Goal: Check status: Check status

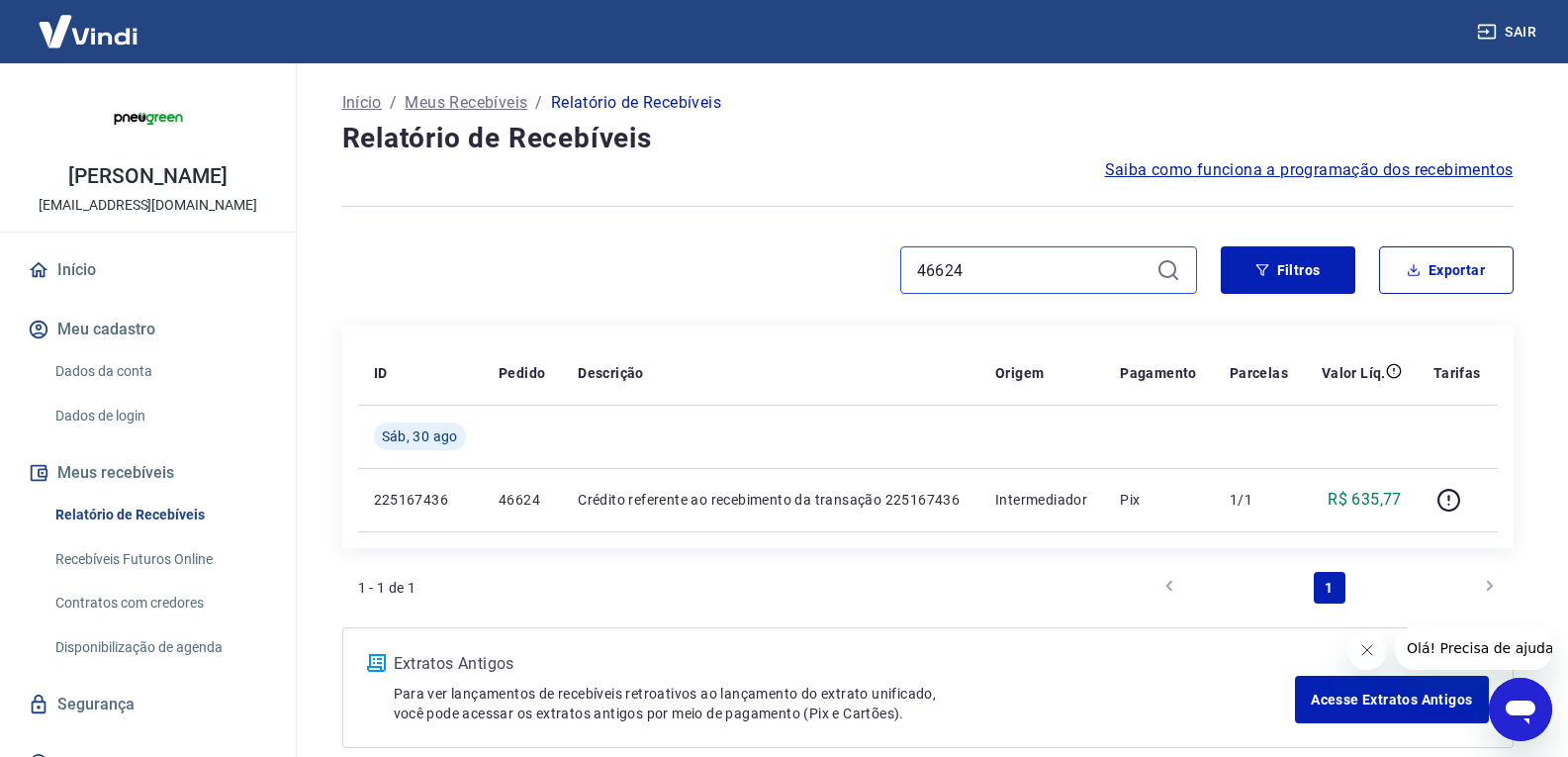
click at [1030, 265] on input "46624" at bounding box center [1033, 271] width 232 height 30
paste input "78"
click at [973, 260] on input "46784" at bounding box center [1033, 271] width 232 height 30
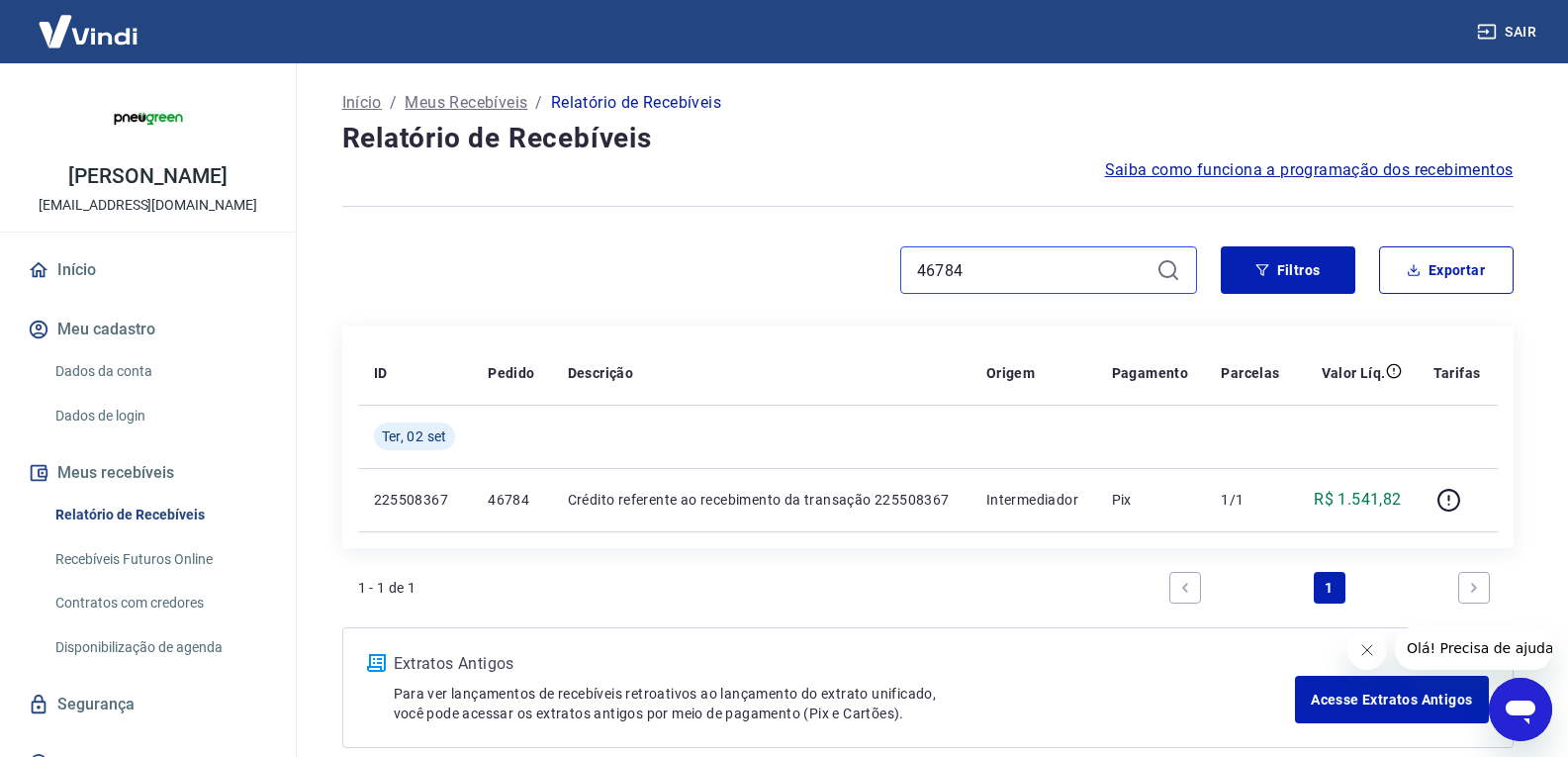
paste input "76"
click at [1005, 255] on div "46776" at bounding box center [1048, 271] width 296 height 48
click at [970, 274] on input "46776" at bounding box center [1033, 271] width 232 height 30
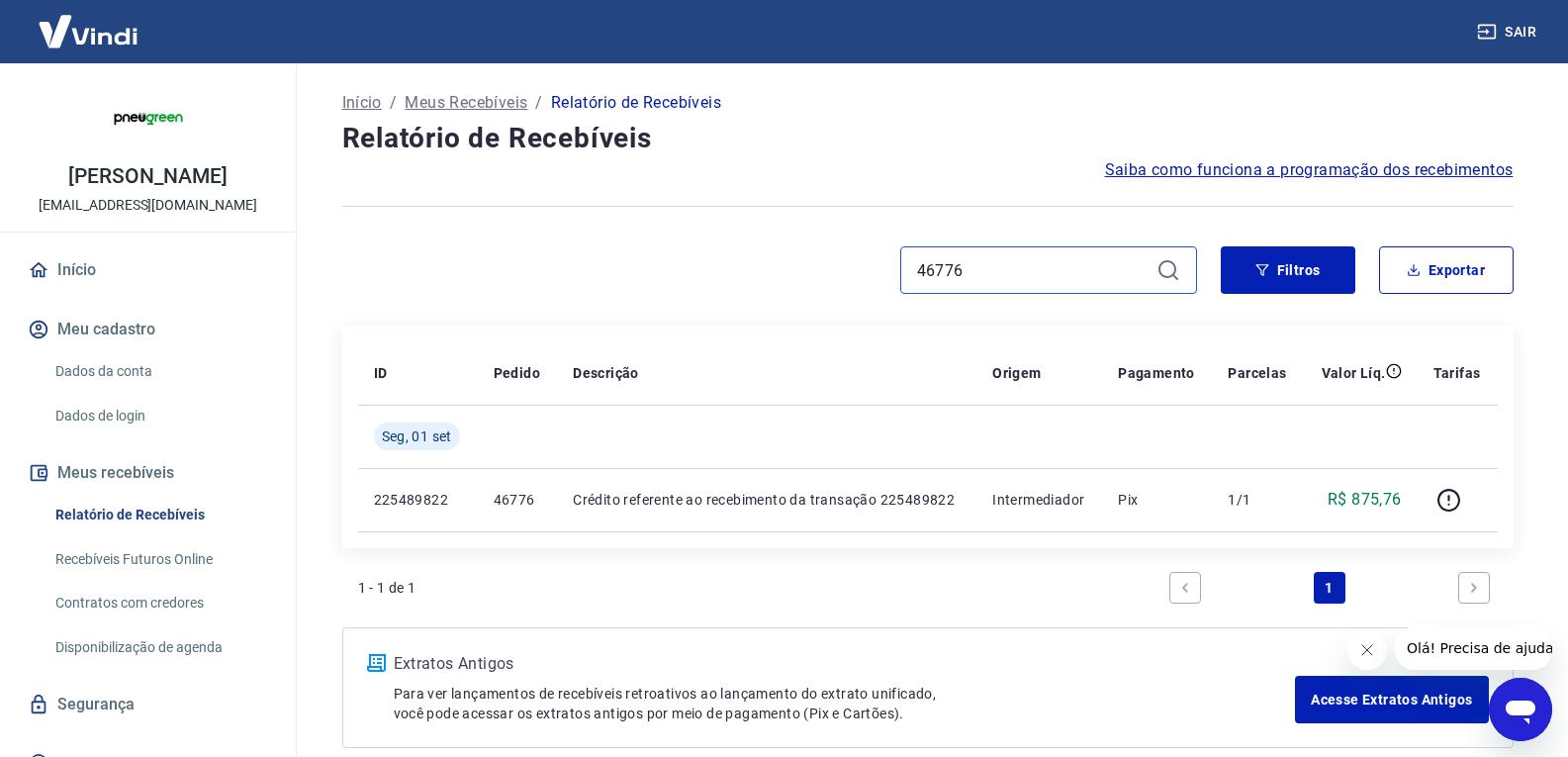
paste input "4"
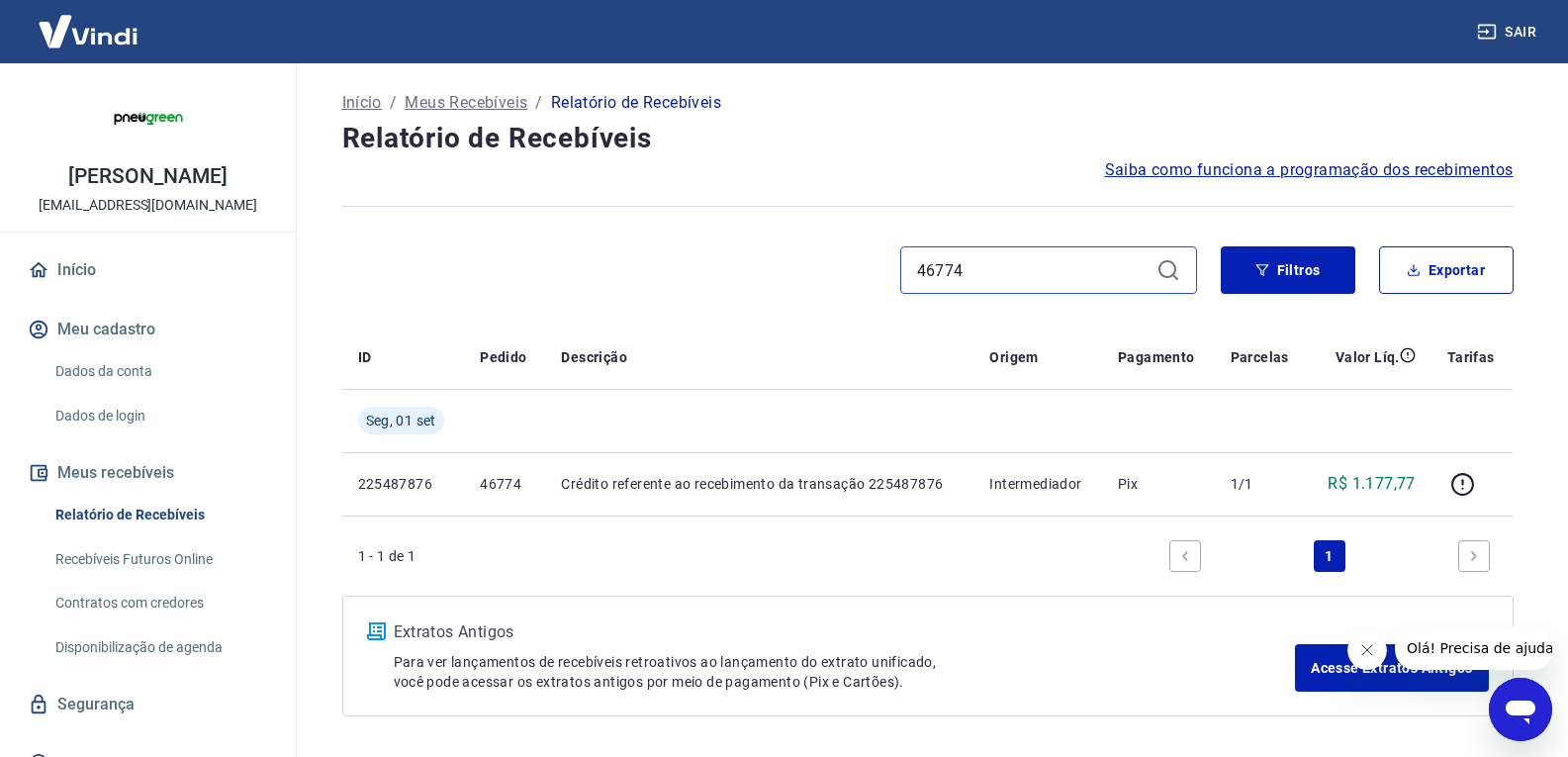
click at [951, 271] on input "46774" at bounding box center [1033, 271] width 232 height 30
paste input "2"
click at [1017, 262] on input "46772" at bounding box center [1033, 271] width 232 height 30
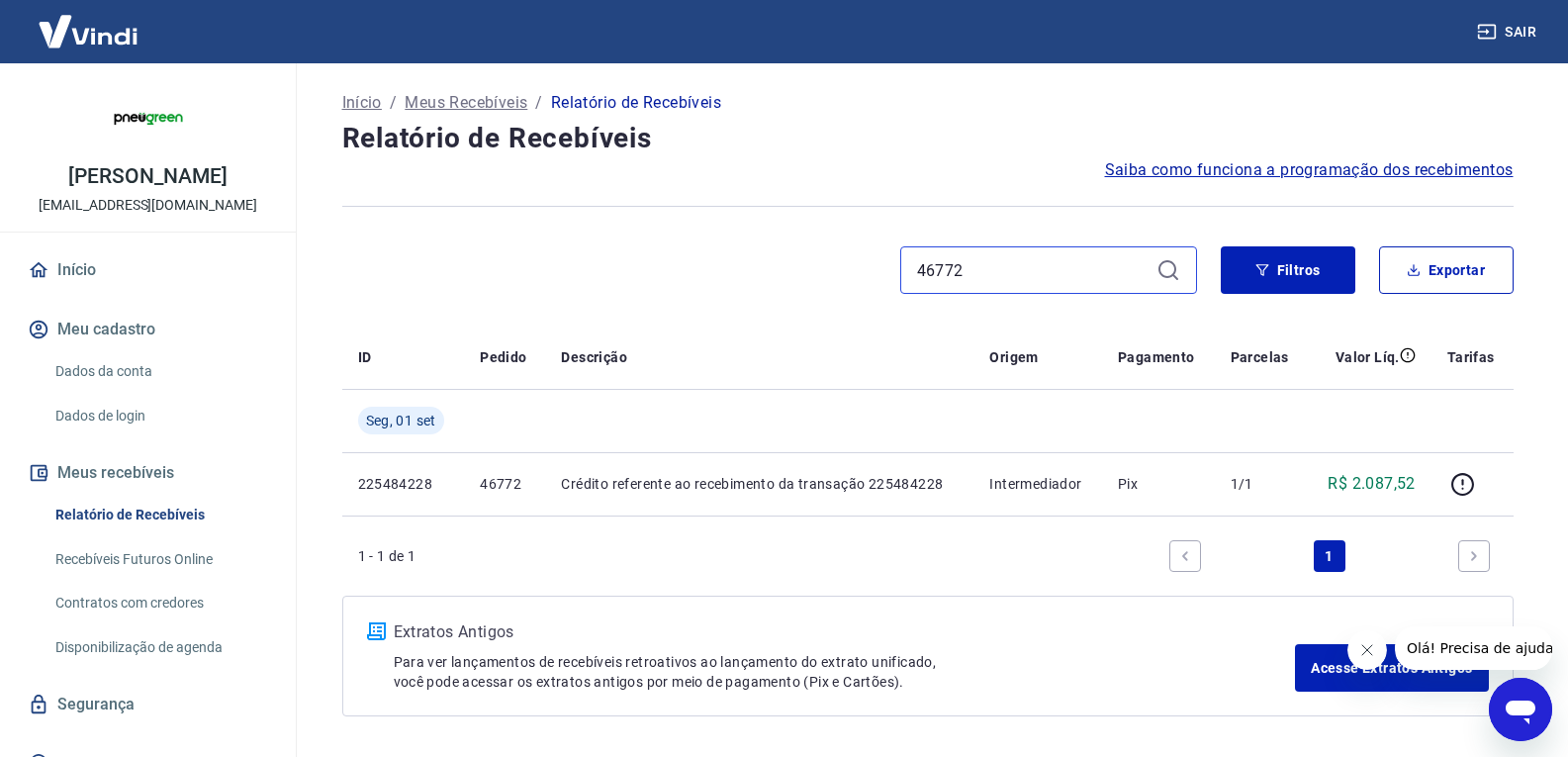
paste input "56"
click at [1008, 273] on input "46756" at bounding box center [1033, 271] width 232 height 30
paste input "4"
click at [990, 273] on input "46754" at bounding box center [1033, 271] width 232 height 30
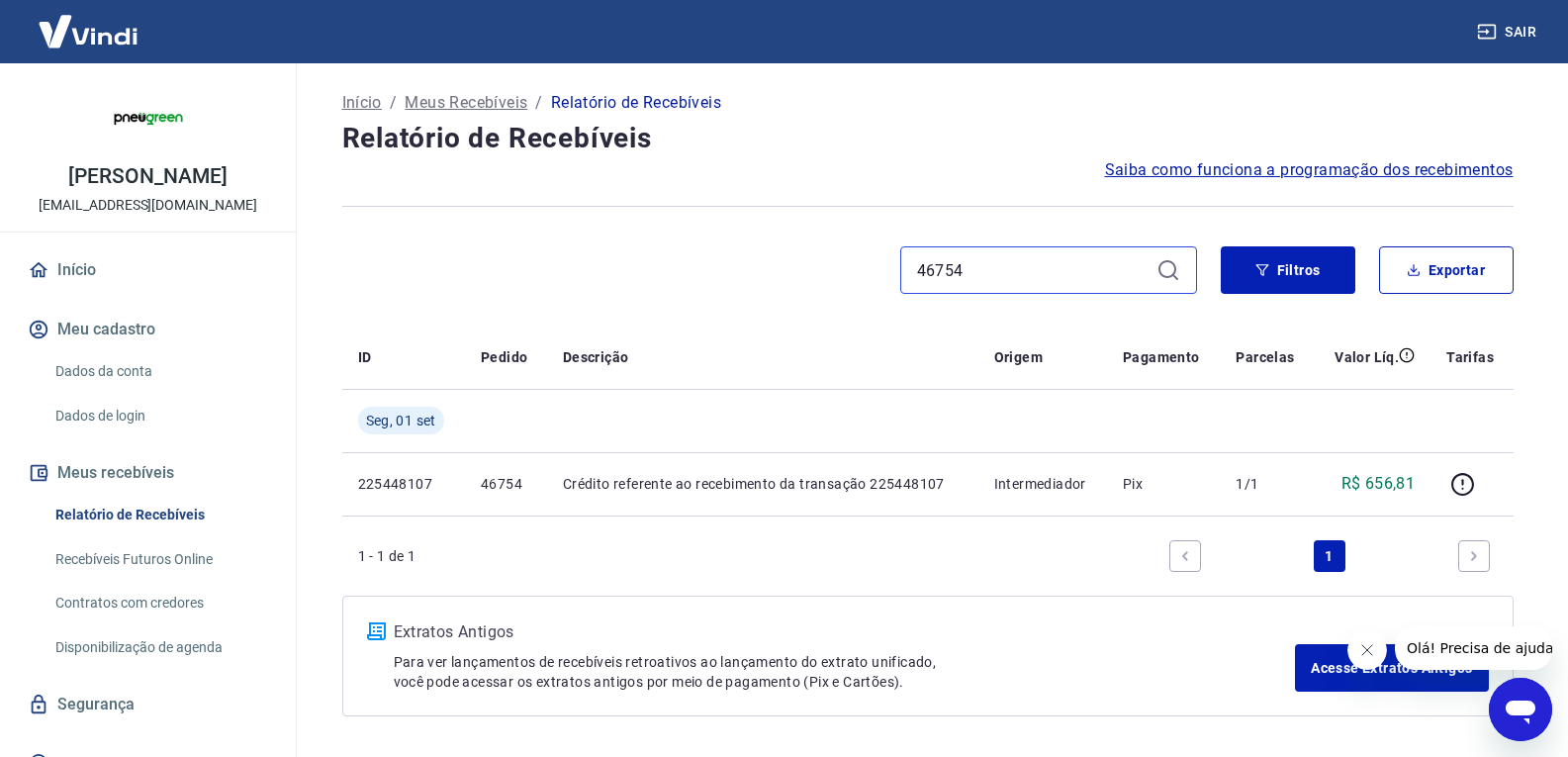
click at [990, 273] on input "46754" at bounding box center [1033, 271] width 232 height 30
paste input "46"
click at [1009, 263] on input "46746" at bounding box center [1033, 271] width 232 height 30
paste input "0"
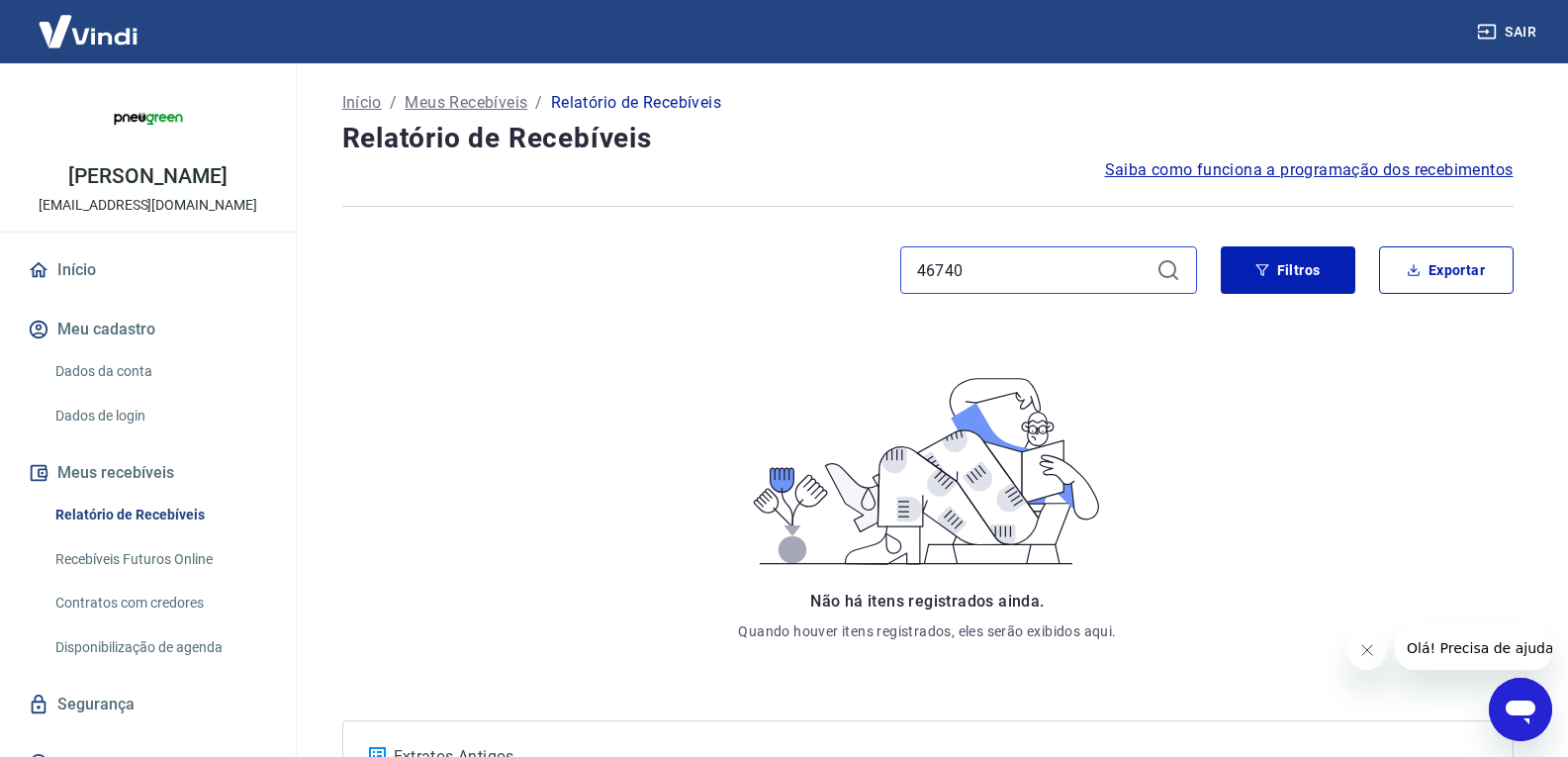
click at [1000, 259] on input "46740" at bounding box center [1033, 271] width 232 height 30
paste input "32"
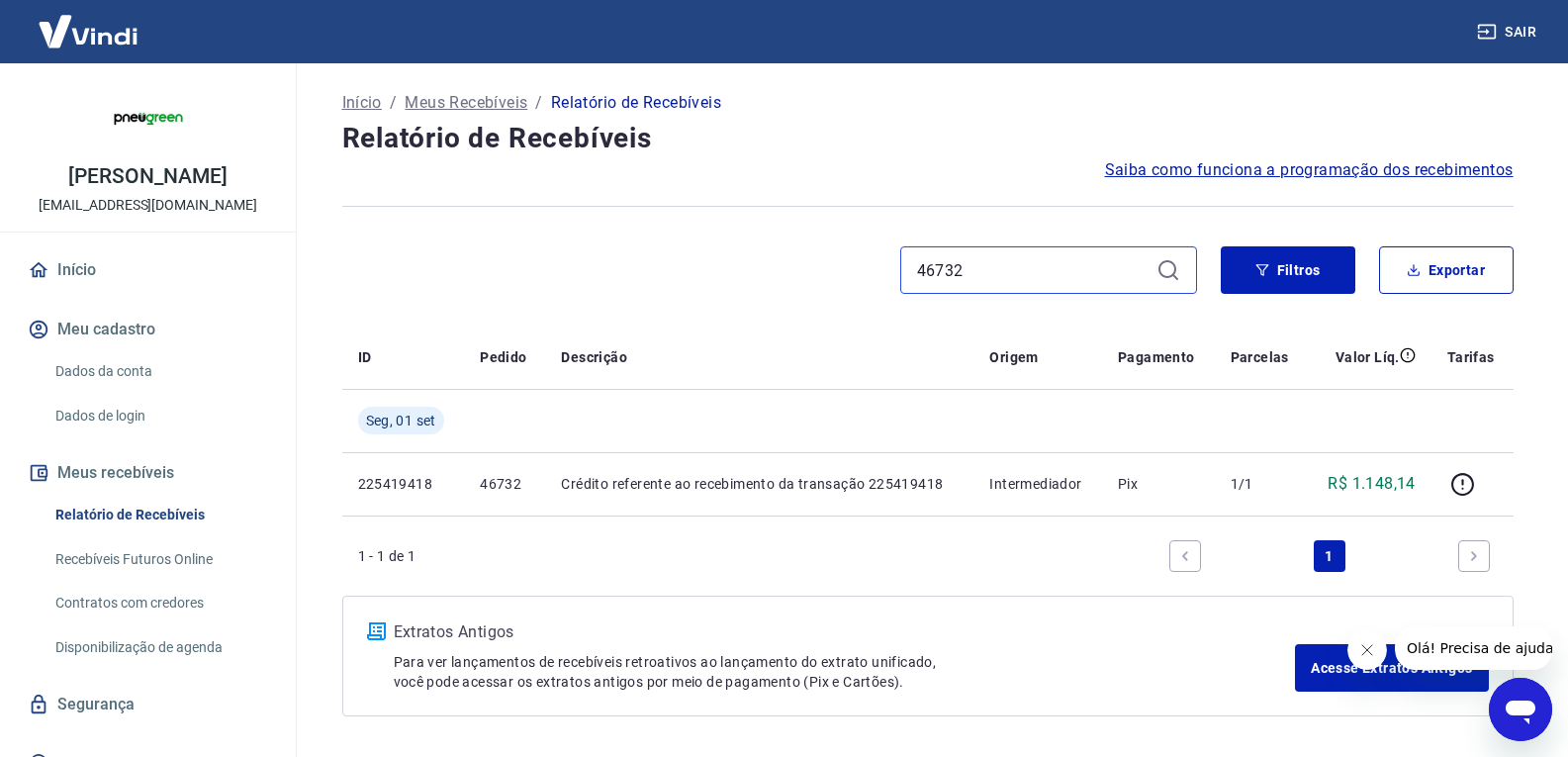
click at [991, 263] on input "46732" at bounding box center [1033, 271] width 232 height 30
paste input "0"
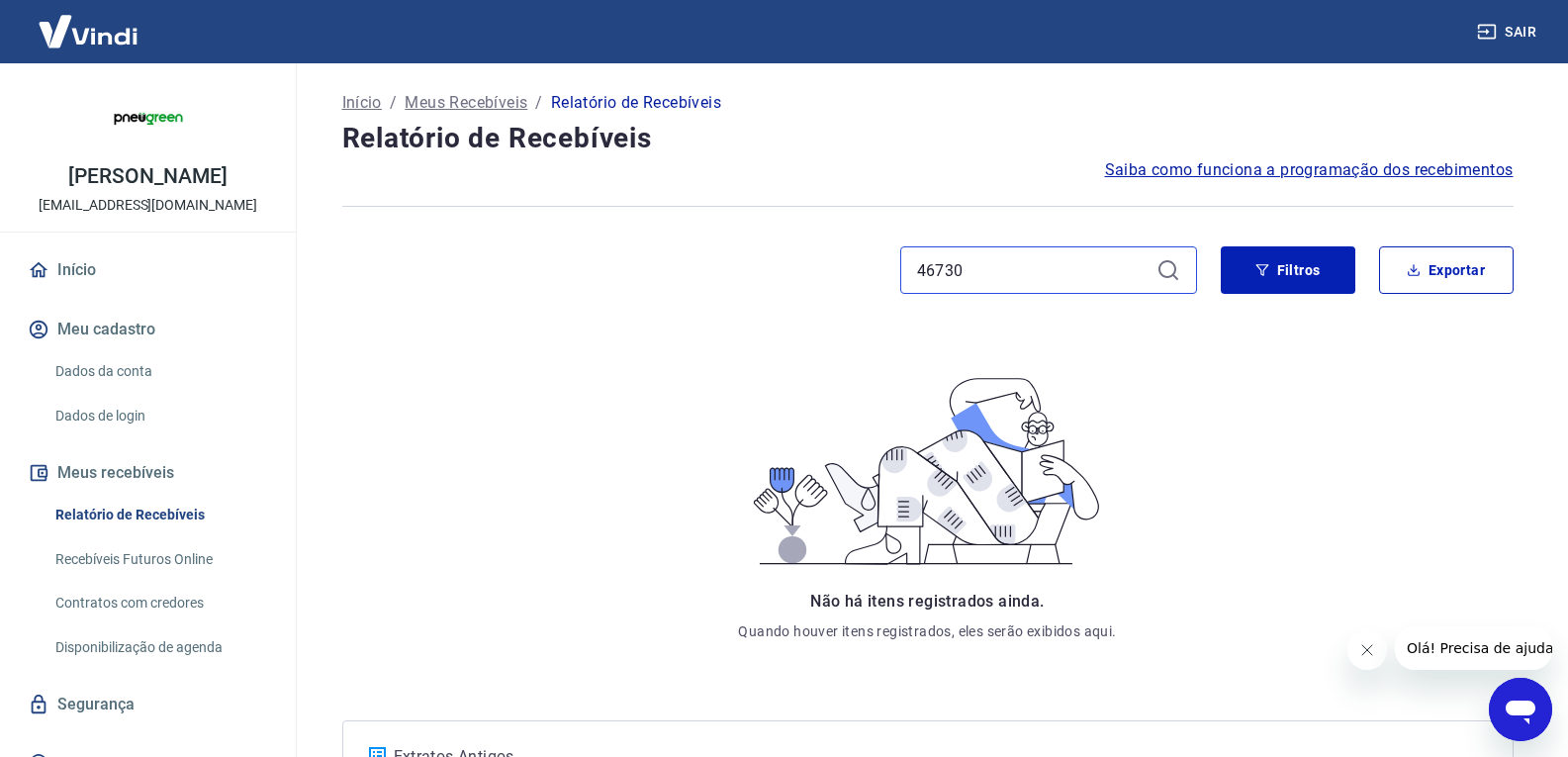
click at [1017, 270] on input "46730" at bounding box center [1033, 271] width 232 height 30
paste input "28"
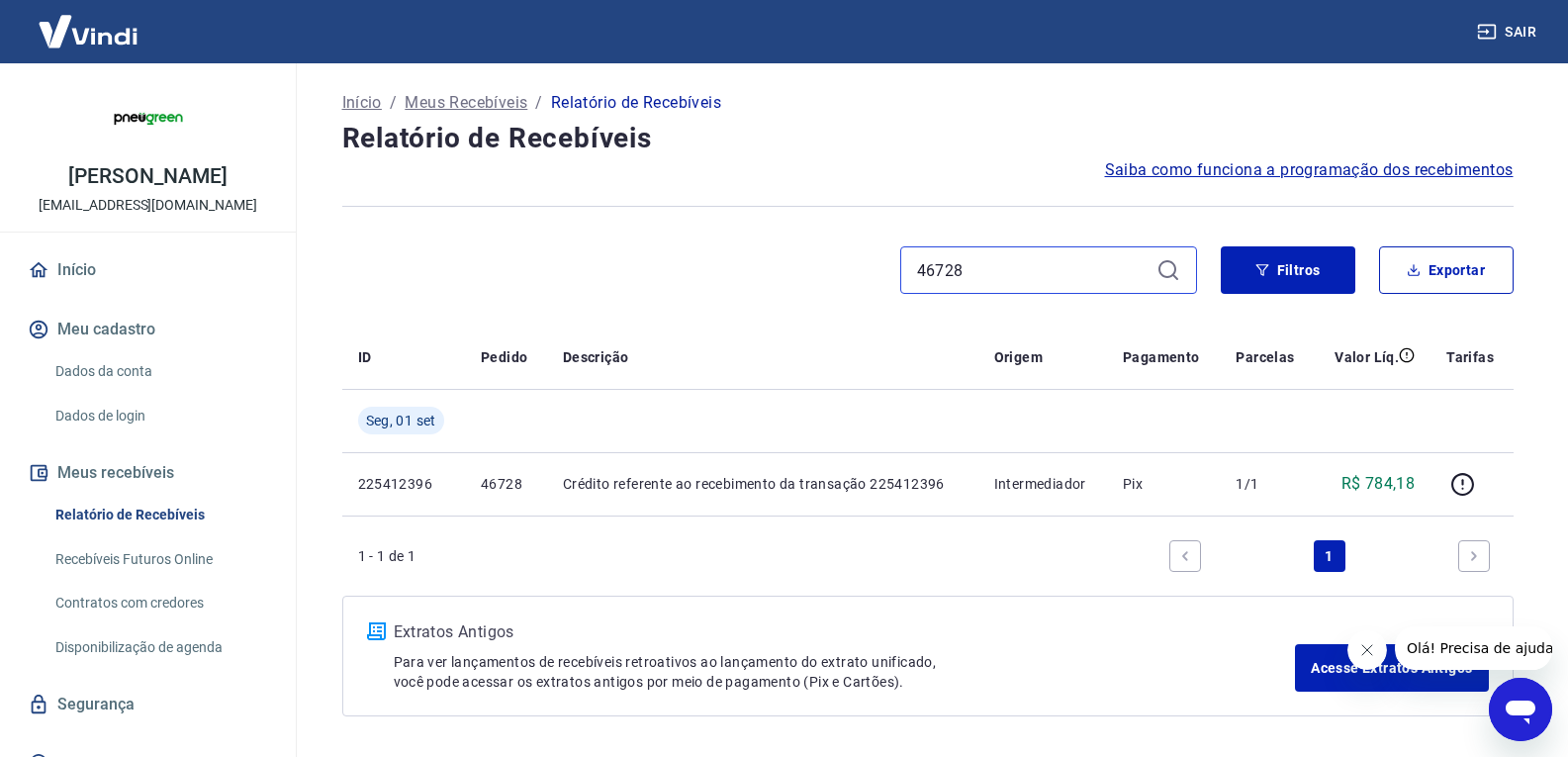
click at [972, 263] on input "46728" at bounding box center [1033, 271] width 232 height 30
paste input "6"
click at [1014, 277] on input "46726" at bounding box center [1033, 271] width 232 height 30
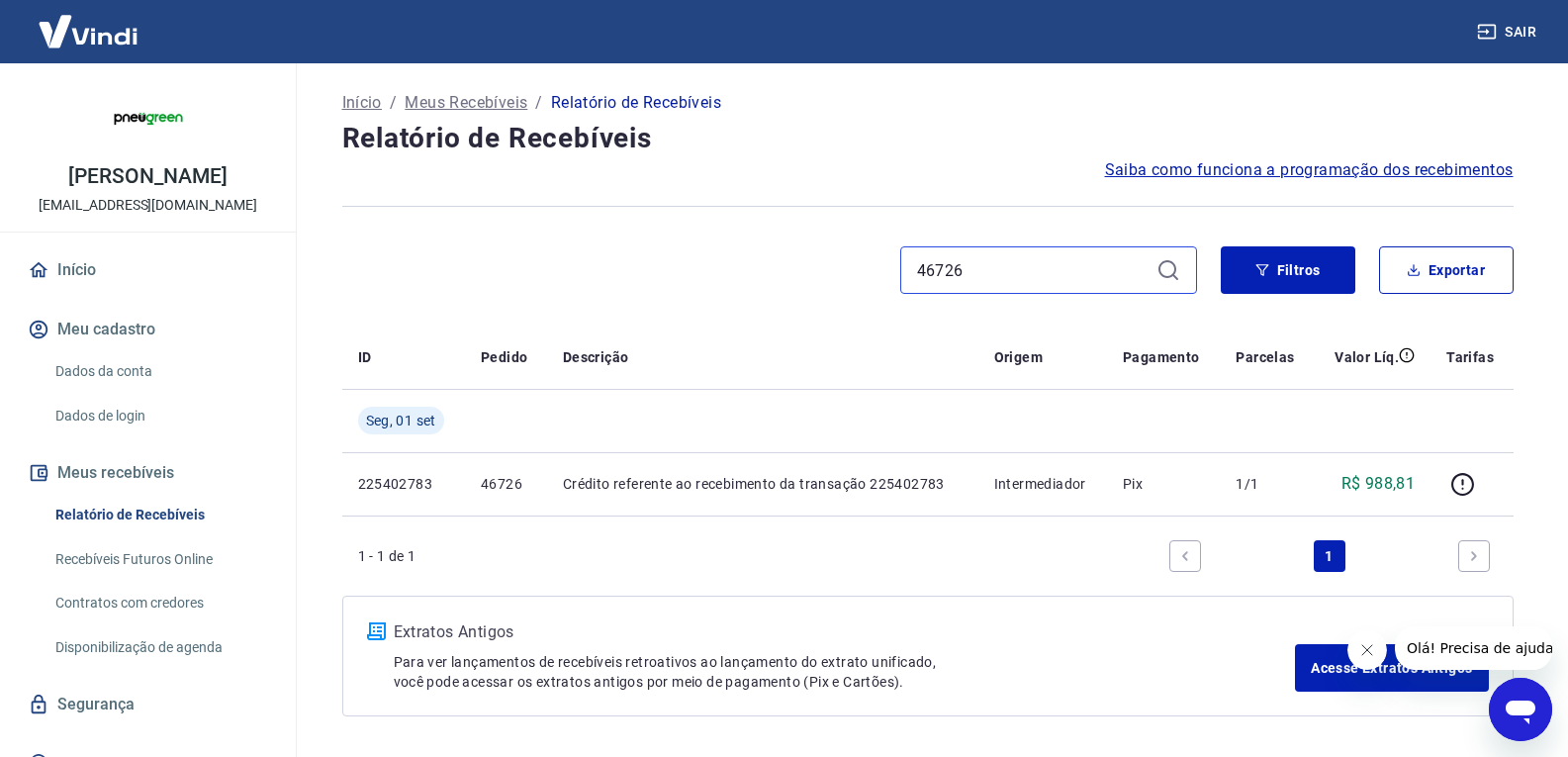
paste input "0"
click at [1070, 258] on input "46720" at bounding box center [1033, 271] width 232 height 30
paste input "14"
click at [1006, 260] on input "46714" at bounding box center [1033, 271] width 232 height 30
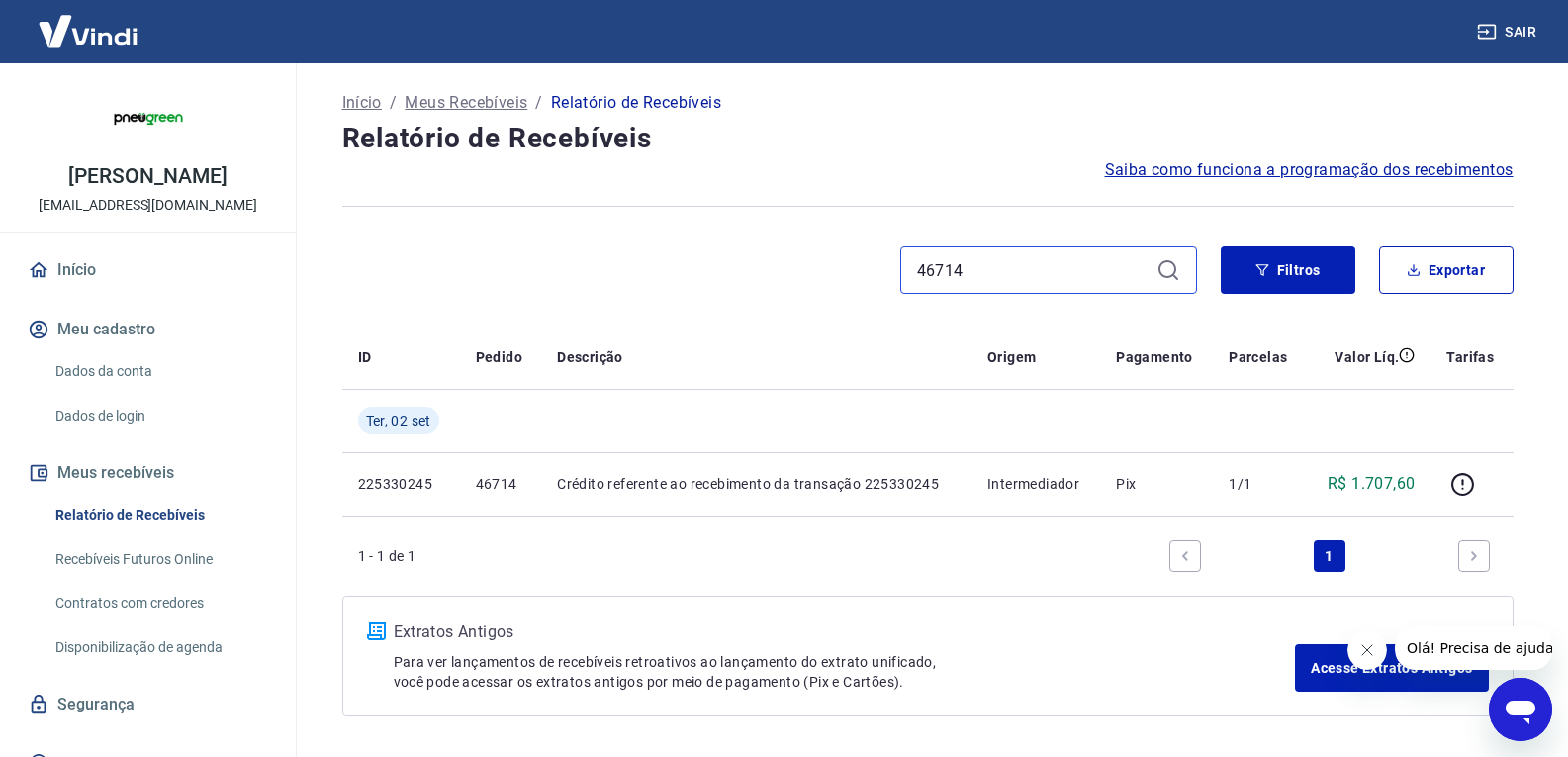
click at [1006, 260] on input "46714" at bounding box center [1033, 271] width 232 height 30
paste input "0"
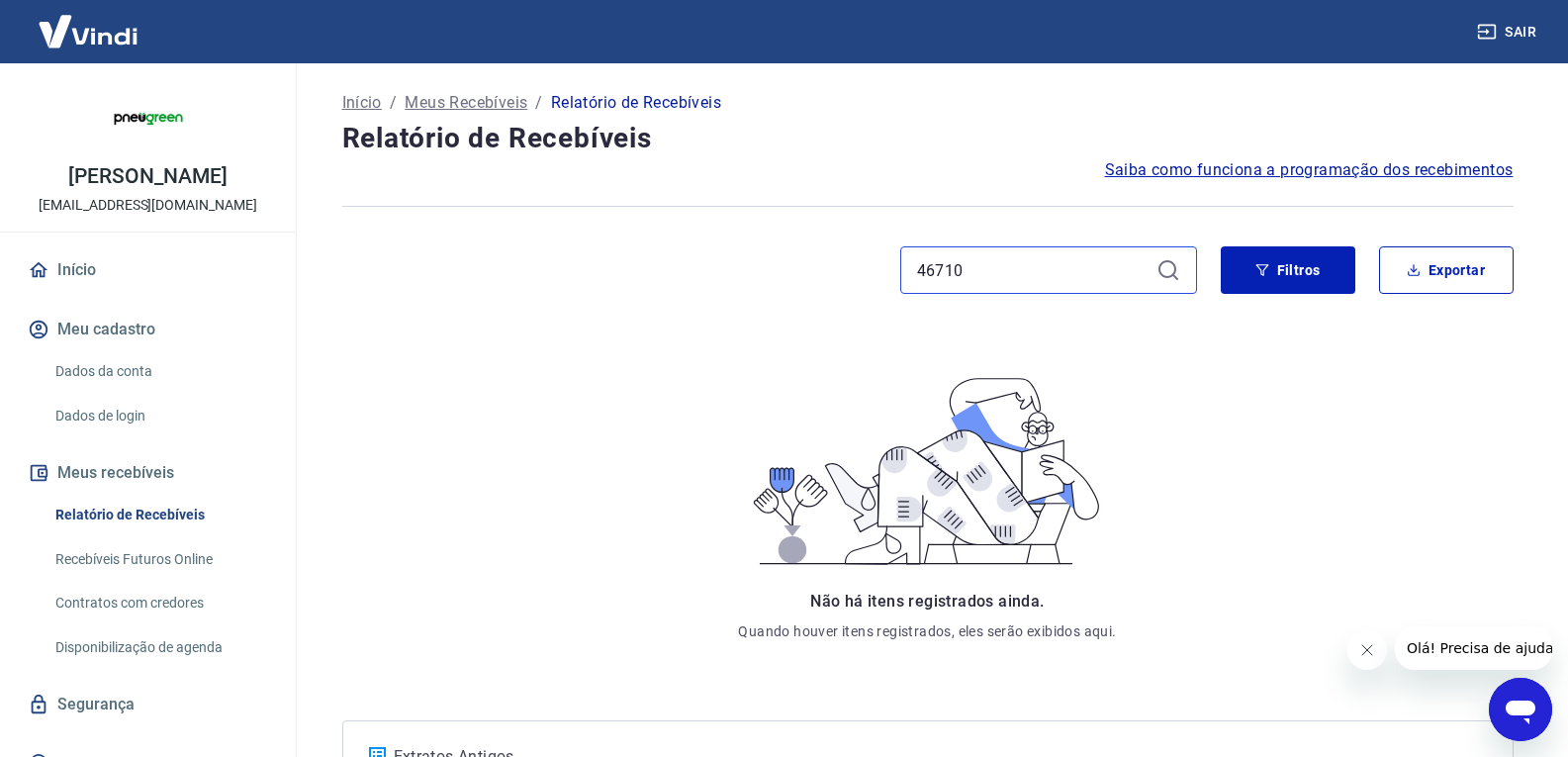
click at [991, 275] on input "46710" at bounding box center [1033, 271] width 232 height 30
paste input "858"
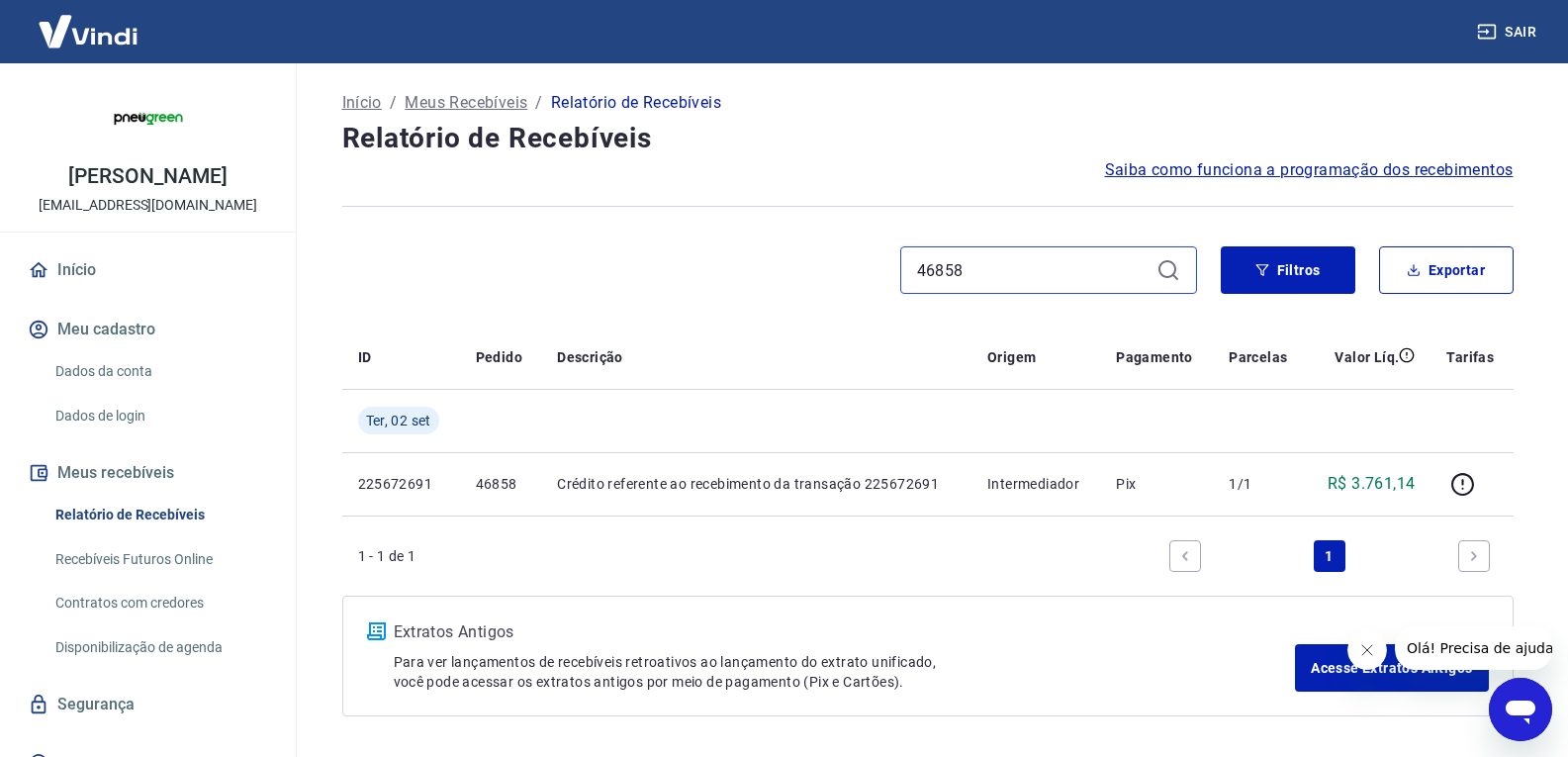
click at [1011, 266] on input "46858" at bounding box center [1033, 271] width 232 height 30
paste input "6"
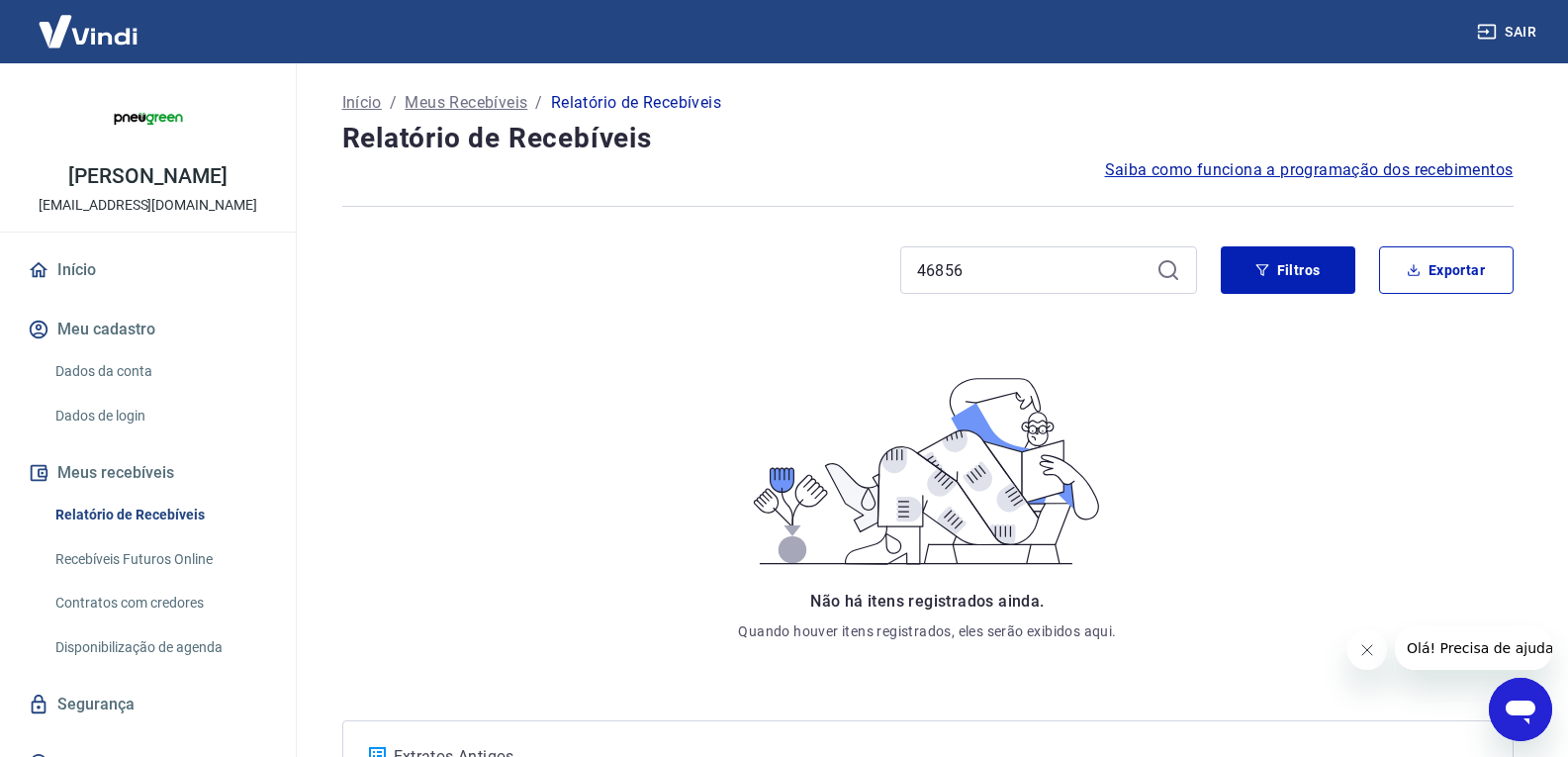
click at [1065, 255] on div "46856" at bounding box center [1048, 271] width 296 height 48
click at [1038, 264] on input "46856" at bounding box center [1033, 271] width 232 height 30
paste input "8"
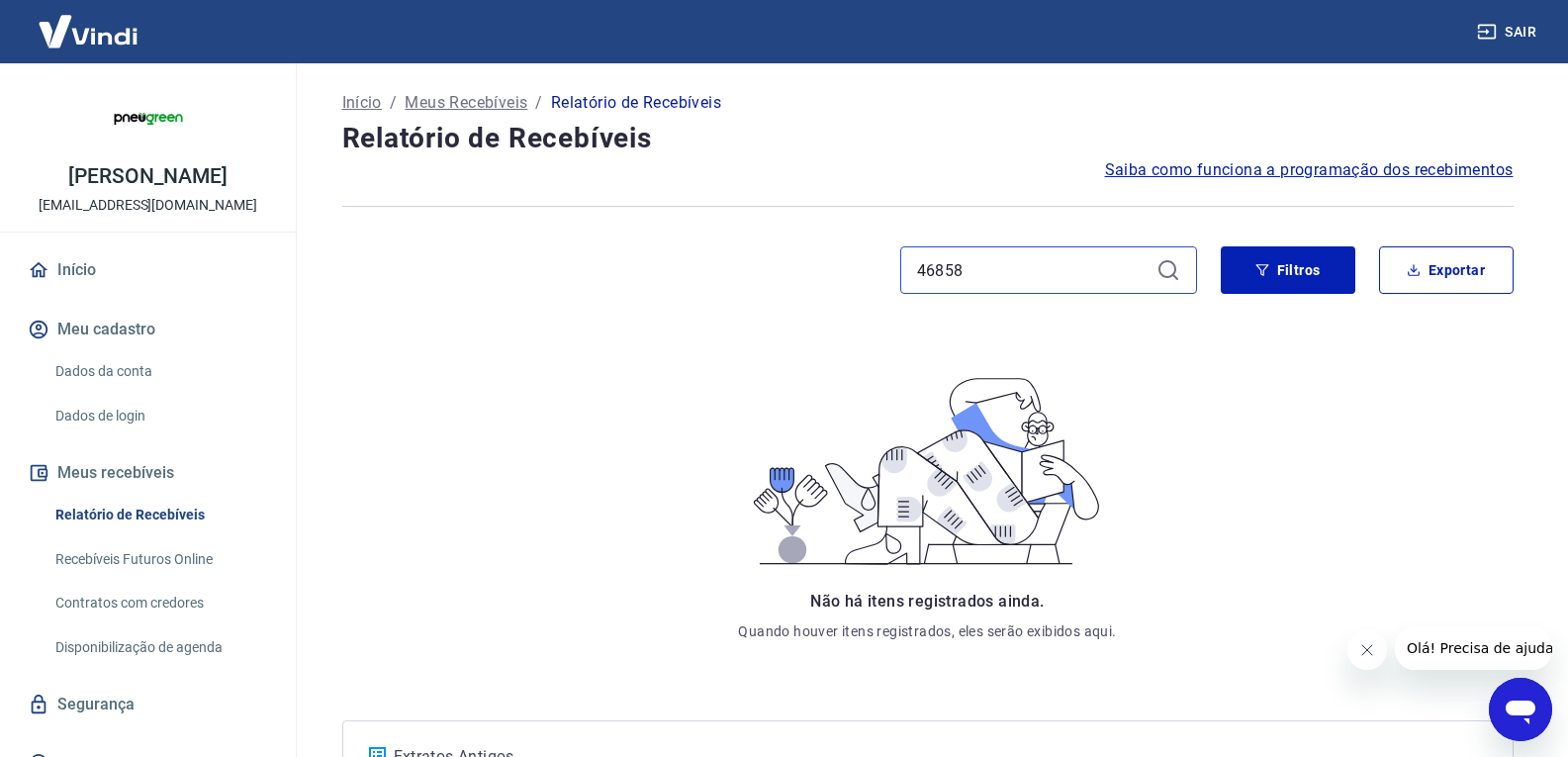
type input "46858"
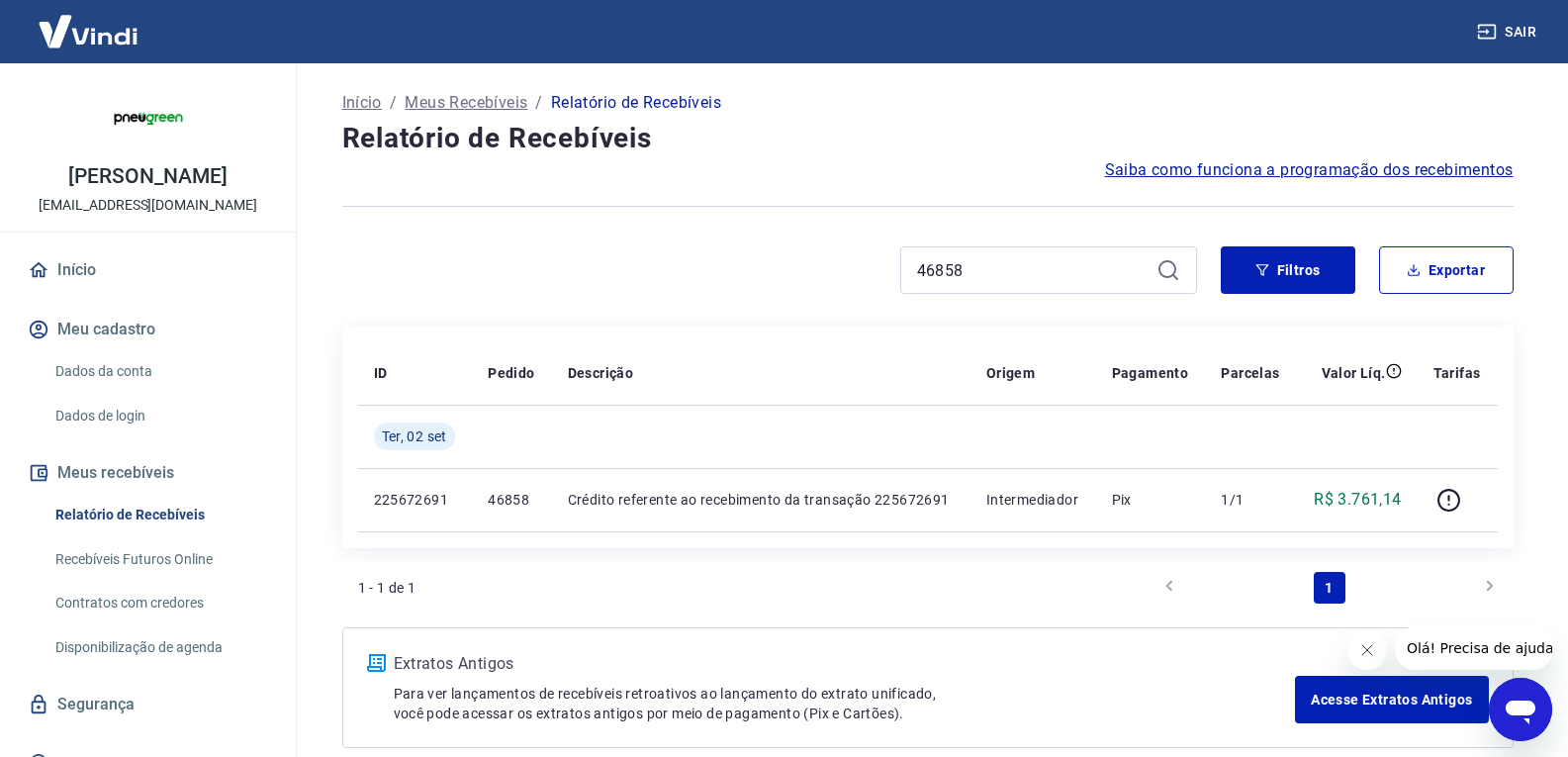
click at [971, 255] on div "46858" at bounding box center [1048, 271] width 296 height 48
click at [970, 260] on input "46858" at bounding box center [1033, 271] width 232 height 30
paste input "0"
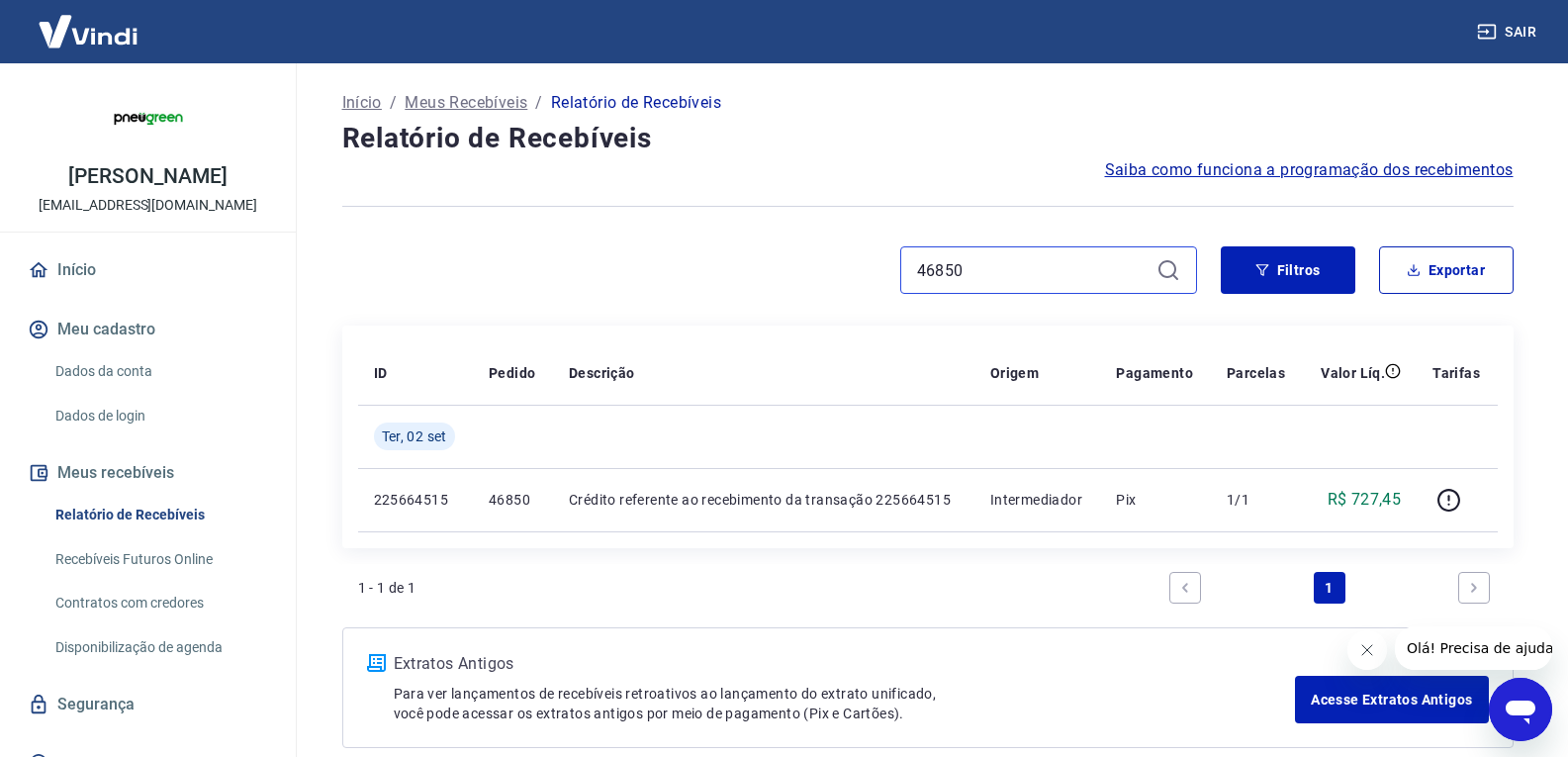
click at [1015, 273] on input "46850" at bounding box center [1033, 271] width 232 height 30
paste input "48"
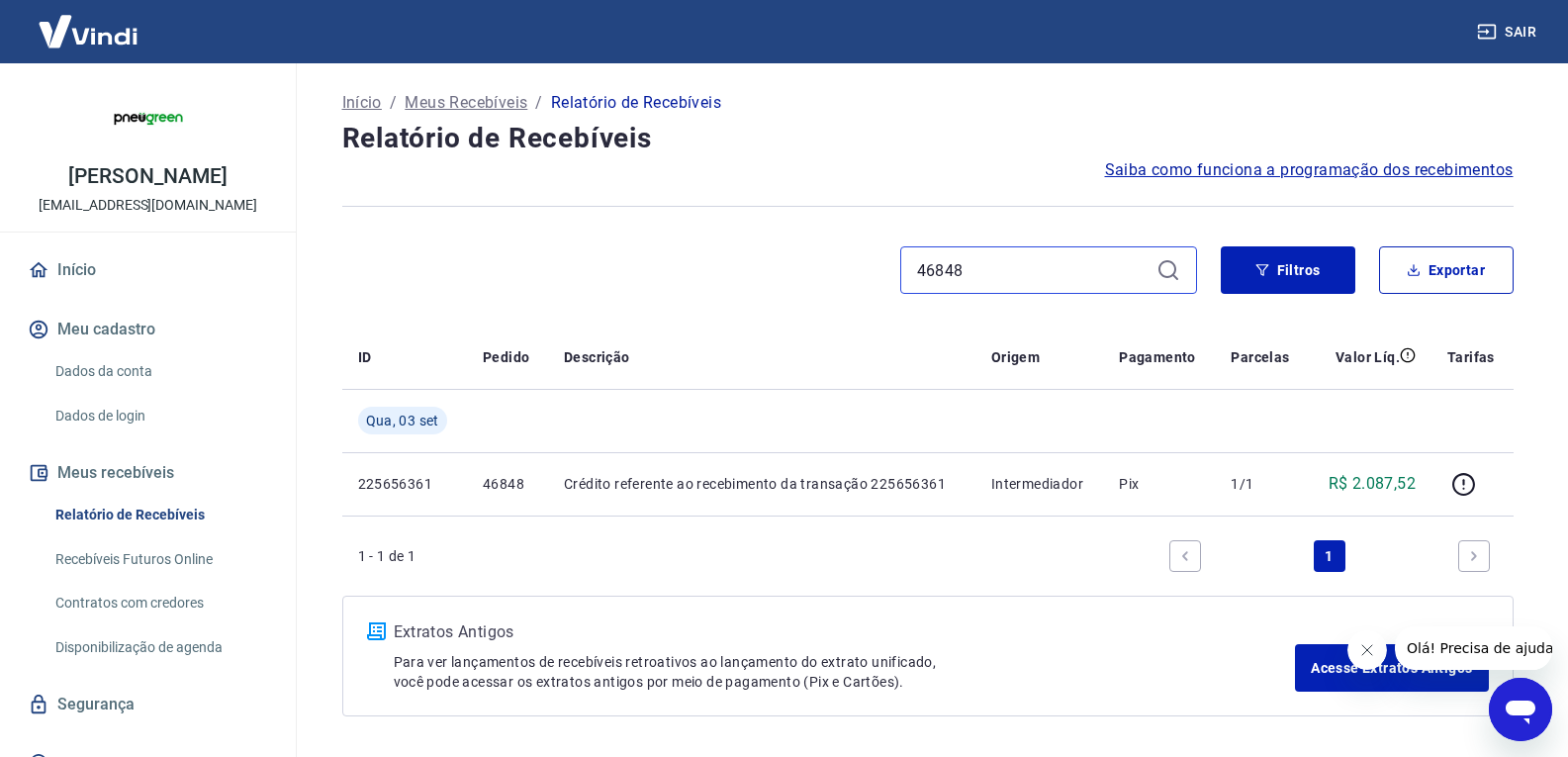
click at [995, 267] on input "46848" at bounding box center [1033, 271] width 232 height 30
paste input "2"
click at [1045, 259] on input "46842" at bounding box center [1033, 271] width 232 height 30
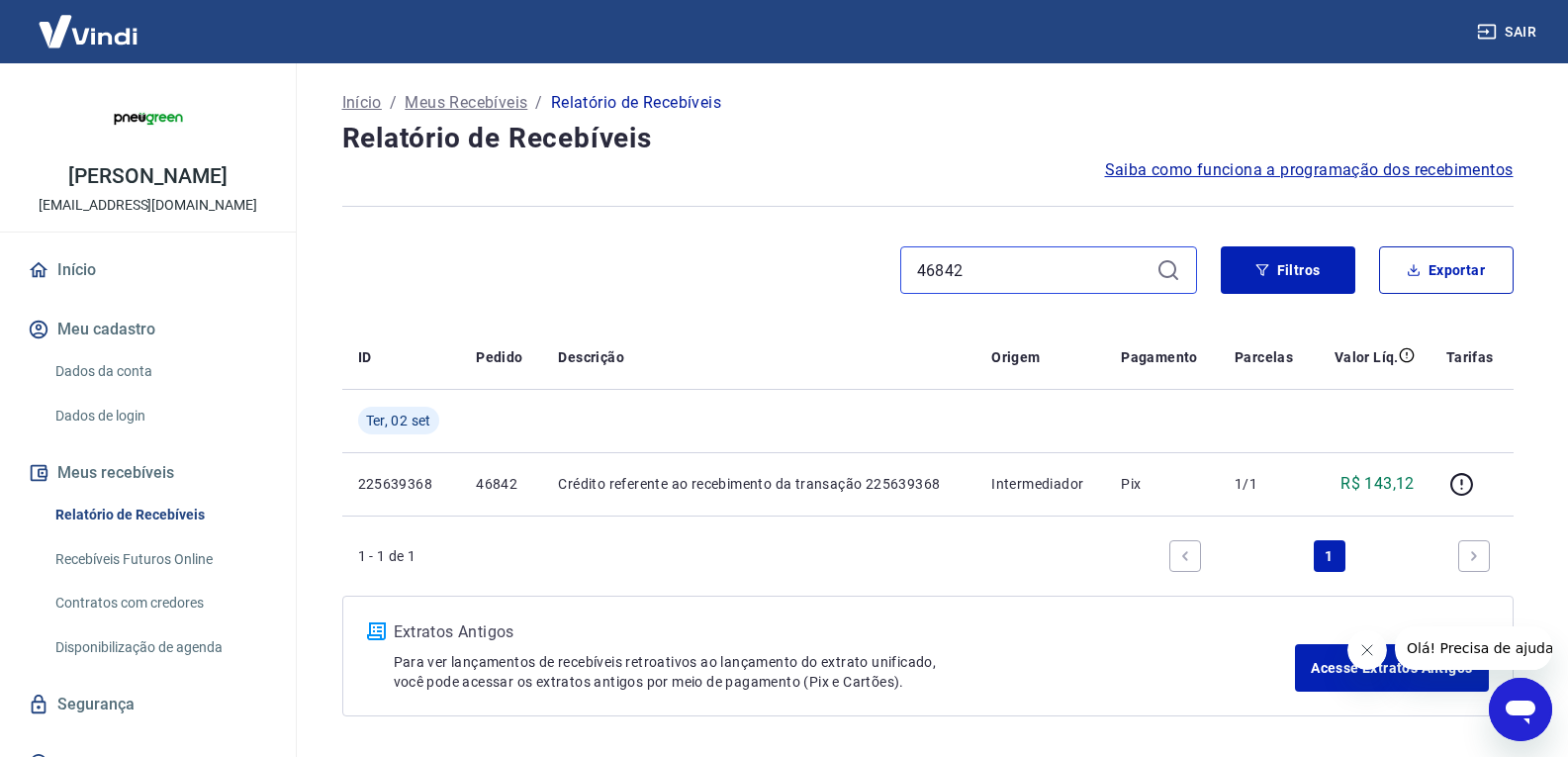
paste input "0"
click at [1026, 263] on input "46840" at bounding box center [1033, 271] width 232 height 30
paste input "3"
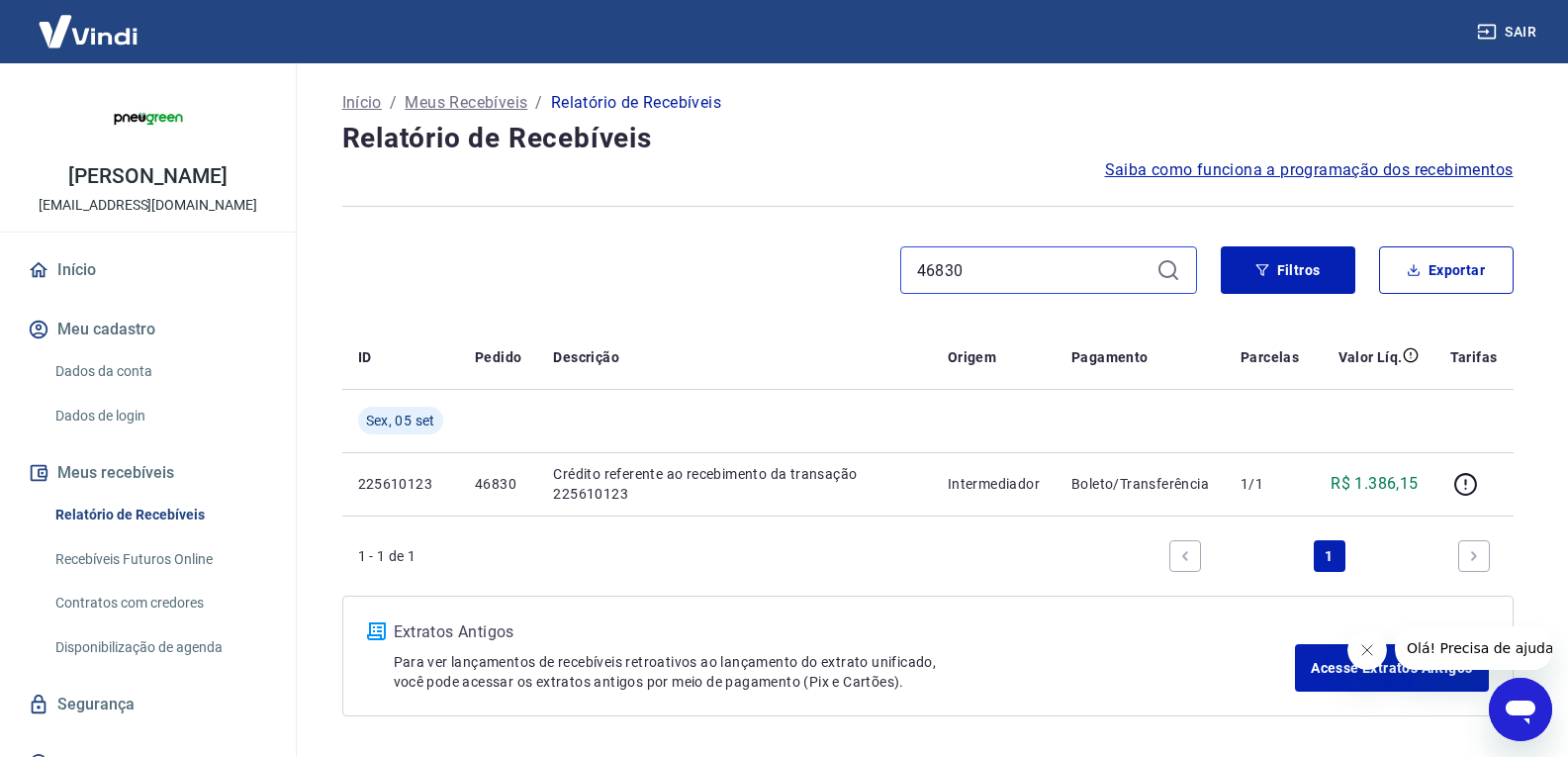
click at [1009, 279] on input "46830" at bounding box center [1033, 271] width 232 height 30
paste input "24"
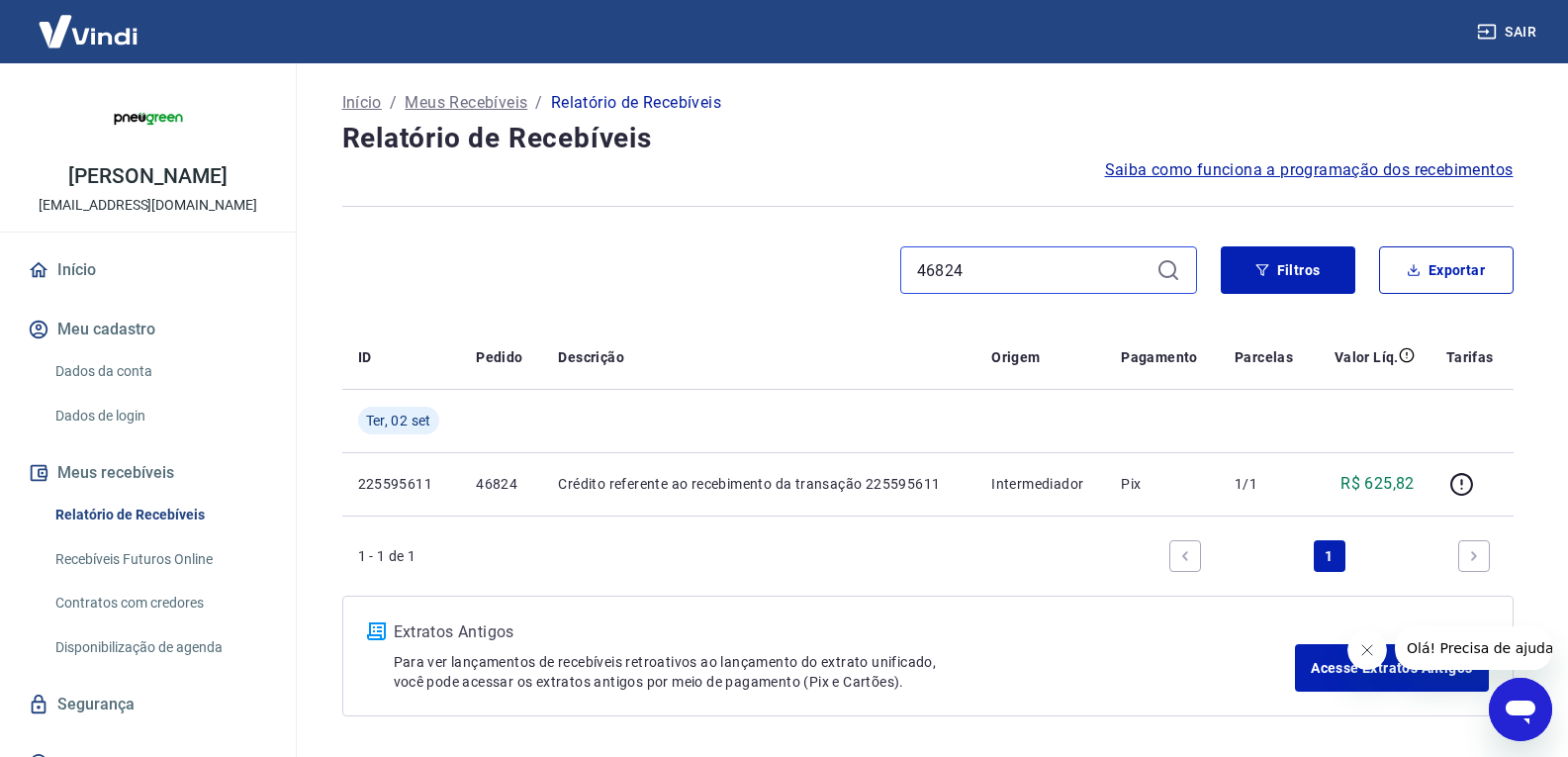
click at [1006, 273] on input "46824" at bounding box center [1033, 271] width 232 height 30
paste input "12"
click at [995, 273] on input "46812" at bounding box center [1033, 271] width 232 height 30
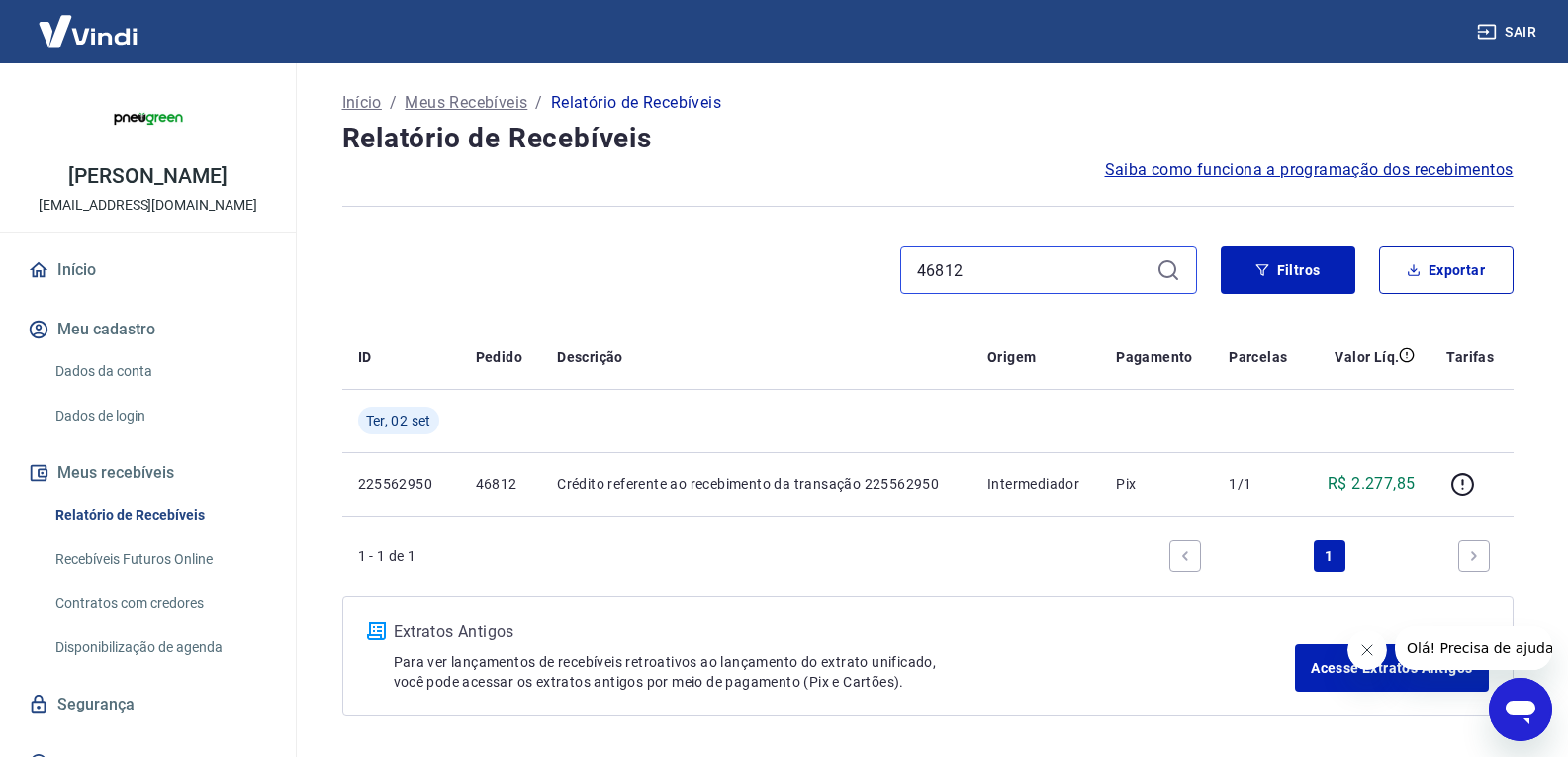
paste input "0"
click at [984, 270] on input "46810" at bounding box center [1033, 271] width 232 height 30
paste input "08"
click at [1084, 259] on input "46808" at bounding box center [1033, 271] width 232 height 30
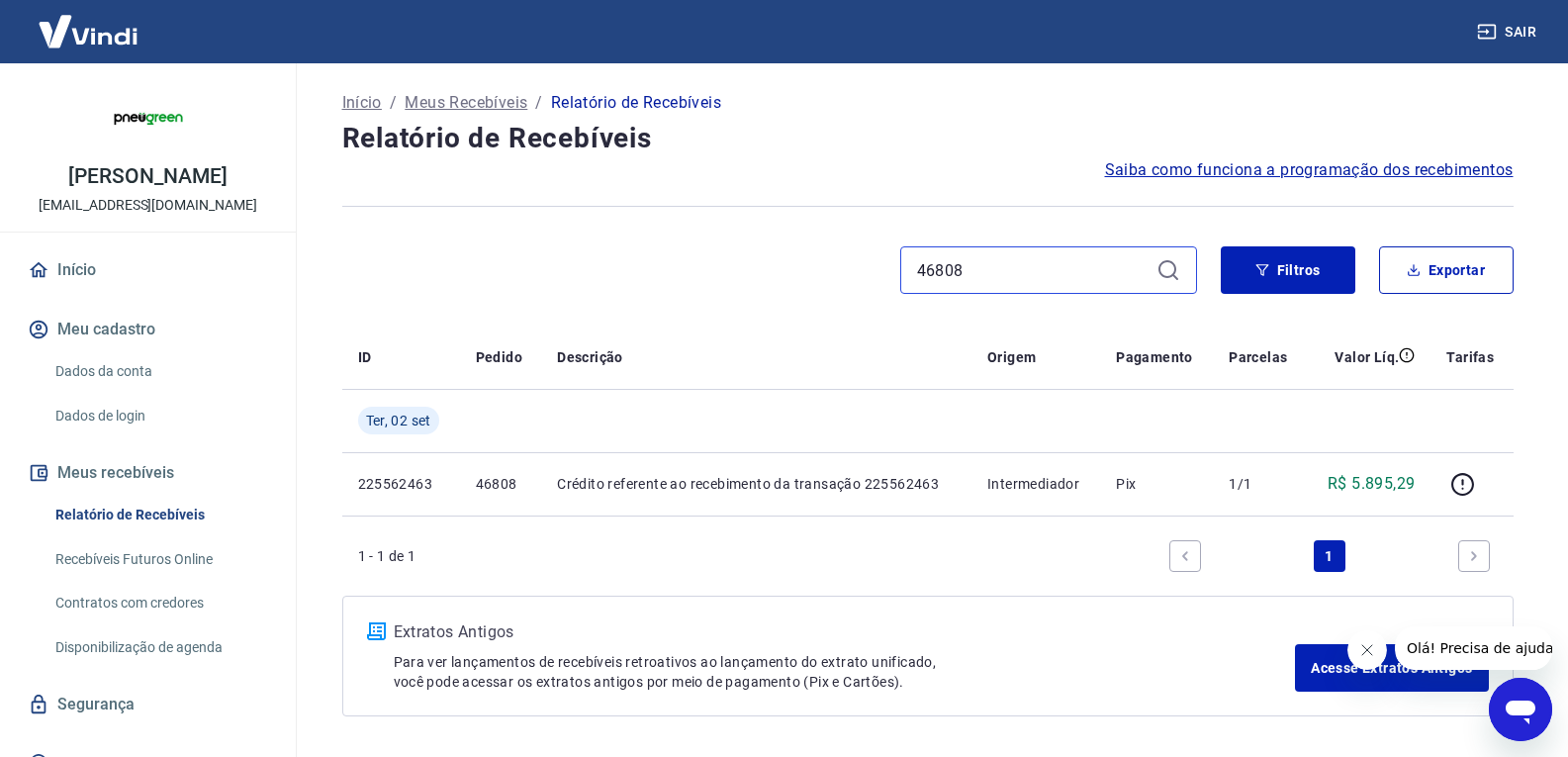
click at [1084, 259] on input "46808" at bounding box center [1033, 271] width 232 height 30
paste input "6"
click at [984, 273] on input "46806" at bounding box center [1033, 271] width 232 height 30
paste input "2"
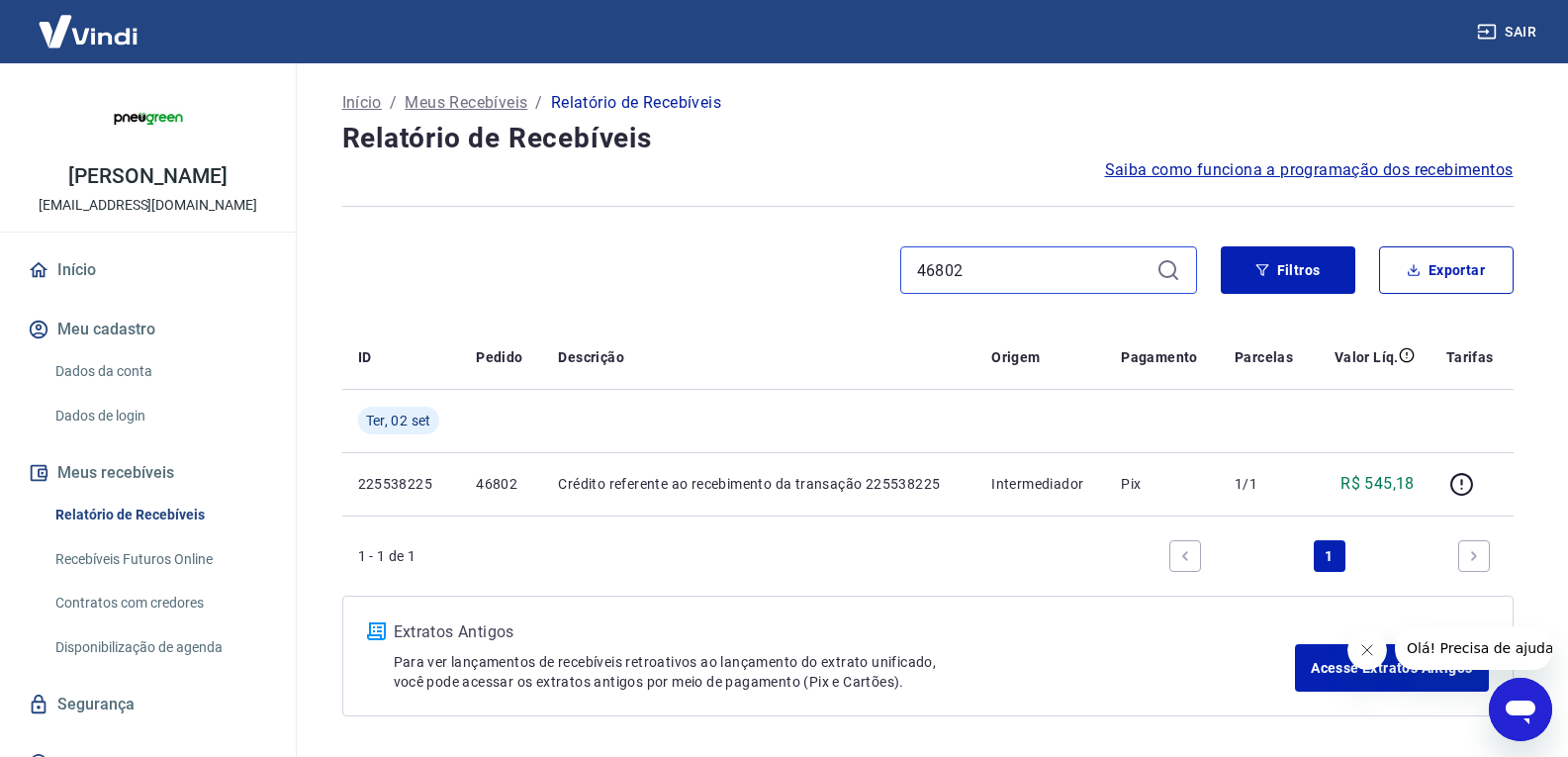
click at [1007, 268] on input "46802" at bounding box center [1033, 271] width 232 height 30
paste input "0"
click at [1011, 244] on div "Início / Meus Recebíveis / Relatório de Recebíveis Relatório de Recebíveis Saib…" at bounding box center [927, 401] width 1219 height 677
click at [999, 261] on input "46800" at bounding box center [1033, 271] width 232 height 30
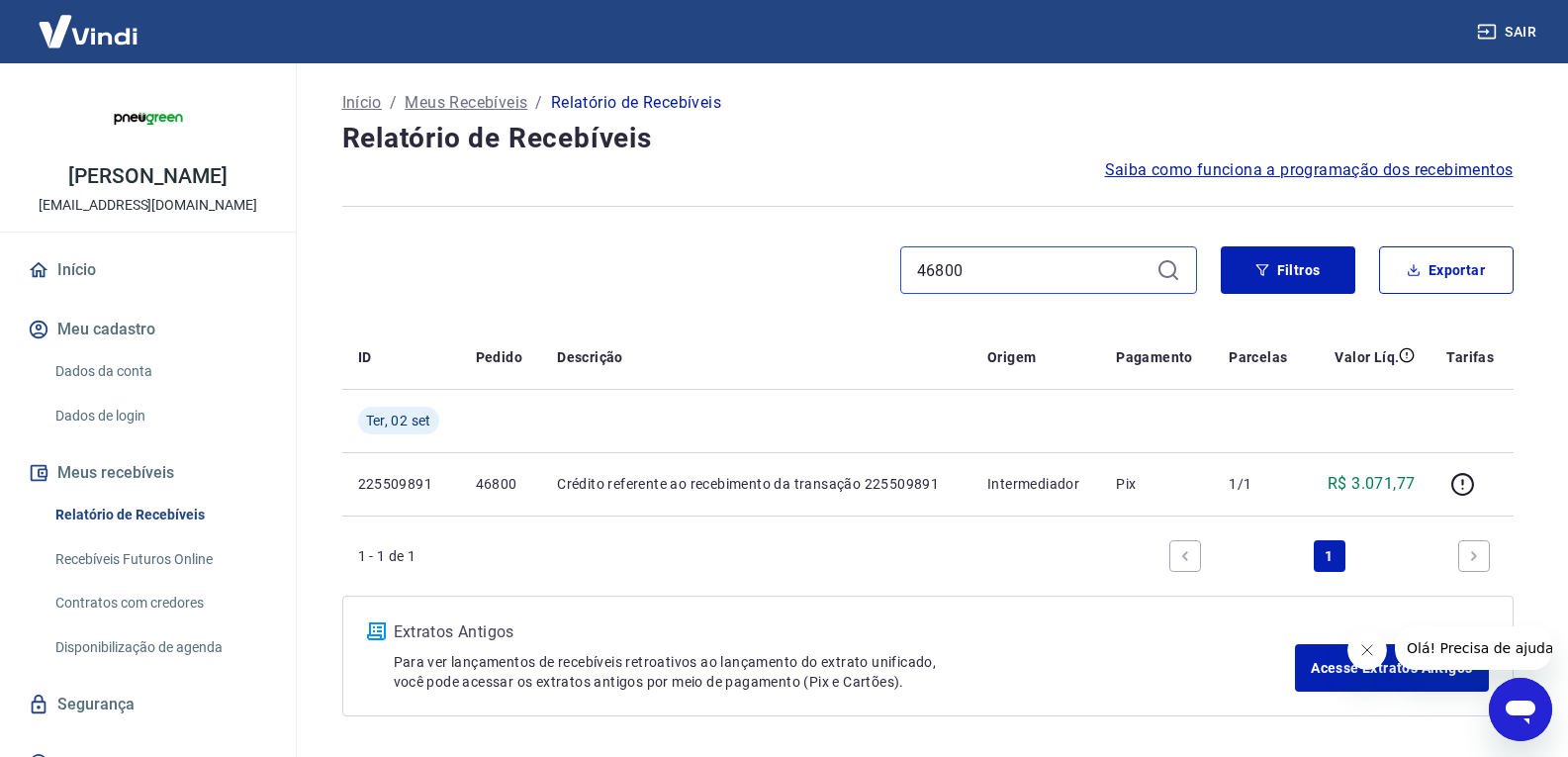
click at [999, 261] on input "46800" at bounding box center [1033, 271] width 232 height 30
paste input "92"
click at [985, 264] on input "46920" at bounding box center [1033, 271] width 232 height 30
paste input "16"
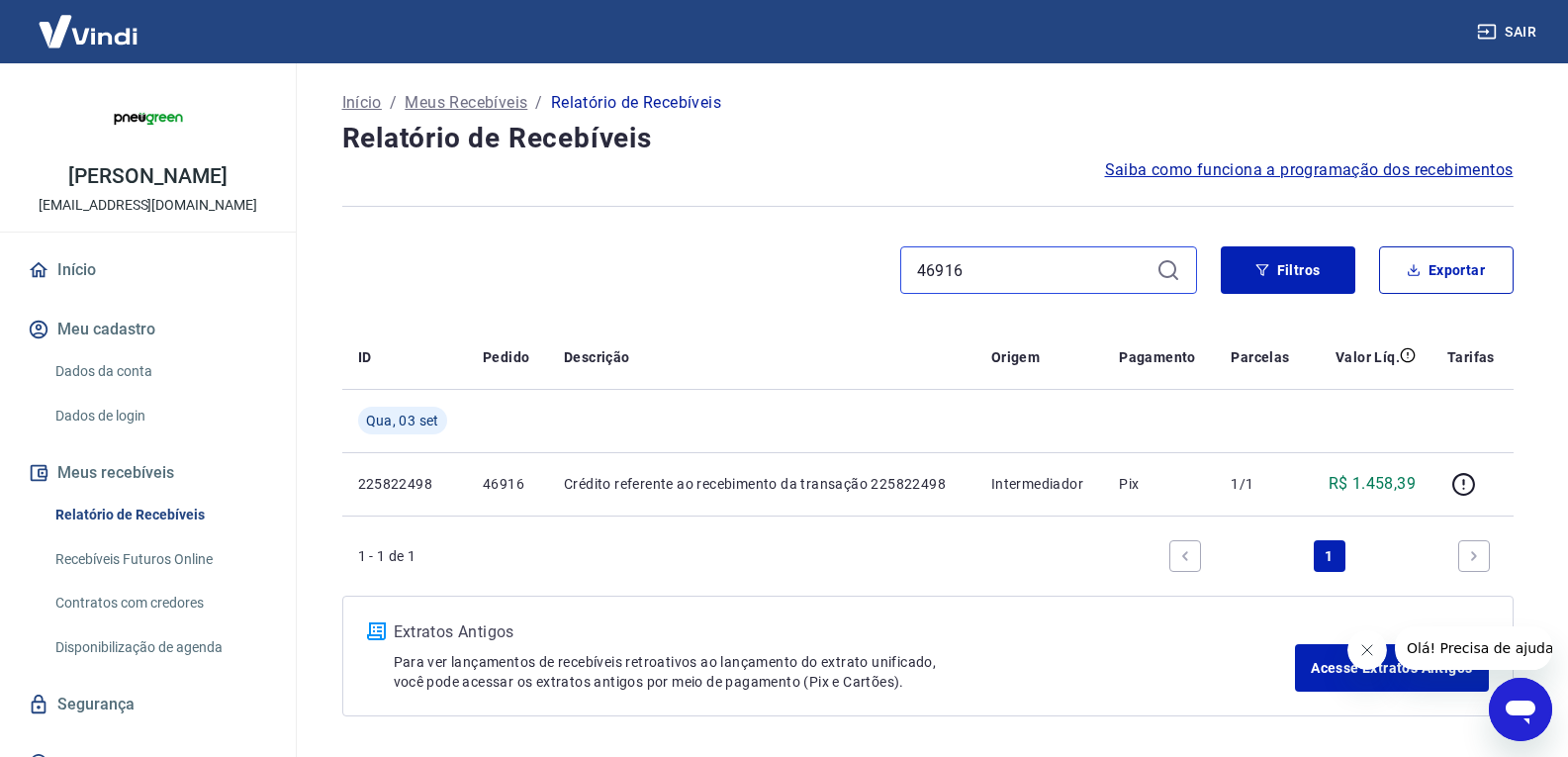
click at [955, 268] on input "46916" at bounding box center [1033, 271] width 232 height 30
paste input "04"
click at [974, 262] on input "46904" at bounding box center [1033, 271] width 232 height 30
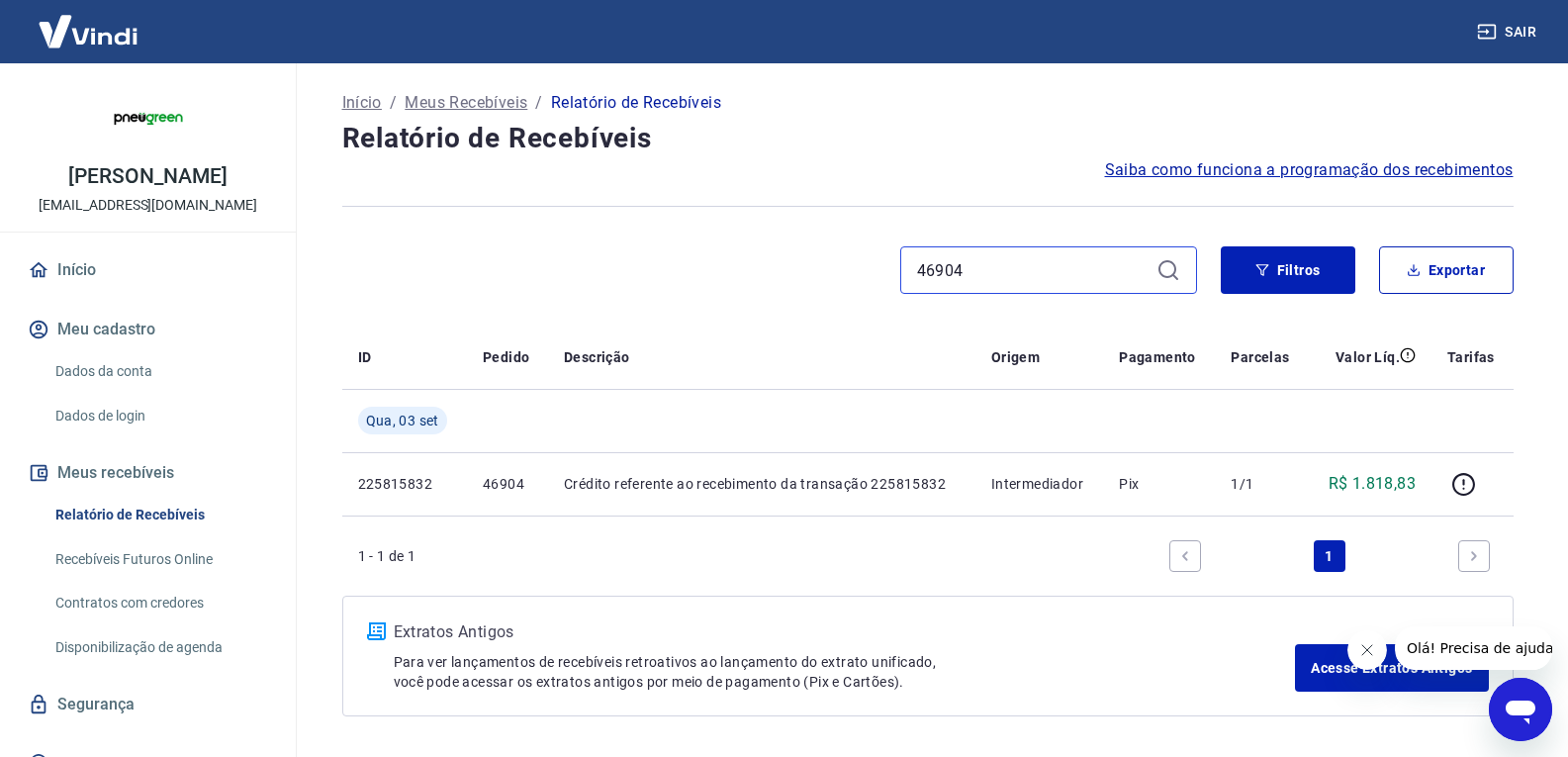
paste input "2"
type input "46902"
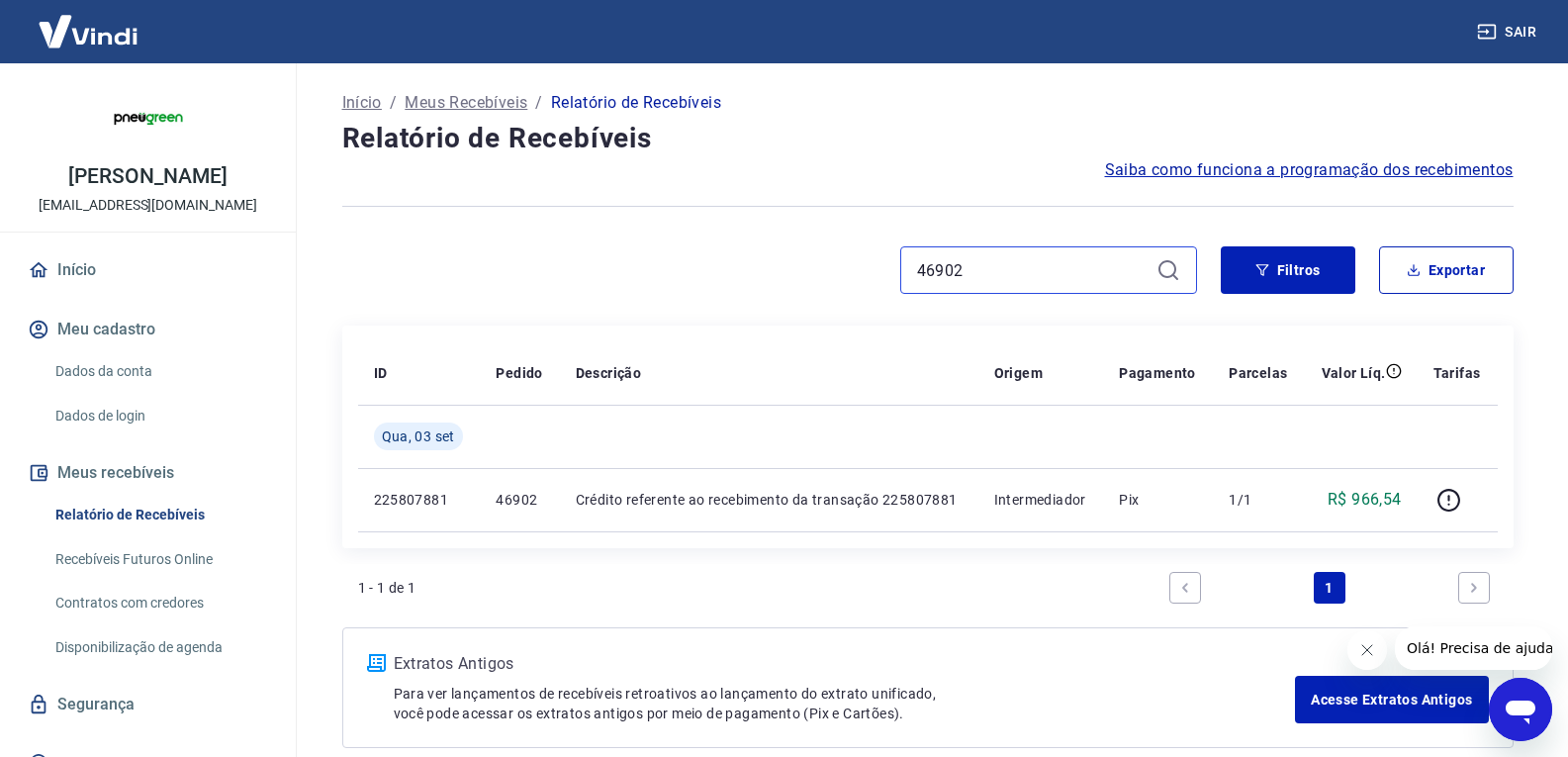
click at [1040, 283] on input "46902" at bounding box center [1033, 271] width 232 height 30
paste input "898"
click at [1012, 273] on input "46898" at bounding box center [1033, 271] width 232 height 30
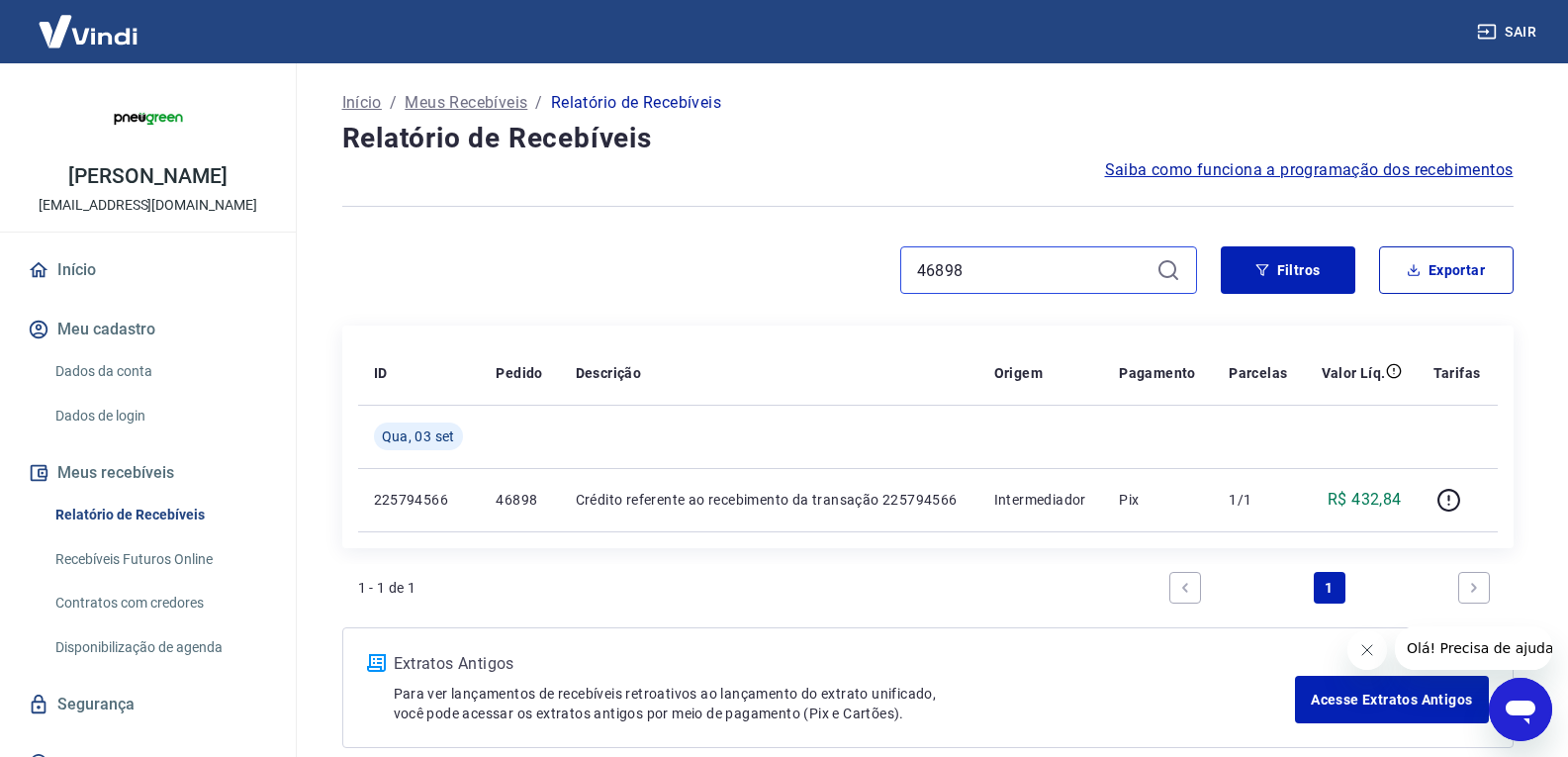
paste input "2"
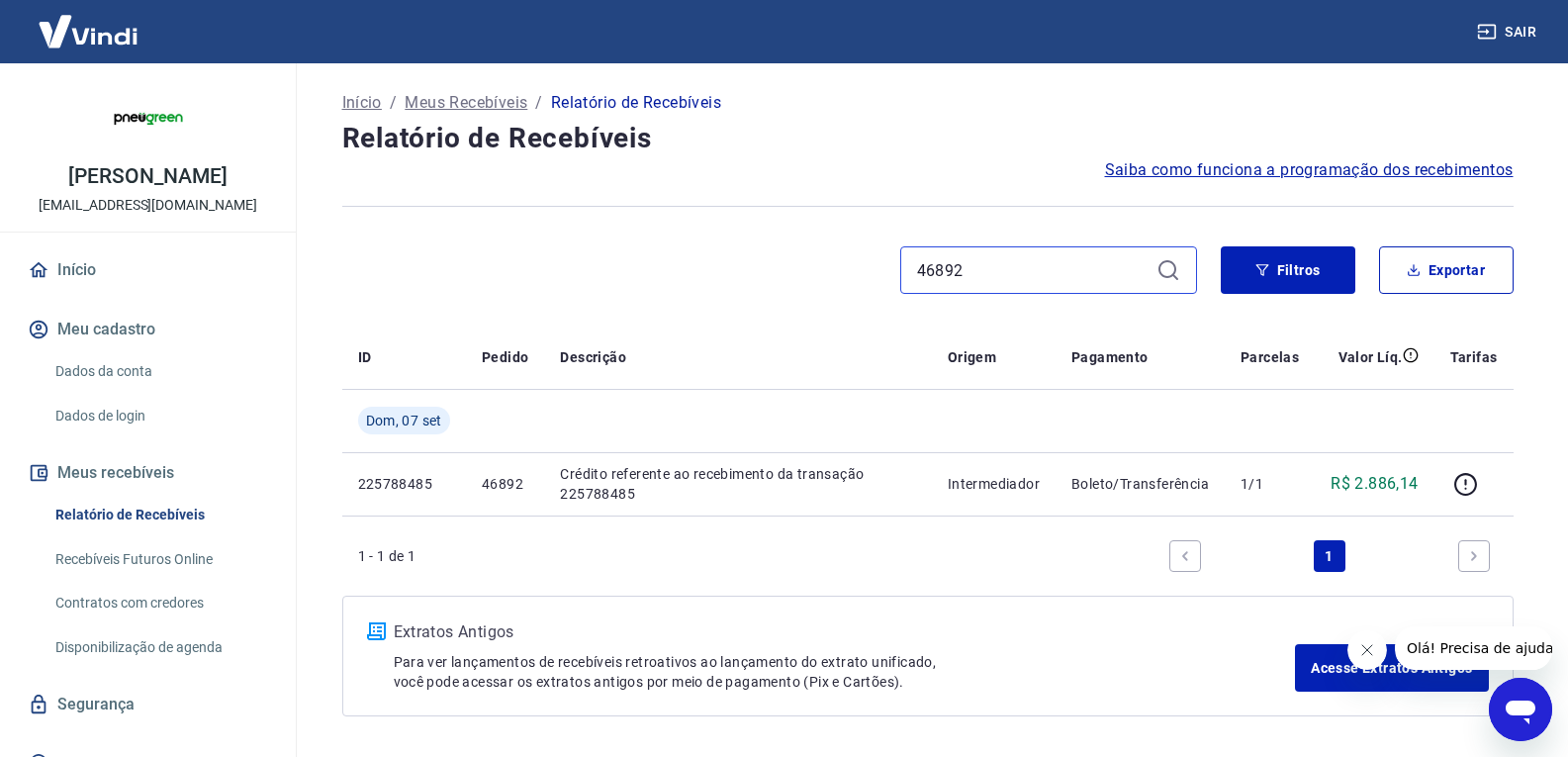
click at [998, 281] on input "46892" at bounding box center [1033, 271] width 232 height 30
paste input "86"
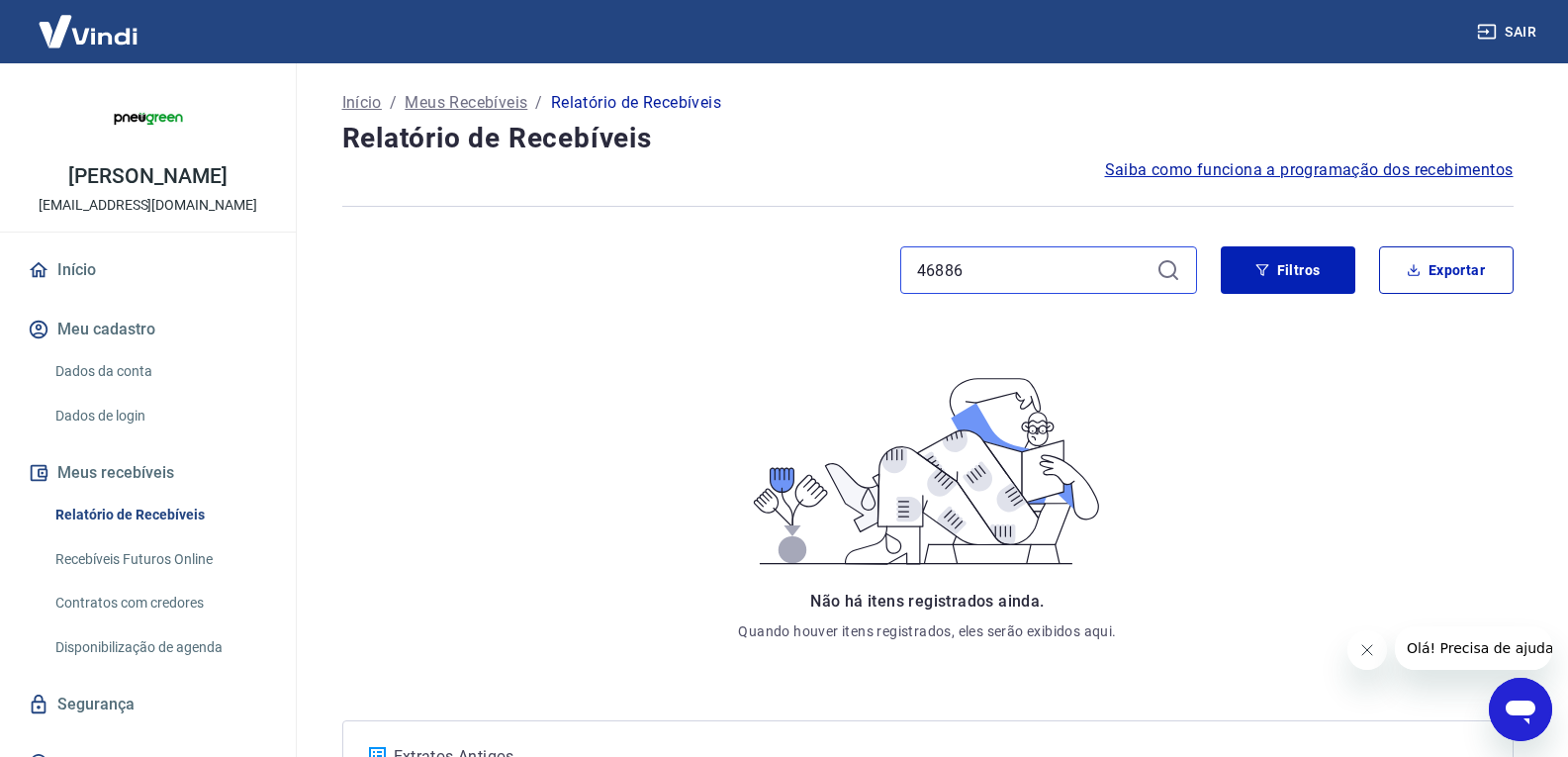
click at [1022, 266] on input "46886" at bounding box center [1033, 271] width 232 height 30
paste input "78"
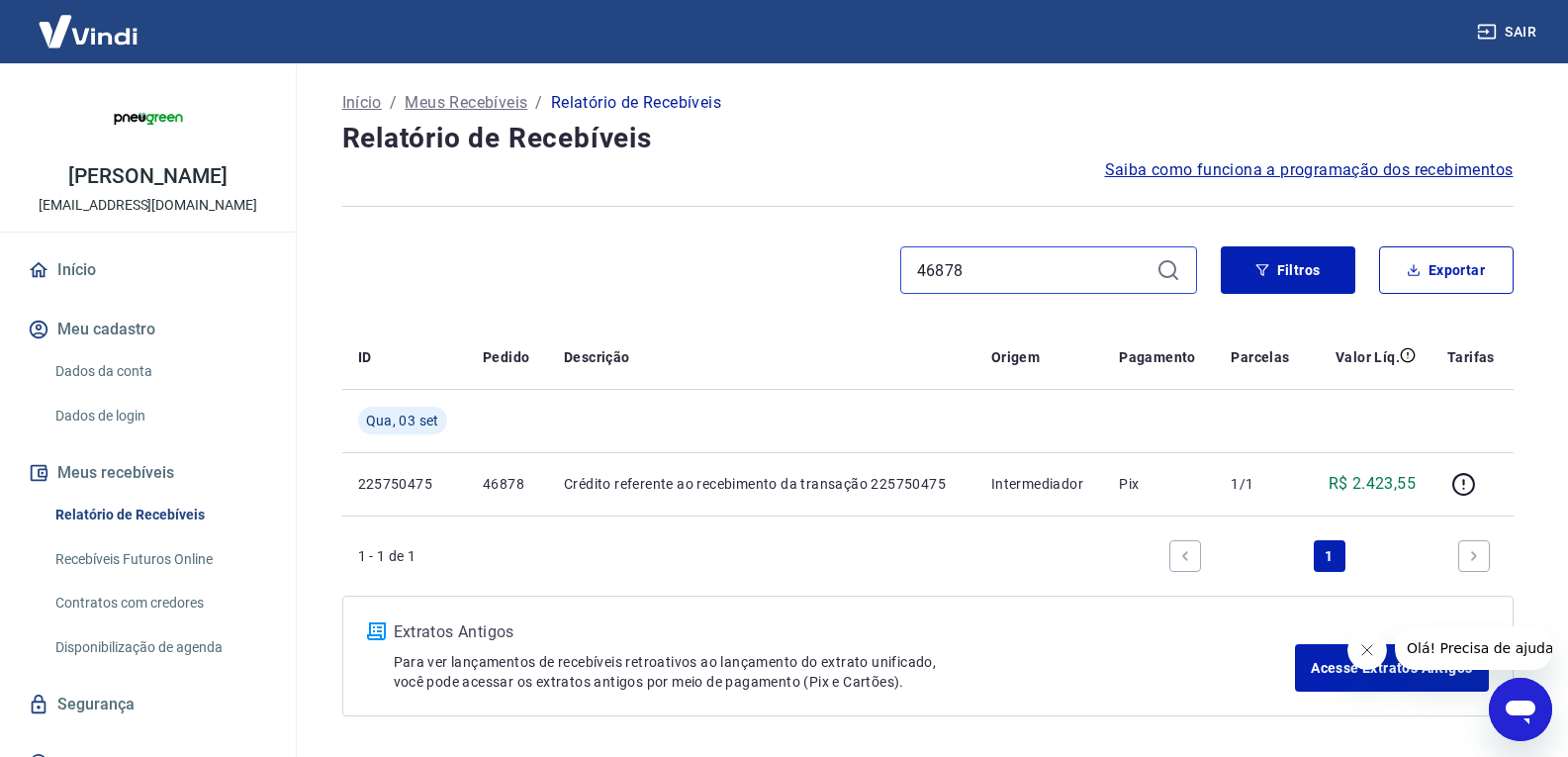
click at [978, 269] on input "46878" at bounding box center [1033, 271] width 232 height 30
paste input "66"
click at [1033, 260] on input "46866" at bounding box center [1033, 271] width 232 height 30
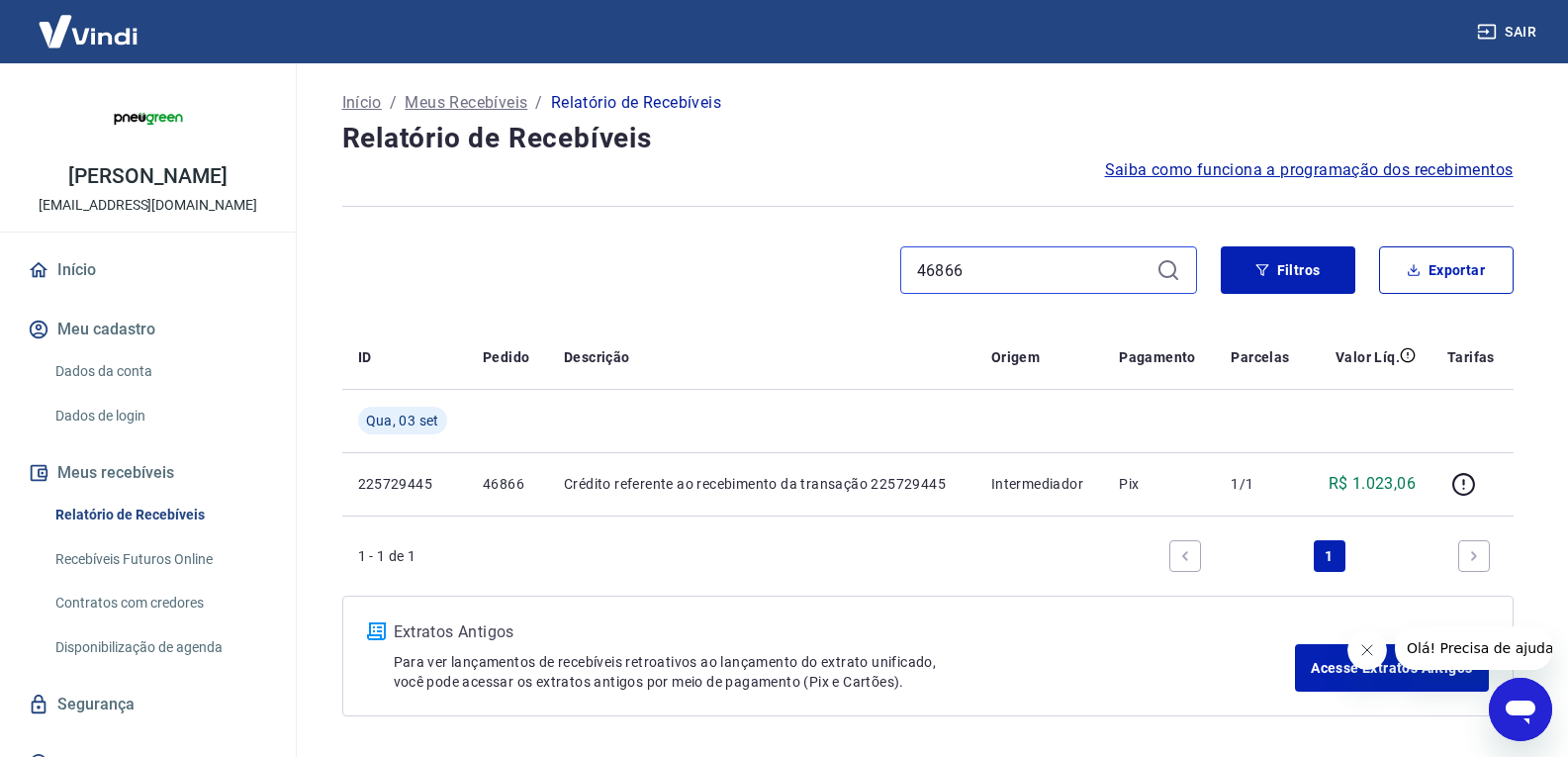
paste input "4"
click at [972, 252] on div "46864" at bounding box center [1048, 271] width 296 height 48
click at [974, 258] on input "46864" at bounding box center [1033, 271] width 232 height 30
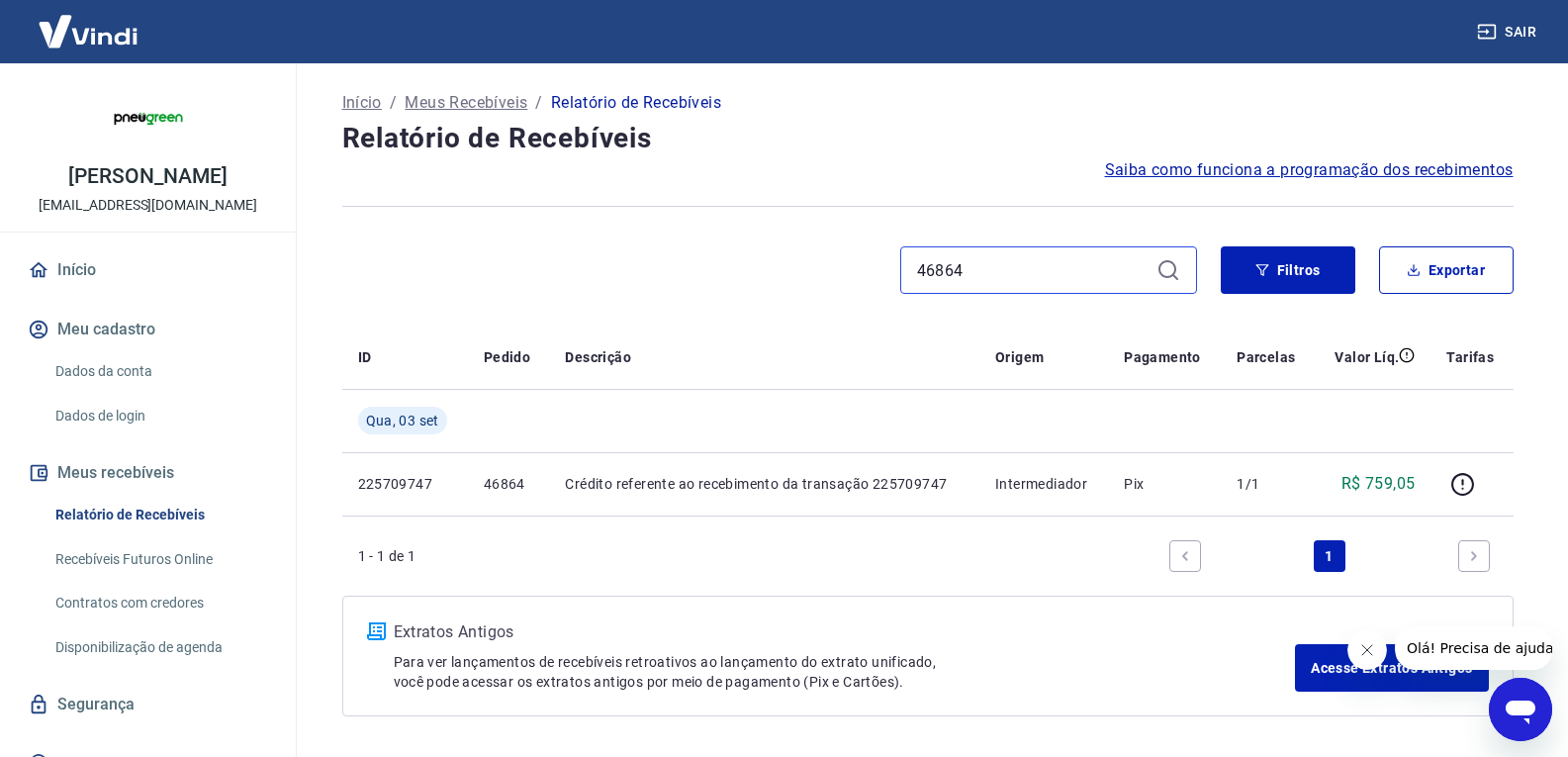
paste input "992"
click at [1025, 281] on input "46992" at bounding box center [1033, 271] width 232 height 30
click at [1025, 280] on input "46992" at bounding box center [1033, 271] width 232 height 30
paste input "0"
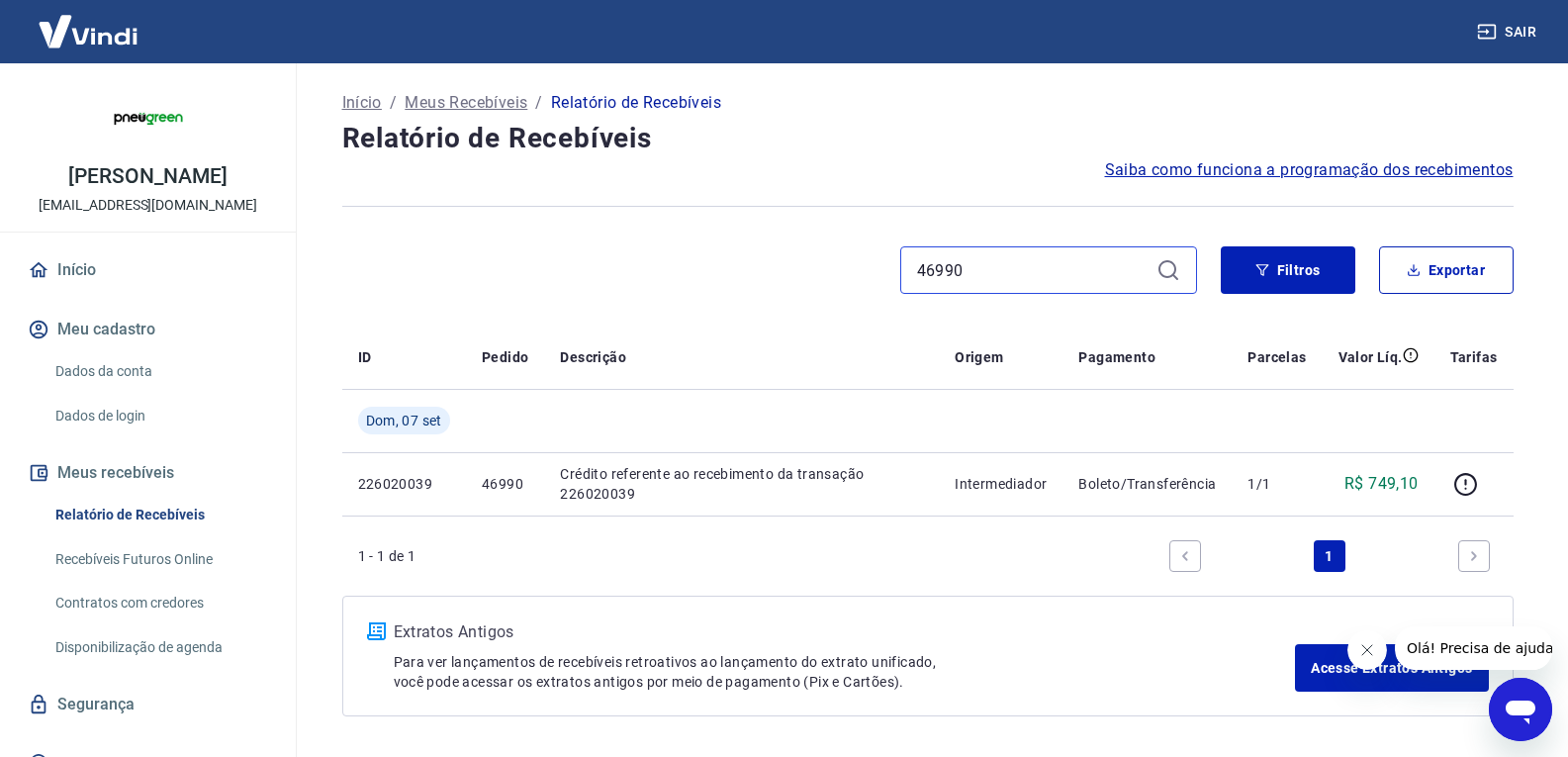
click at [973, 269] on input "46990" at bounding box center [1033, 271] width 232 height 30
paste input "86"
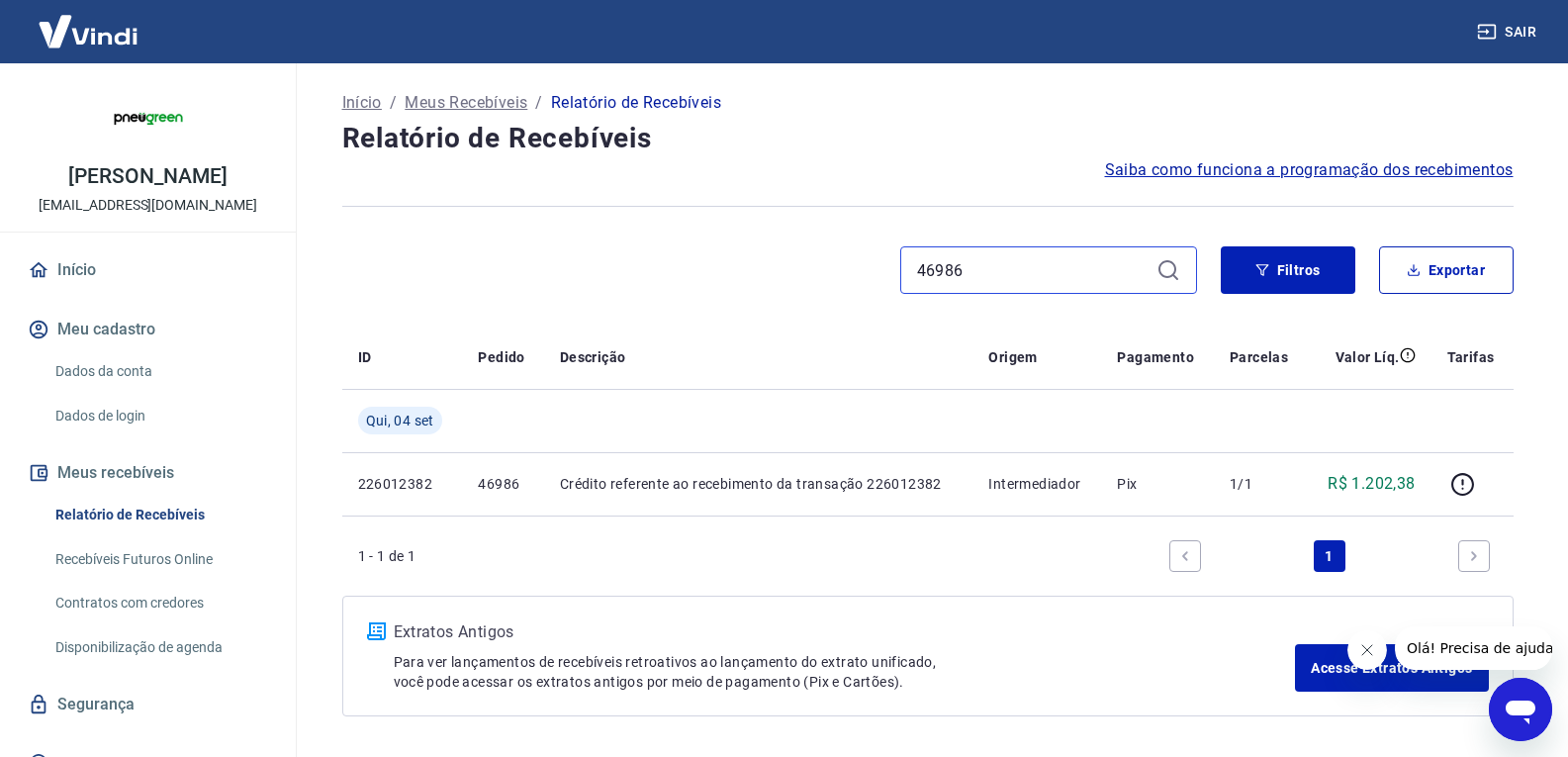
click at [1021, 263] on input "46986" at bounding box center [1033, 271] width 232 height 30
paste input "4"
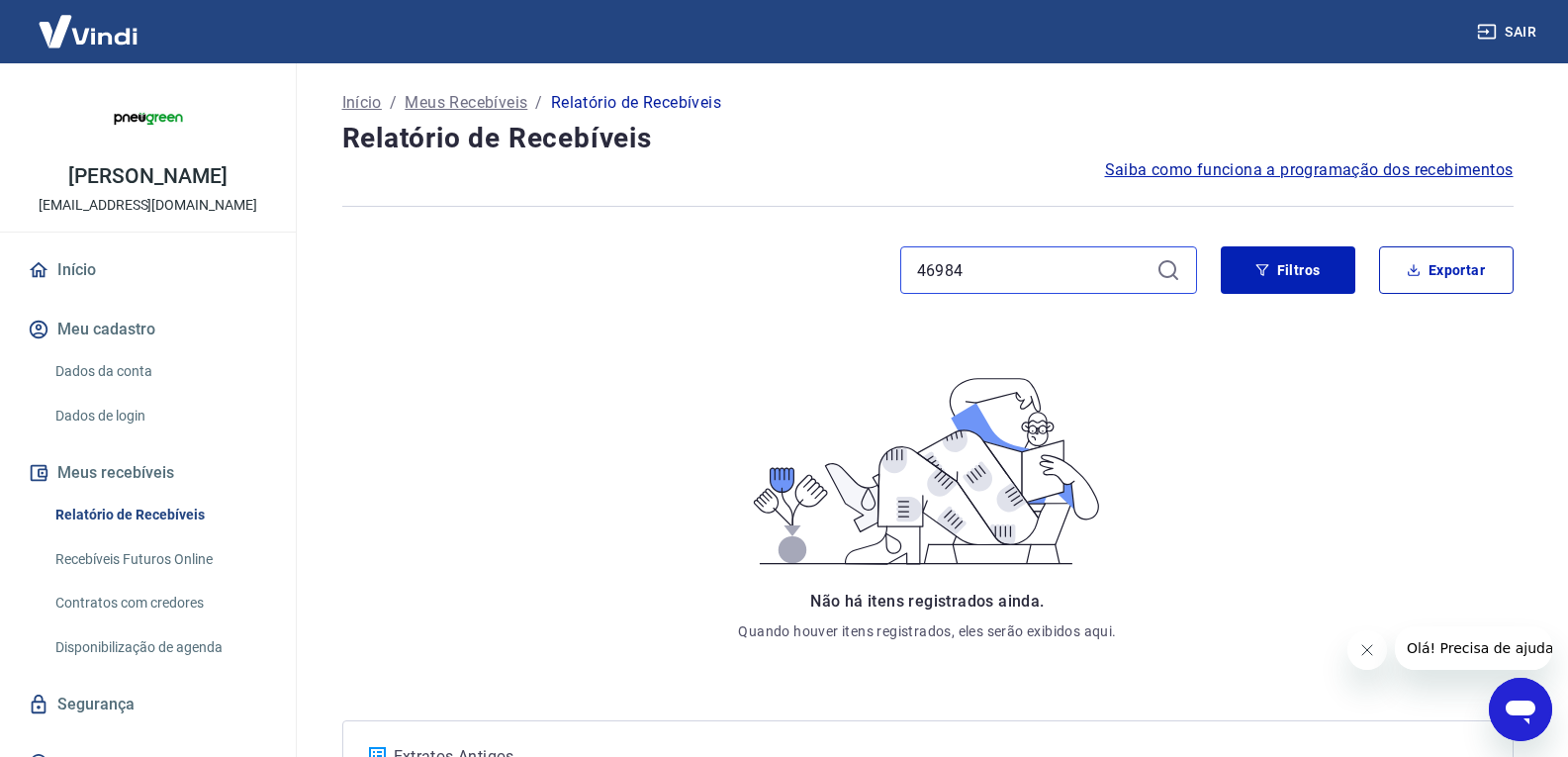
click at [993, 269] on input "46984" at bounding box center [1033, 271] width 232 height 30
paste input "0"
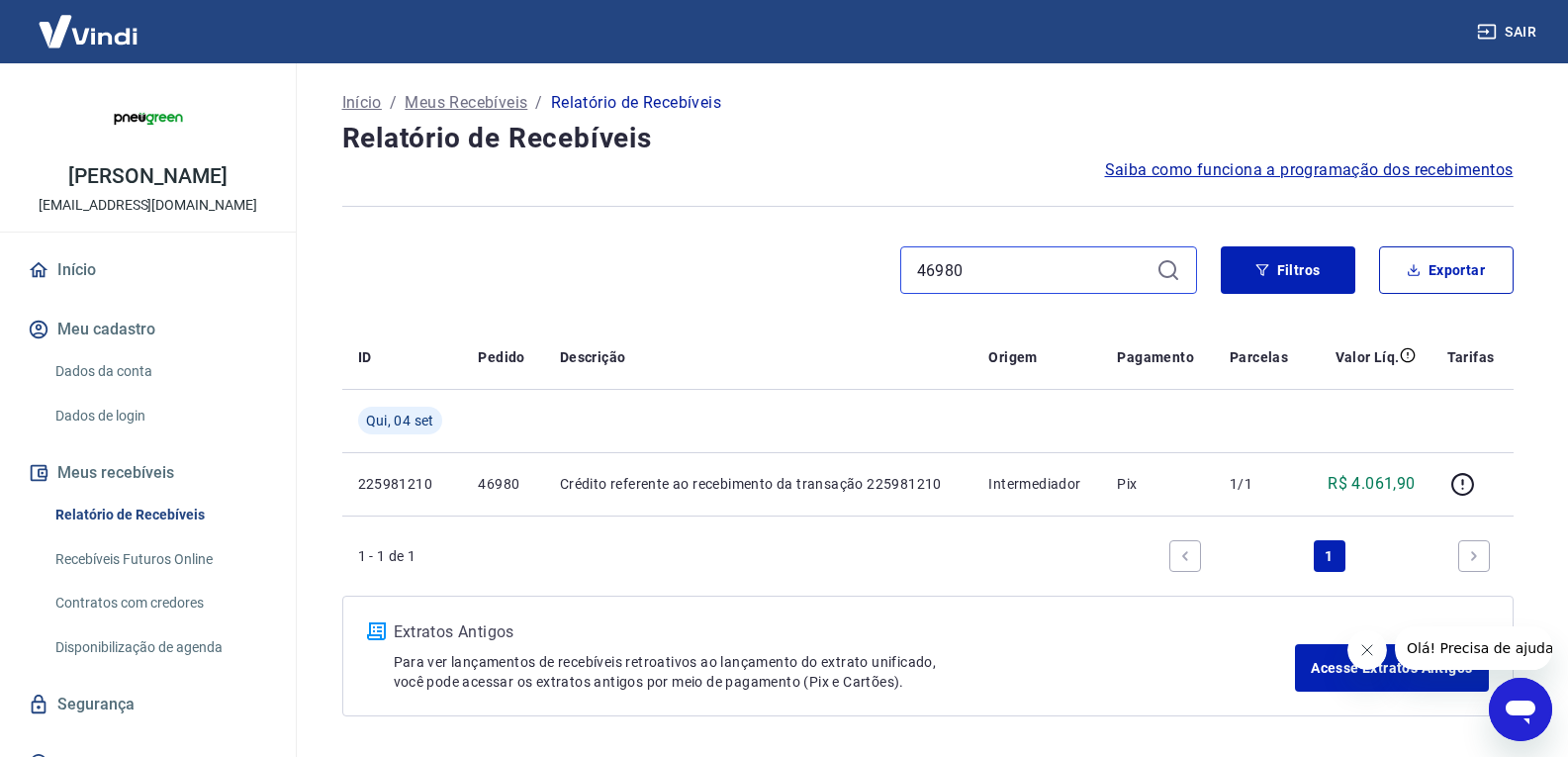
click at [987, 268] on input "46980" at bounding box center [1033, 271] width 232 height 30
paste input "76"
click at [1031, 275] on input "46976" at bounding box center [1033, 271] width 232 height 30
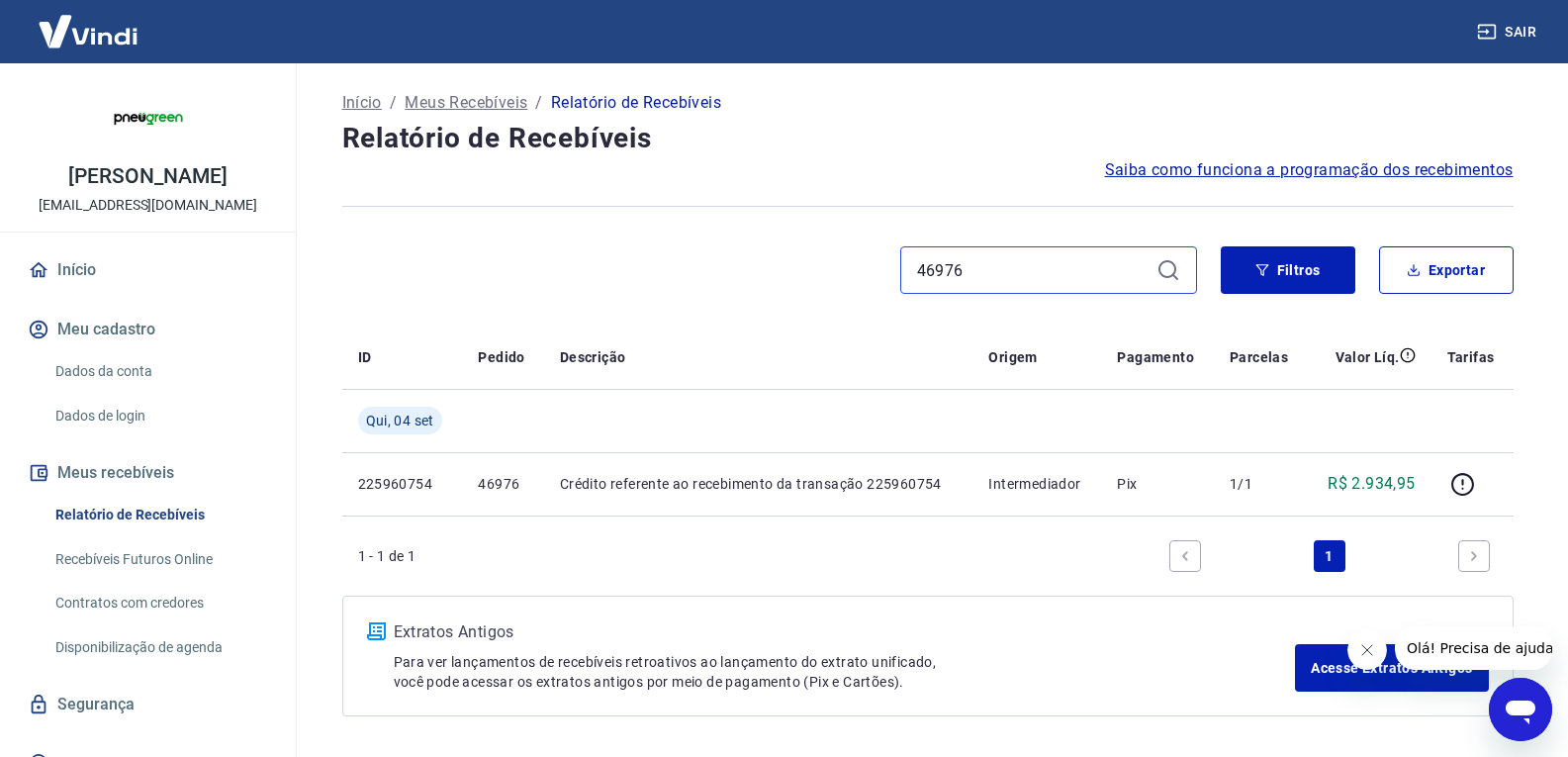
paste input "0"
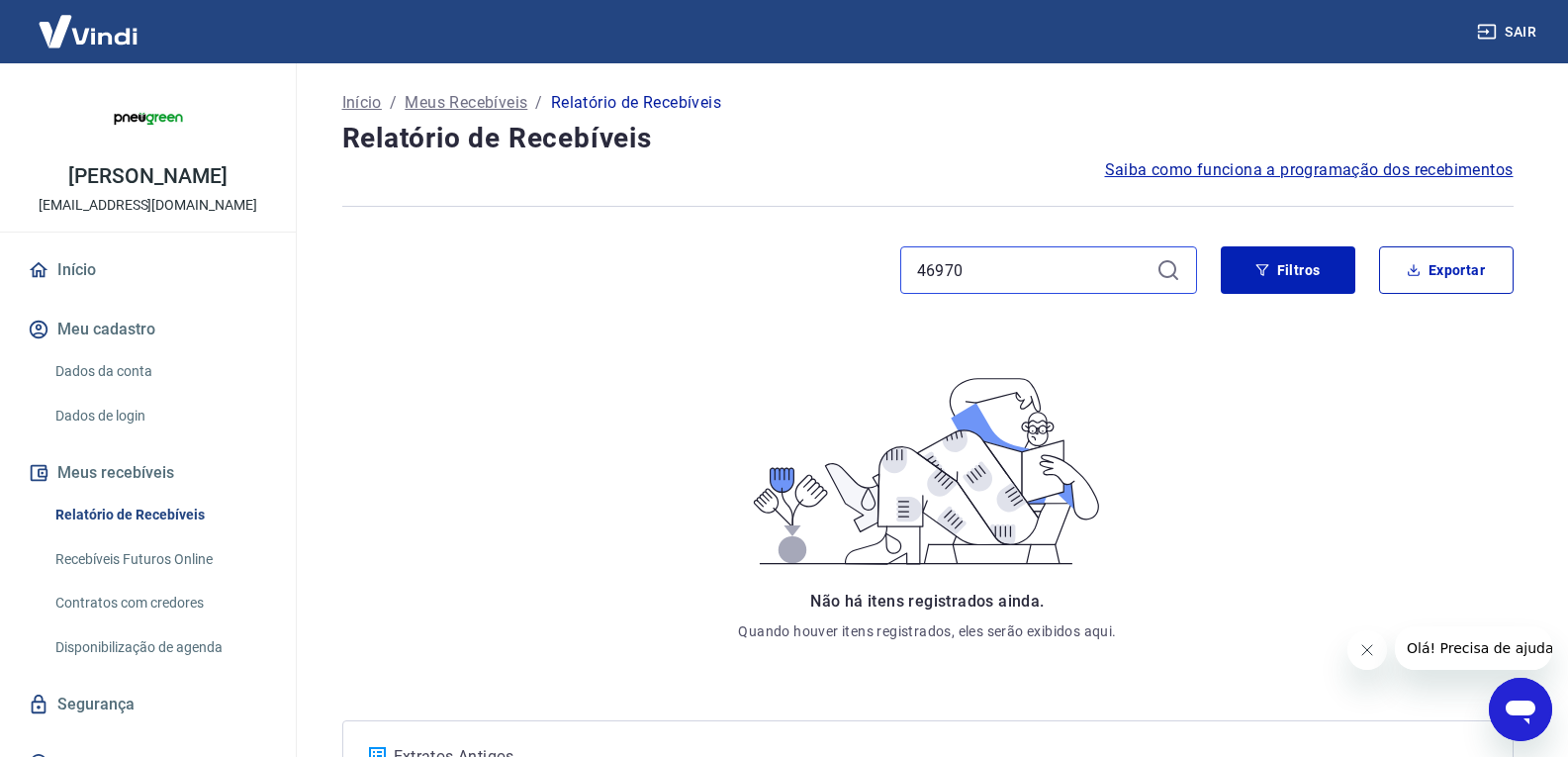
click at [1007, 271] on input "46970" at bounding box center [1033, 271] width 232 height 30
paste input "68"
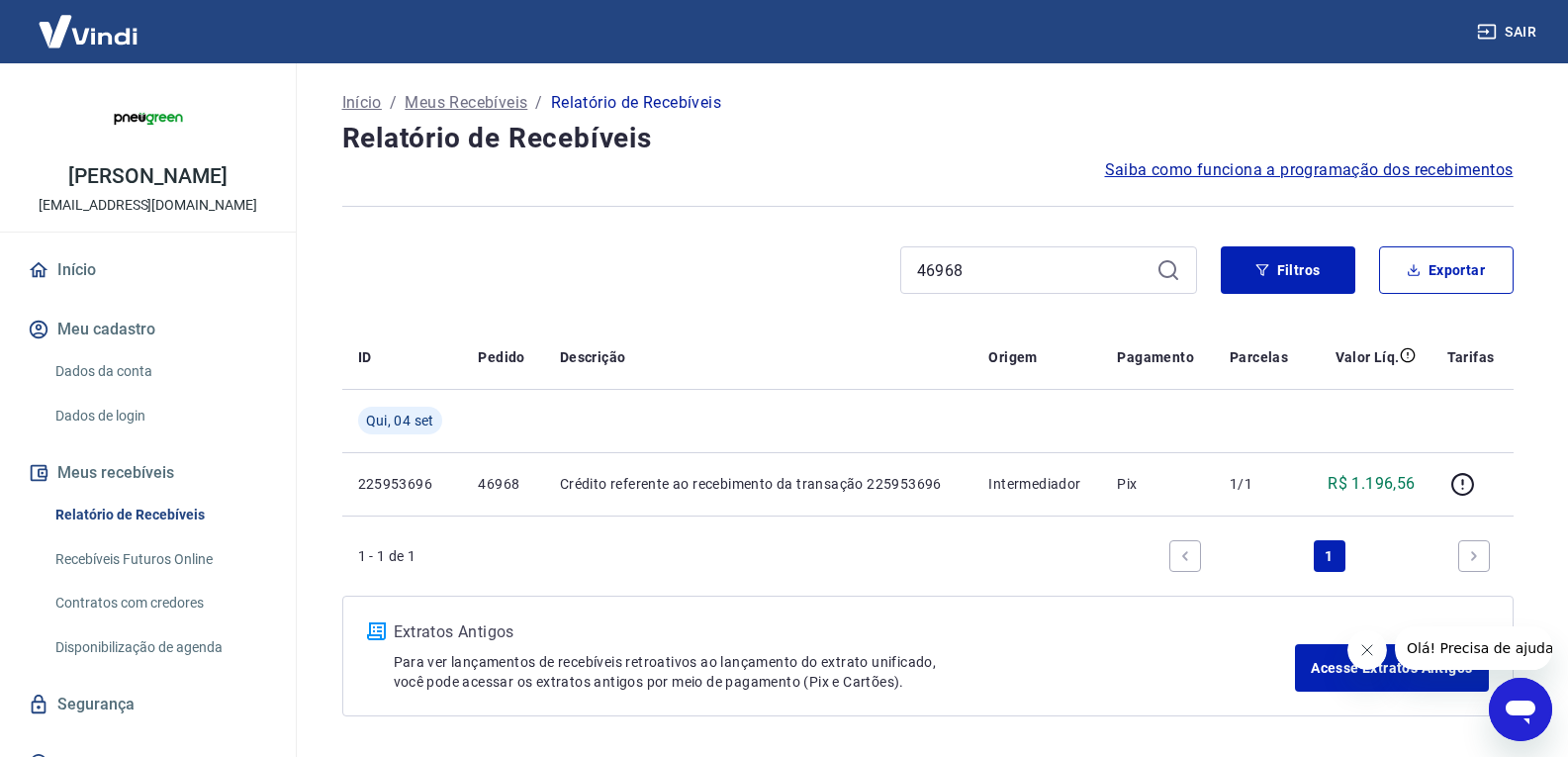
click at [996, 252] on div "46968" at bounding box center [1048, 271] width 296 height 48
click at [988, 261] on input "46968" at bounding box center [1033, 271] width 232 height 30
paste input "2"
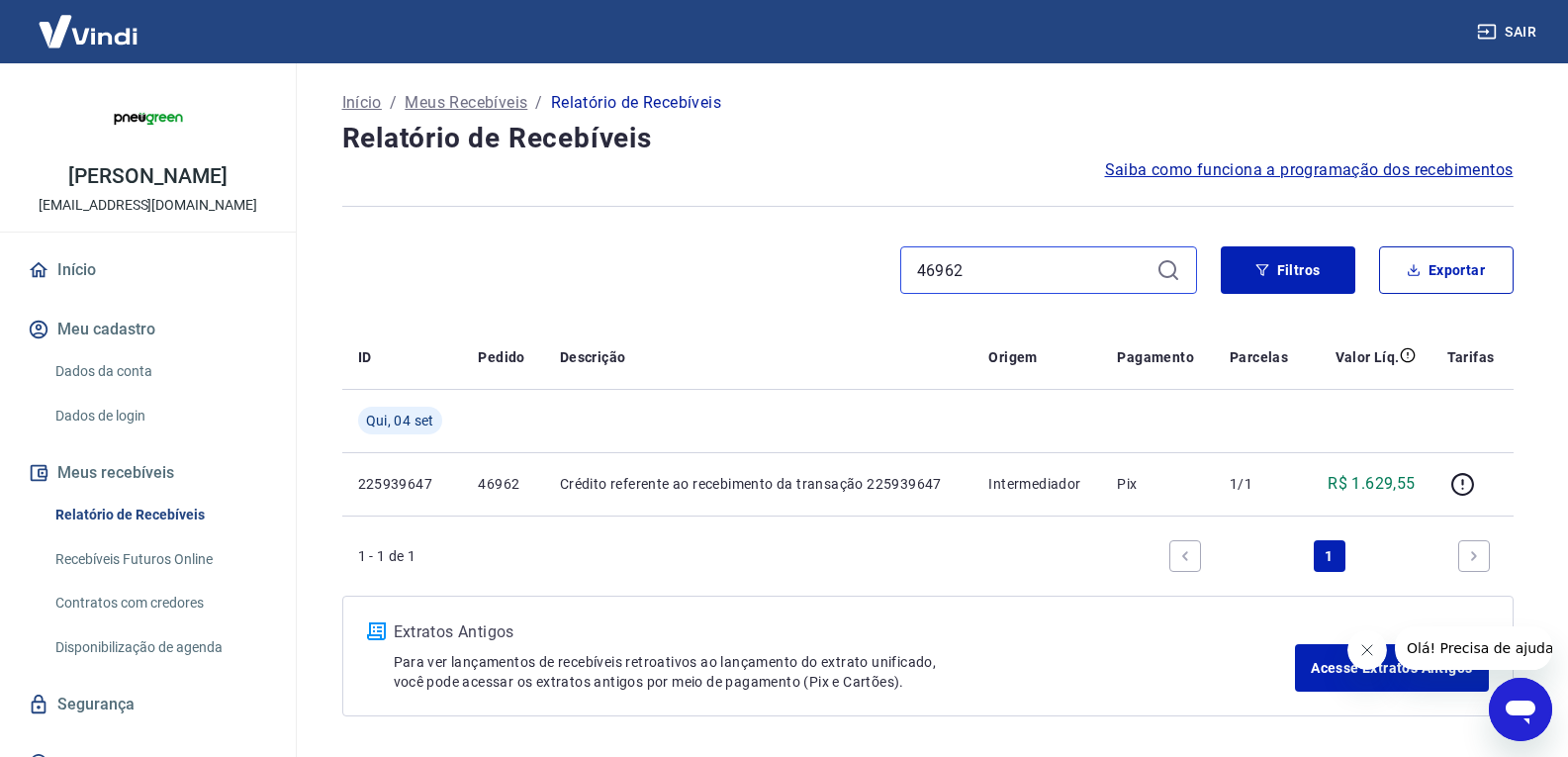
click at [990, 263] on input "46962" at bounding box center [1033, 271] width 232 height 30
paste input "56"
click at [985, 284] on input "46956" at bounding box center [1033, 271] width 232 height 30
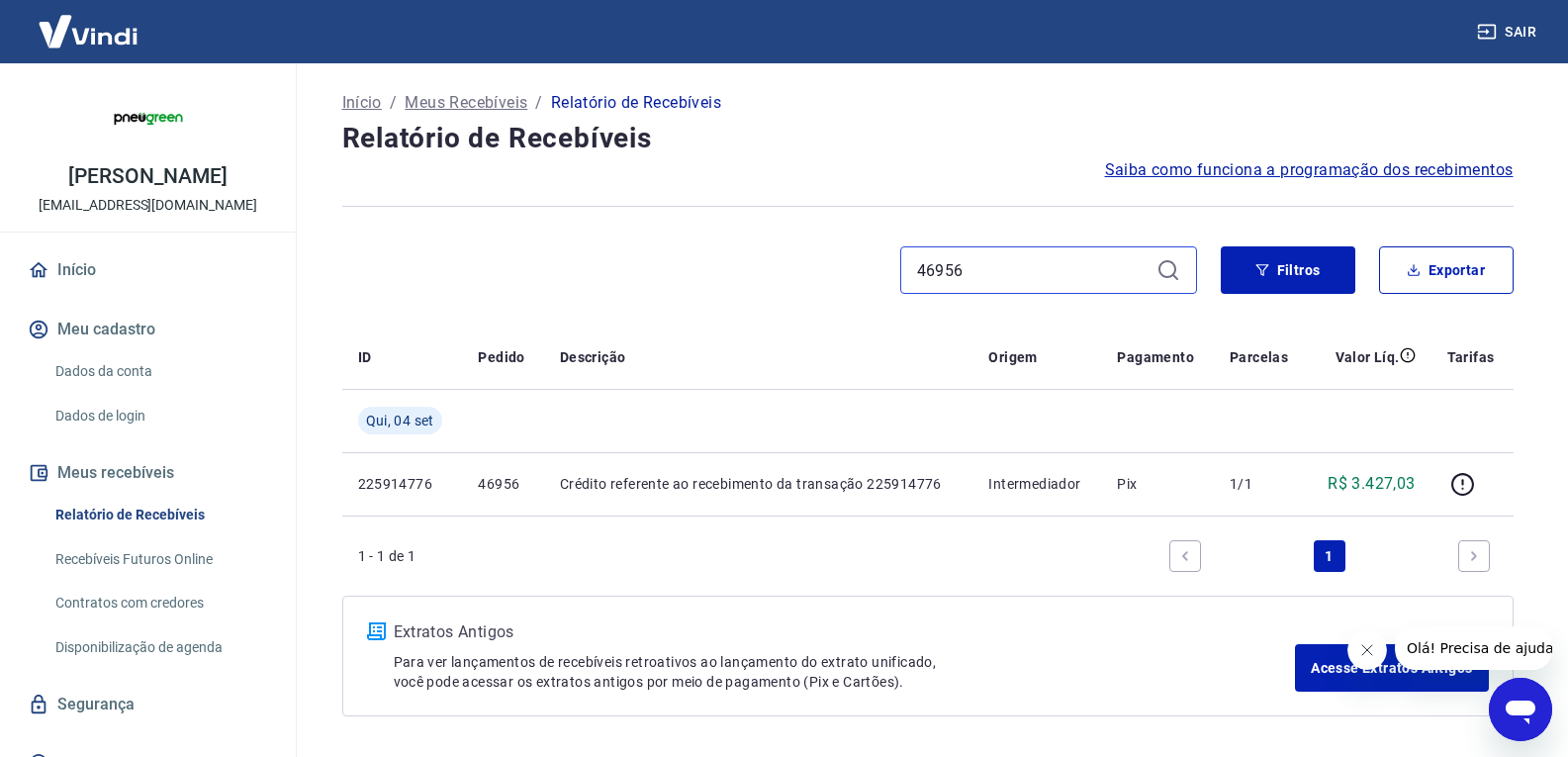
paste input "32"
type input "46932"
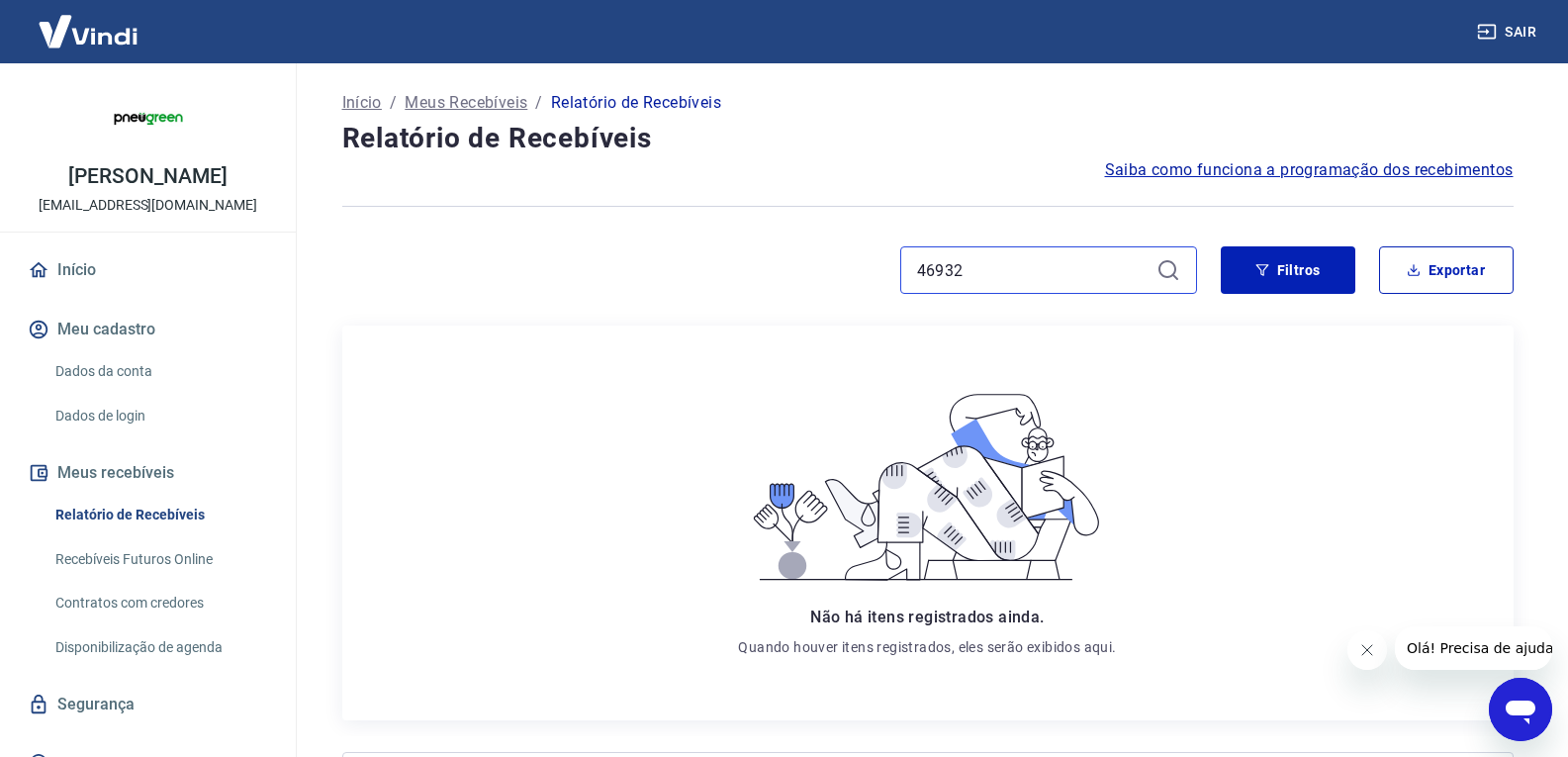
click at [986, 279] on input "46932" at bounding box center [1033, 271] width 232 height 30
paste input "7048"
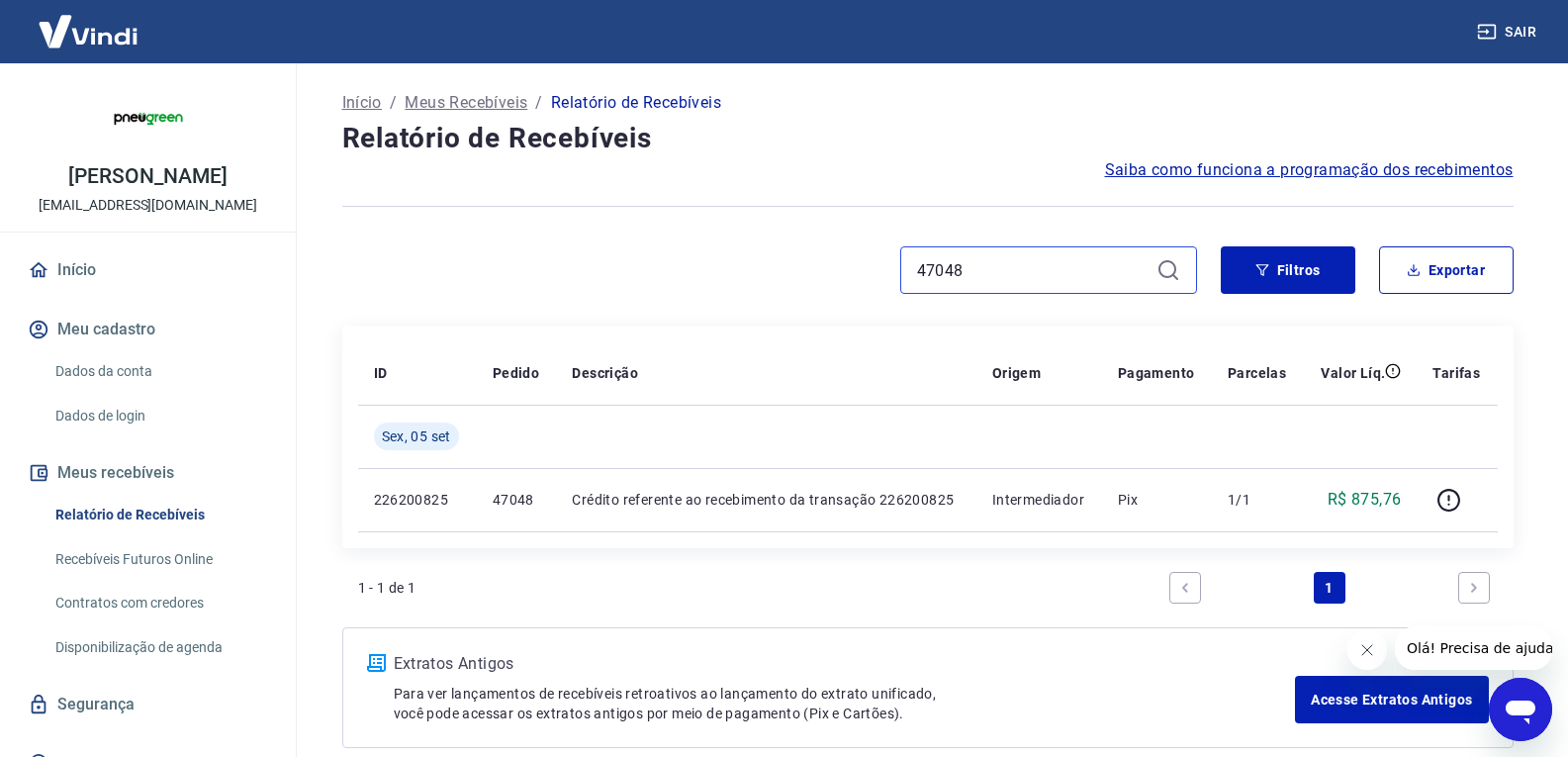
click at [1009, 257] on input "47048" at bounding box center [1033, 271] width 232 height 30
paste input "6"
click at [1020, 262] on input "47046" at bounding box center [1033, 271] width 232 height 30
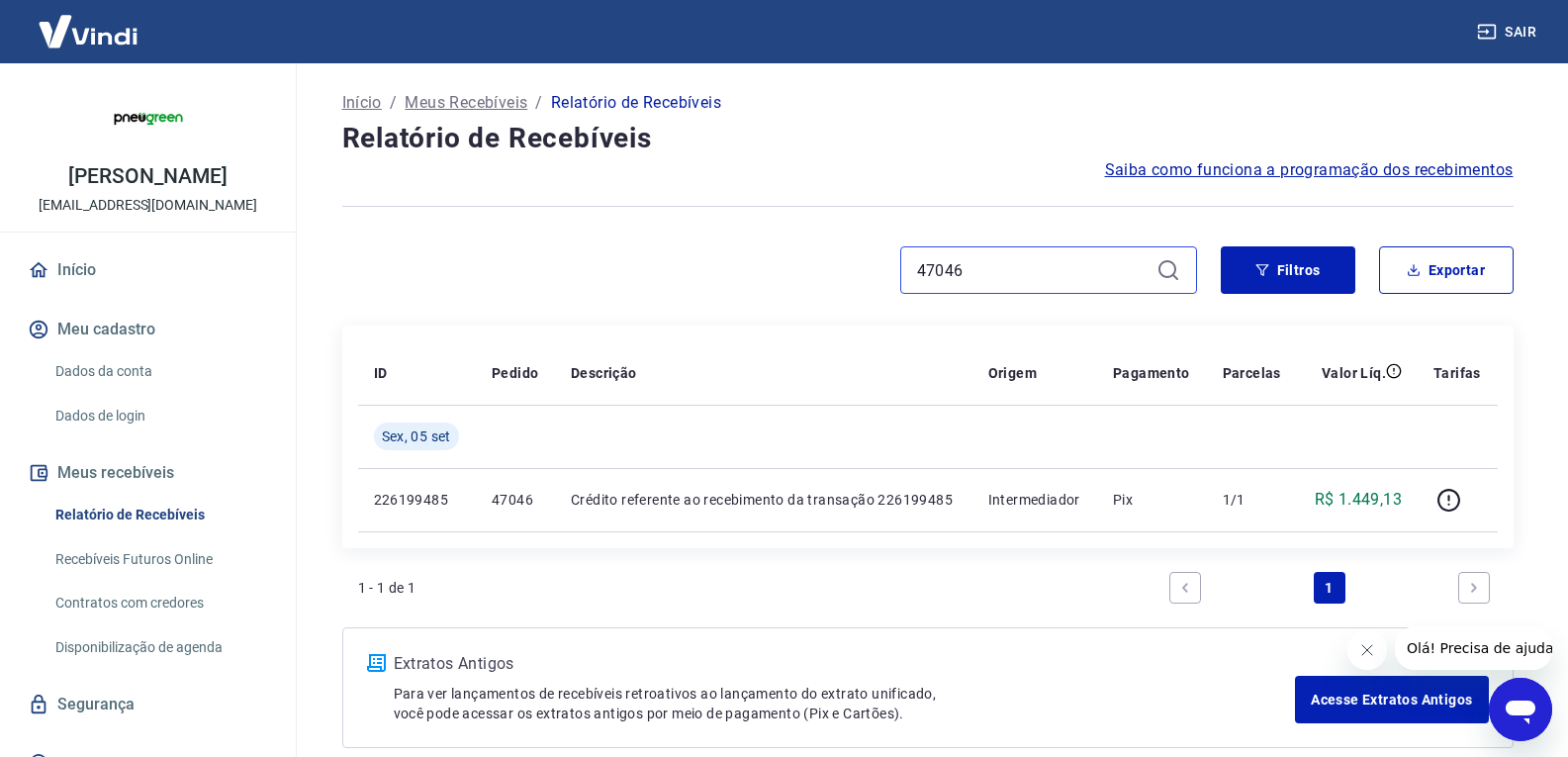
paste input "4"
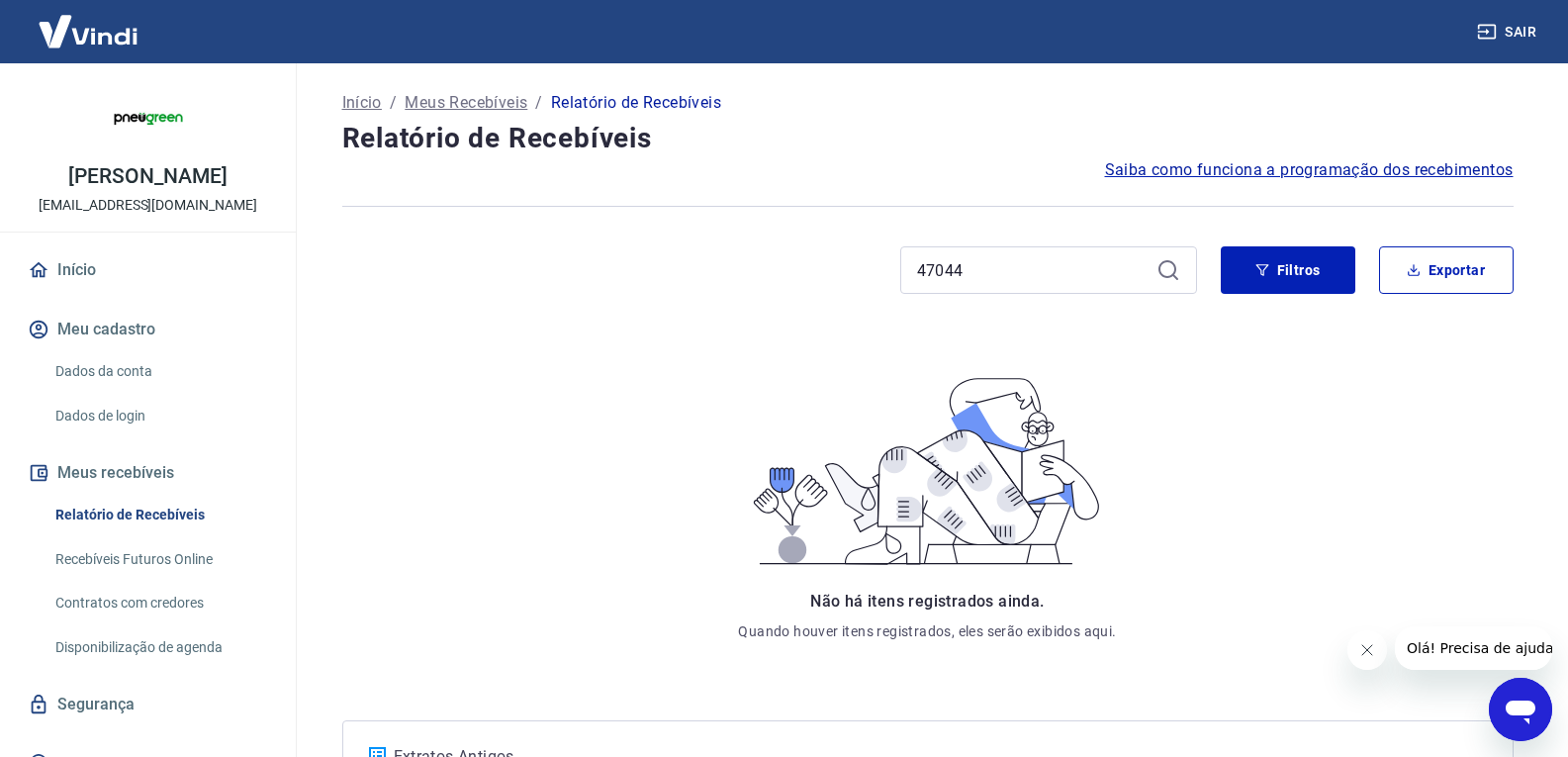
click at [1022, 286] on div "47044" at bounding box center [1048, 271] width 296 height 48
click at [1034, 273] on input "47044" at bounding box center [1033, 271] width 232 height 30
paste input "8"
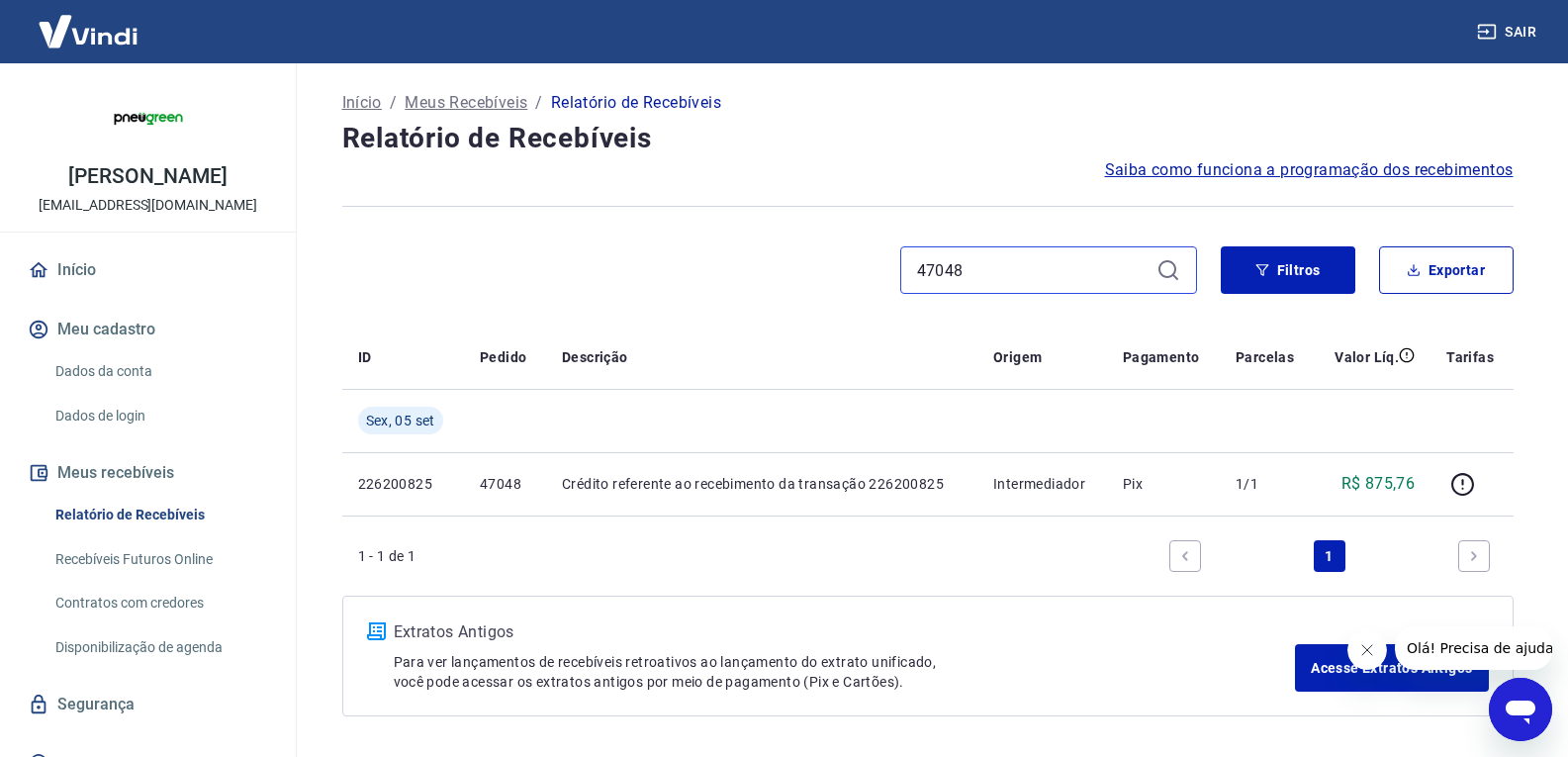
click at [1074, 268] on input "47048" at bounding box center [1033, 271] width 232 height 30
click at [1080, 268] on input "47048" at bounding box center [1033, 271] width 232 height 30
paste input "6"
click at [1000, 260] on input "47046" at bounding box center [1033, 271] width 232 height 30
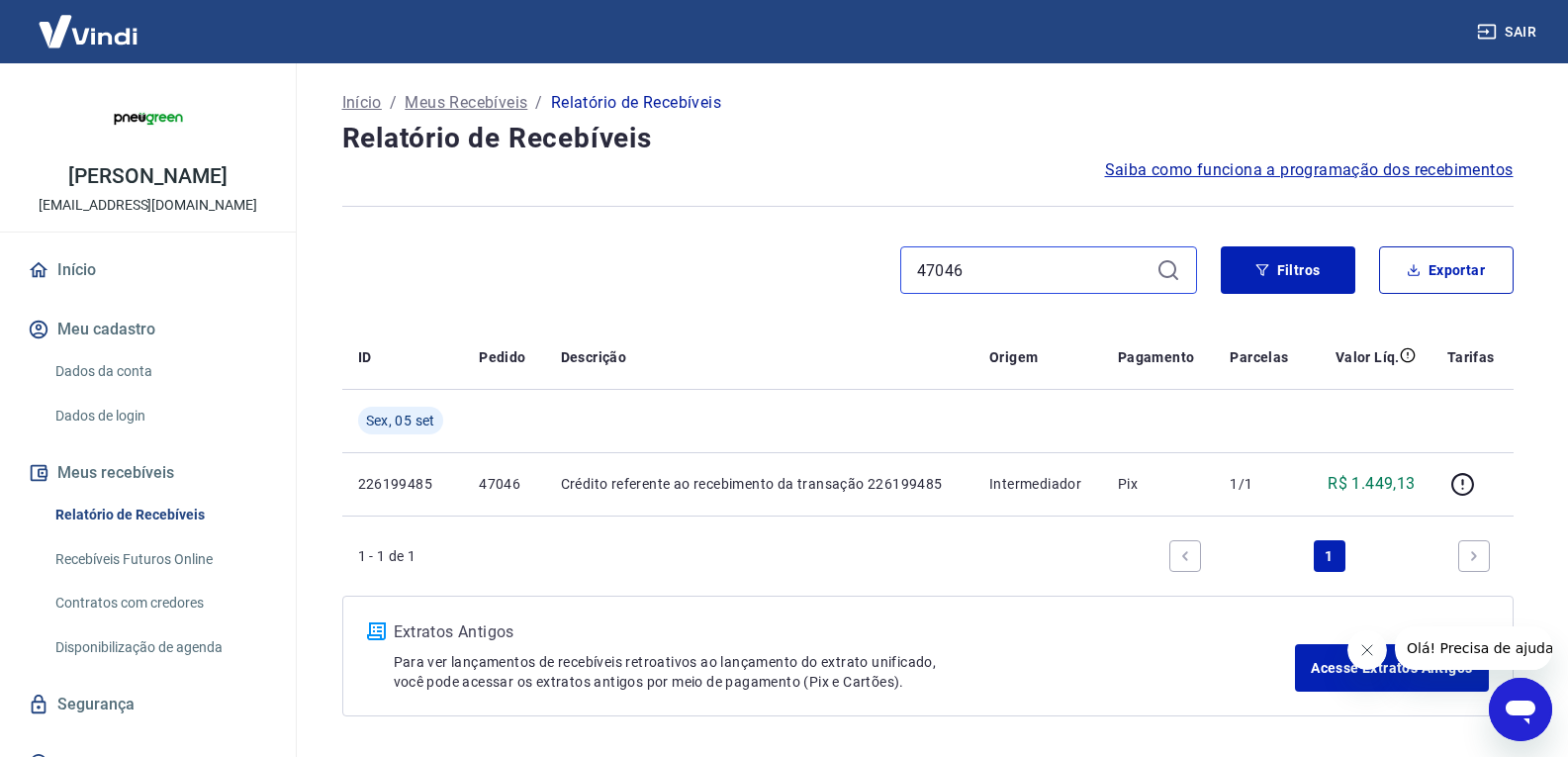
click at [1000, 260] on input "47046" at bounding box center [1033, 271] width 232 height 30
paste input "3"
click at [1002, 271] on input "47036" at bounding box center [1033, 271] width 232 height 30
paste input "2"
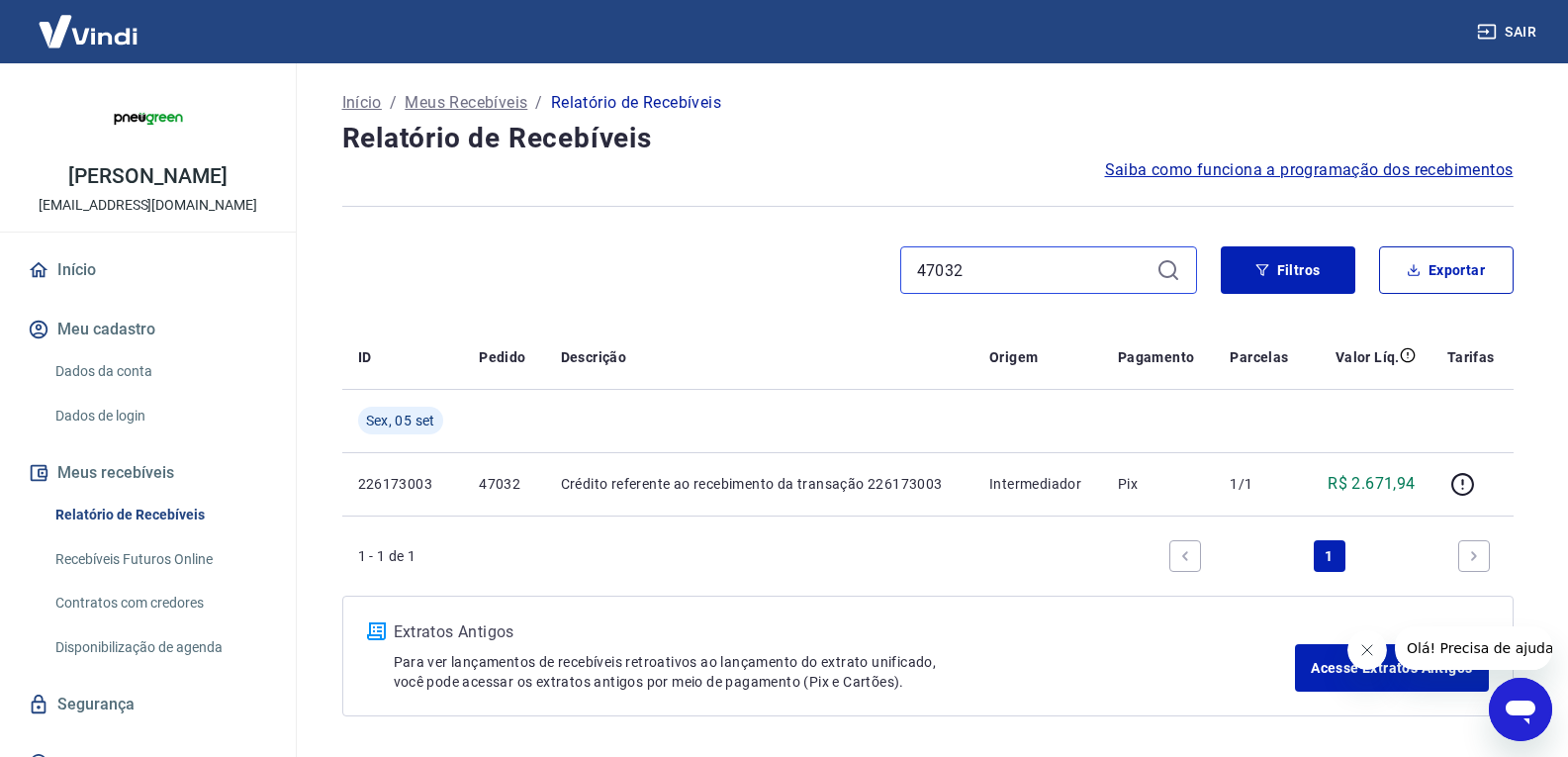
click at [1100, 263] on input "47032" at bounding box center [1033, 271] width 232 height 30
paste input "28"
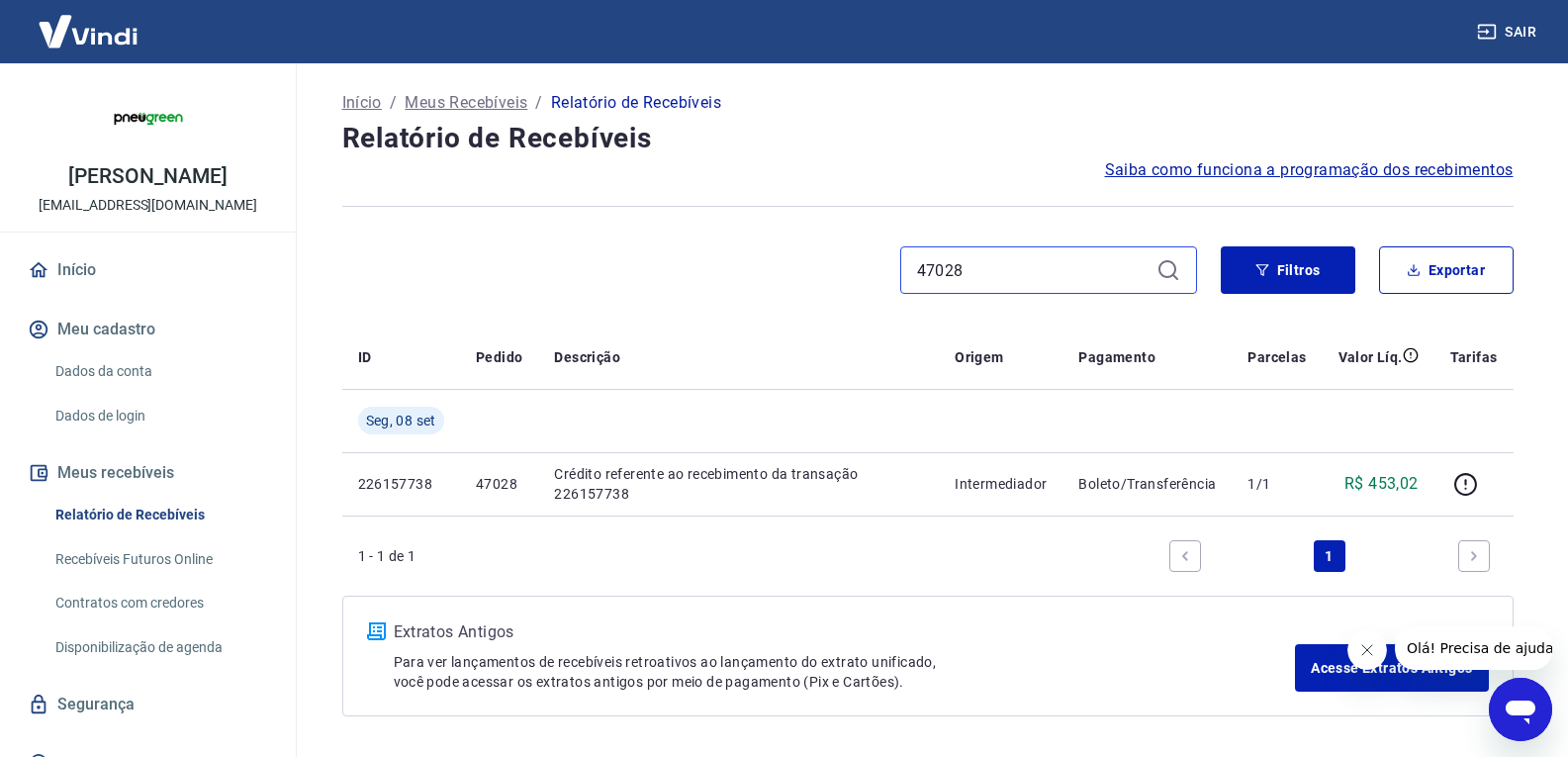
click at [1025, 269] on input "47028" at bounding box center [1033, 271] width 232 height 30
paste input "2"
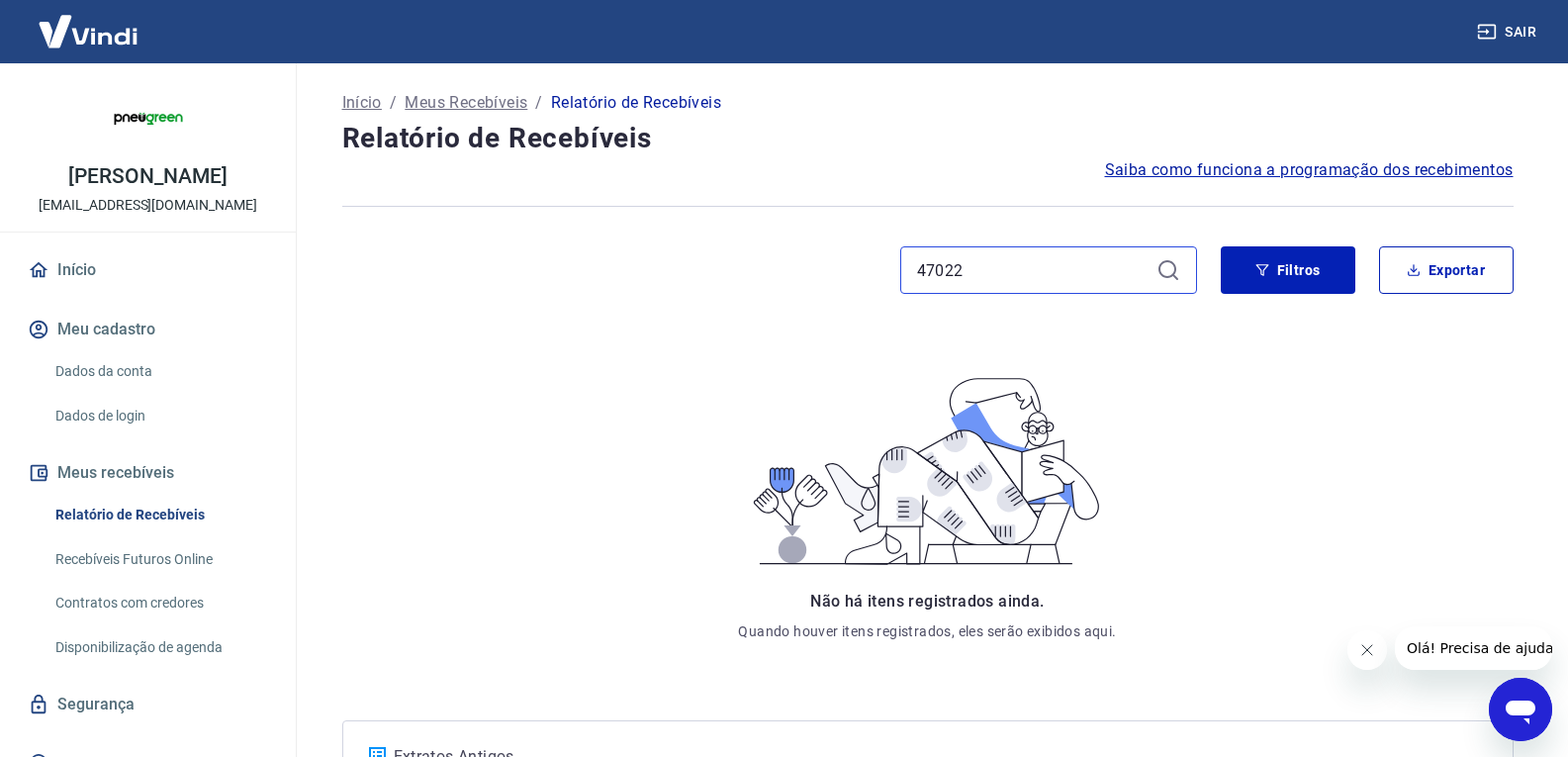
click at [983, 260] on input "47022" at bounding box center [1033, 271] width 232 height 30
paste input "0"
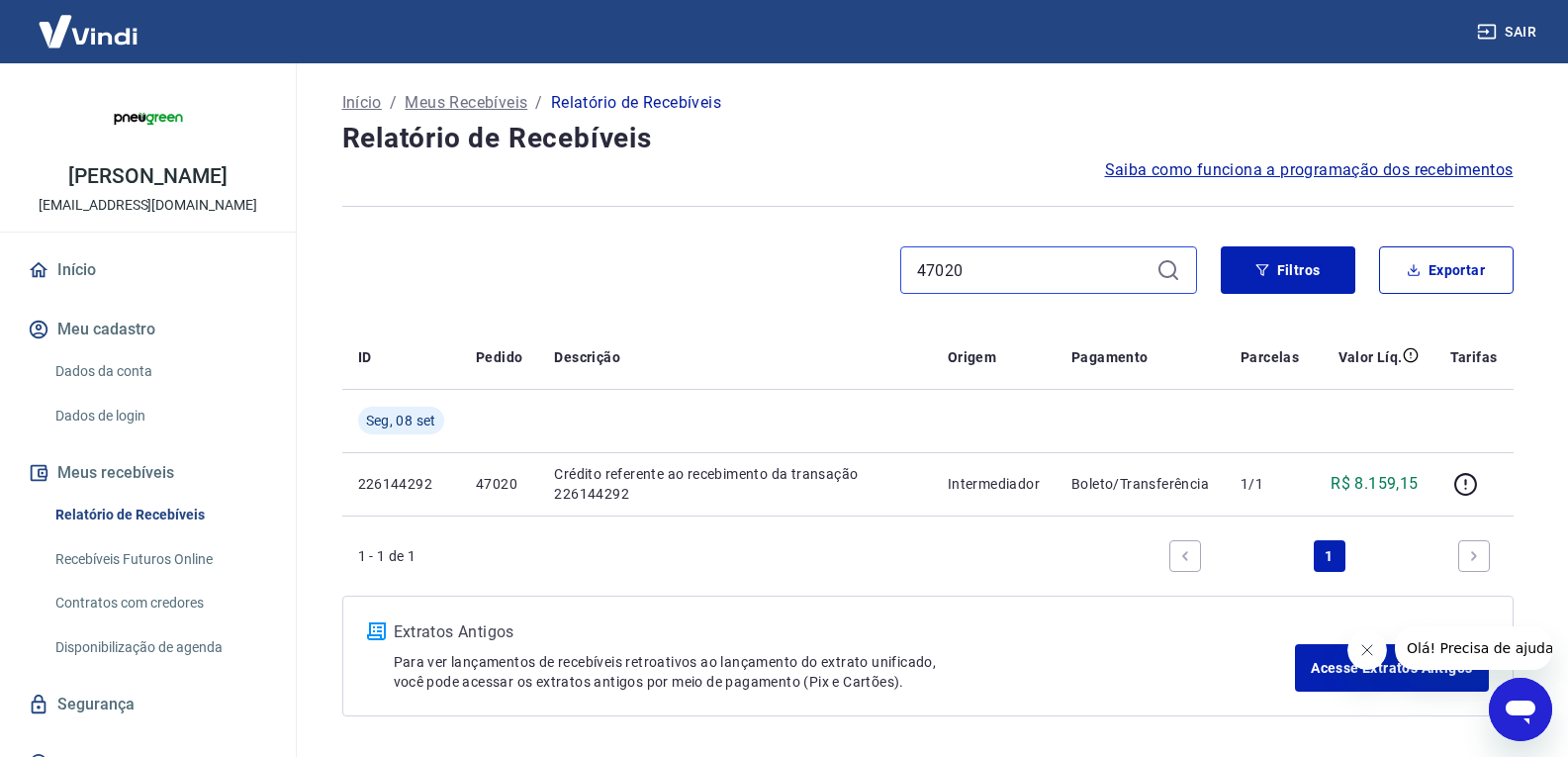
click at [1041, 270] on input "47020" at bounding box center [1033, 271] width 232 height 30
paste input "18"
click at [984, 271] on input "47018" at bounding box center [1033, 271] width 232 height 30
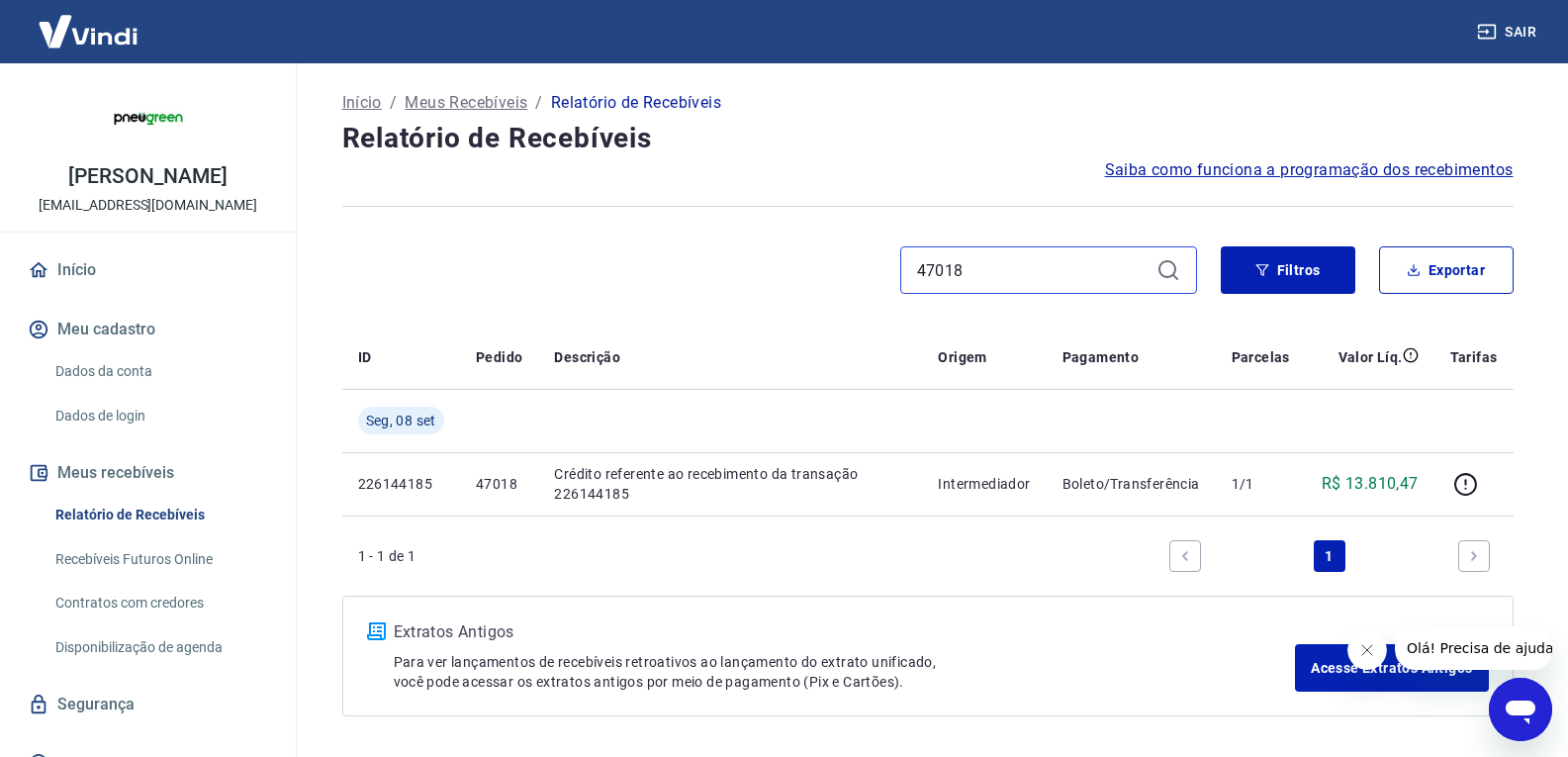
paste input "6"
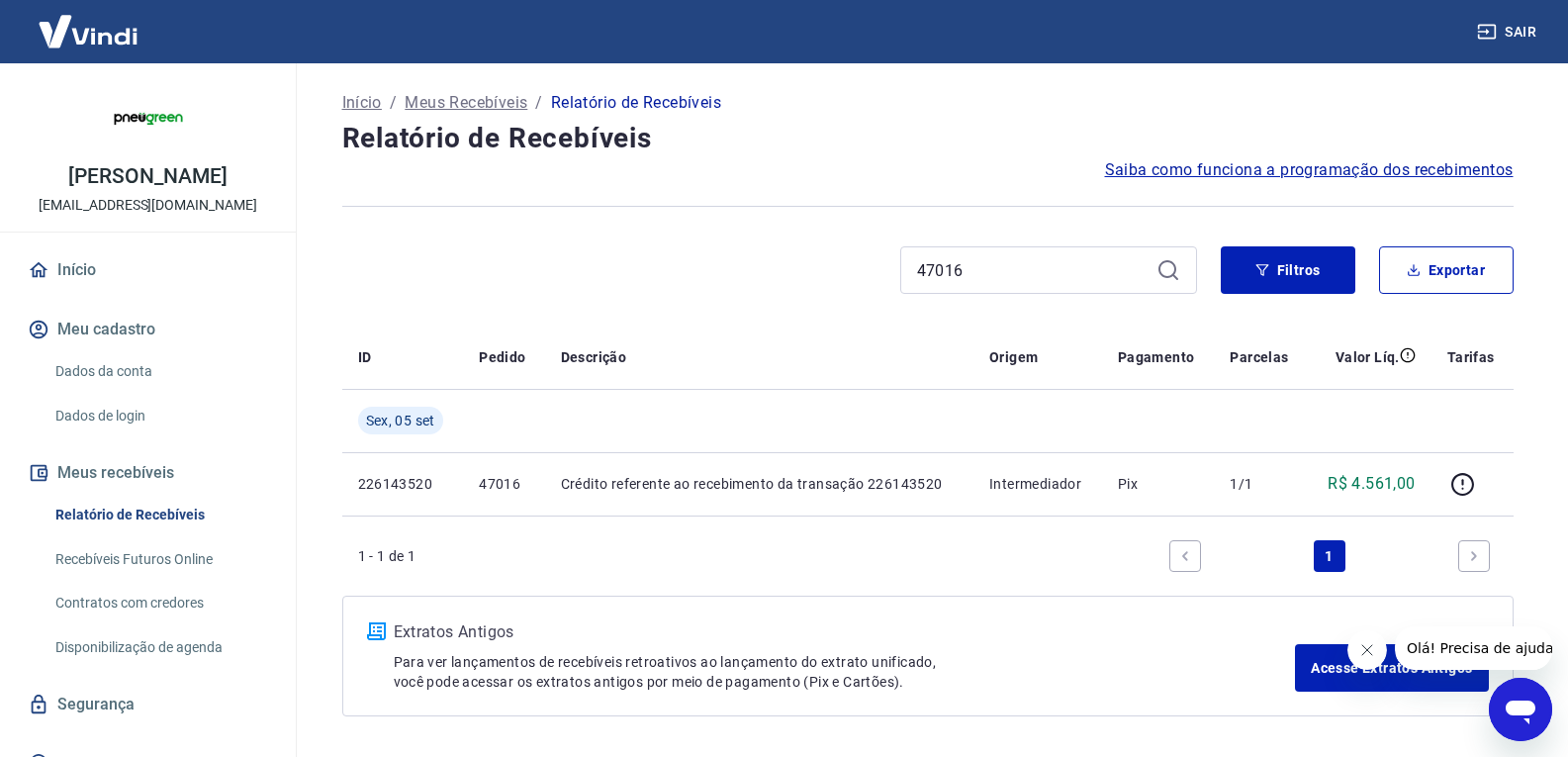
click at [1005, 253] on div "47016" at bounding box center [1048, 271] width 296 height 48
click at [996, 273] on input "47016" at bounding box center [1033, 271] width 232 height 30
paste input "08"
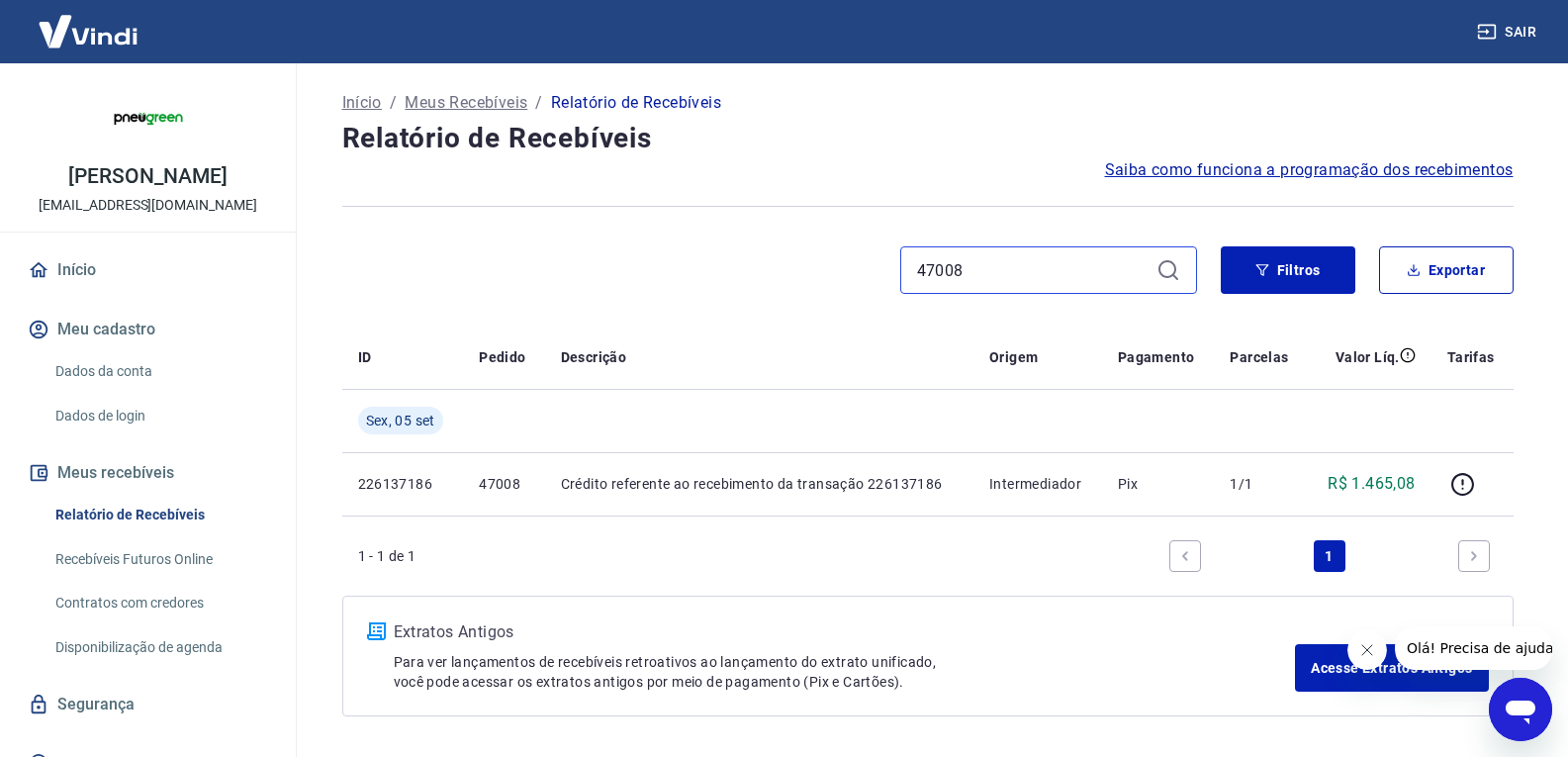
click at [1042, 262] on input "47008" at bounding box center [1033, 271] width 232 height 30
paste input "0"
type input "47000"
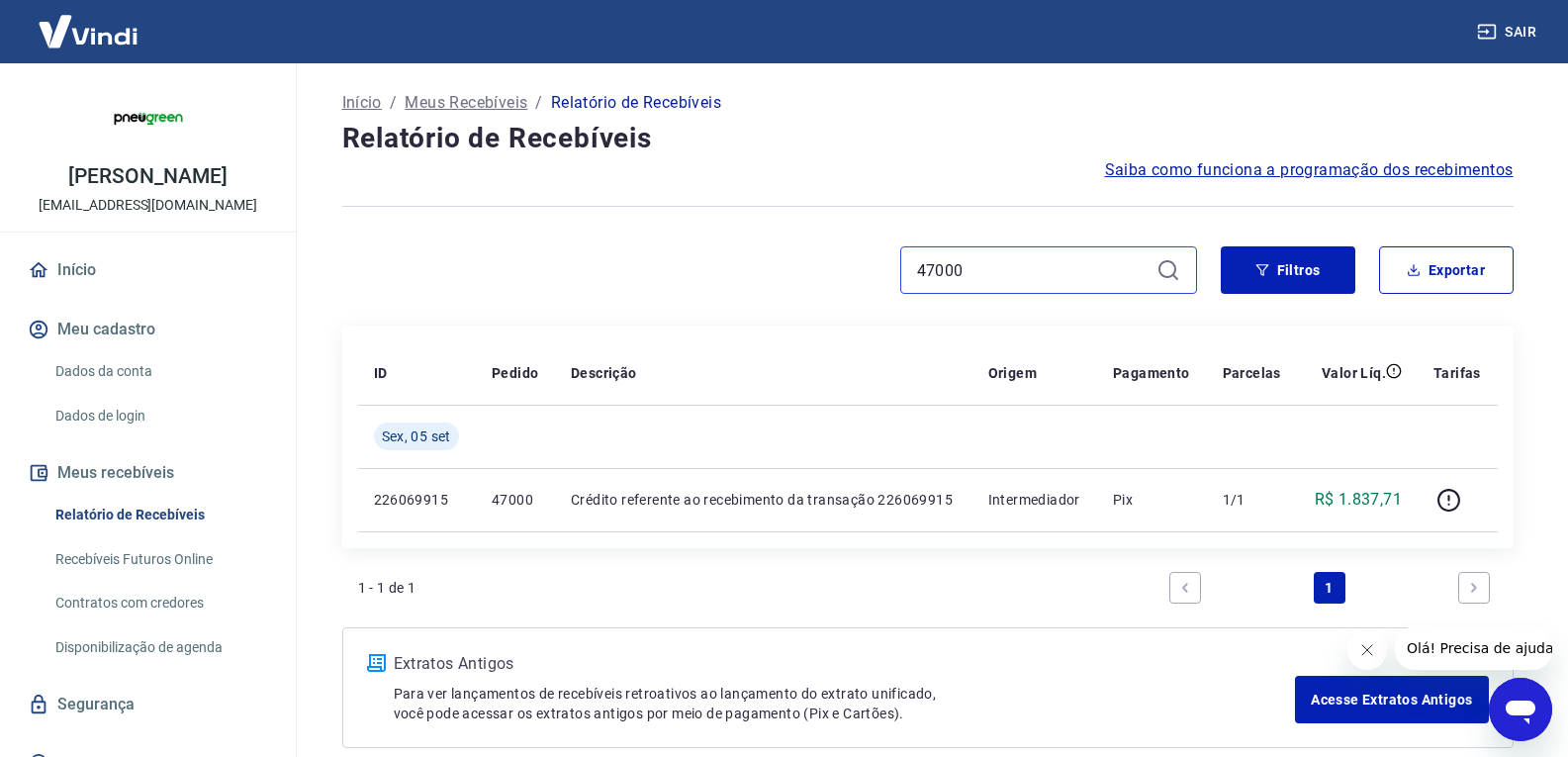
click at [978, 269] on input "47000" at bounding box center [1033, 271] width 232 height 30
paste input "6998"
click at [1000, 248] on div "46998" at bounding box center [1048, 271] width 296 height 48
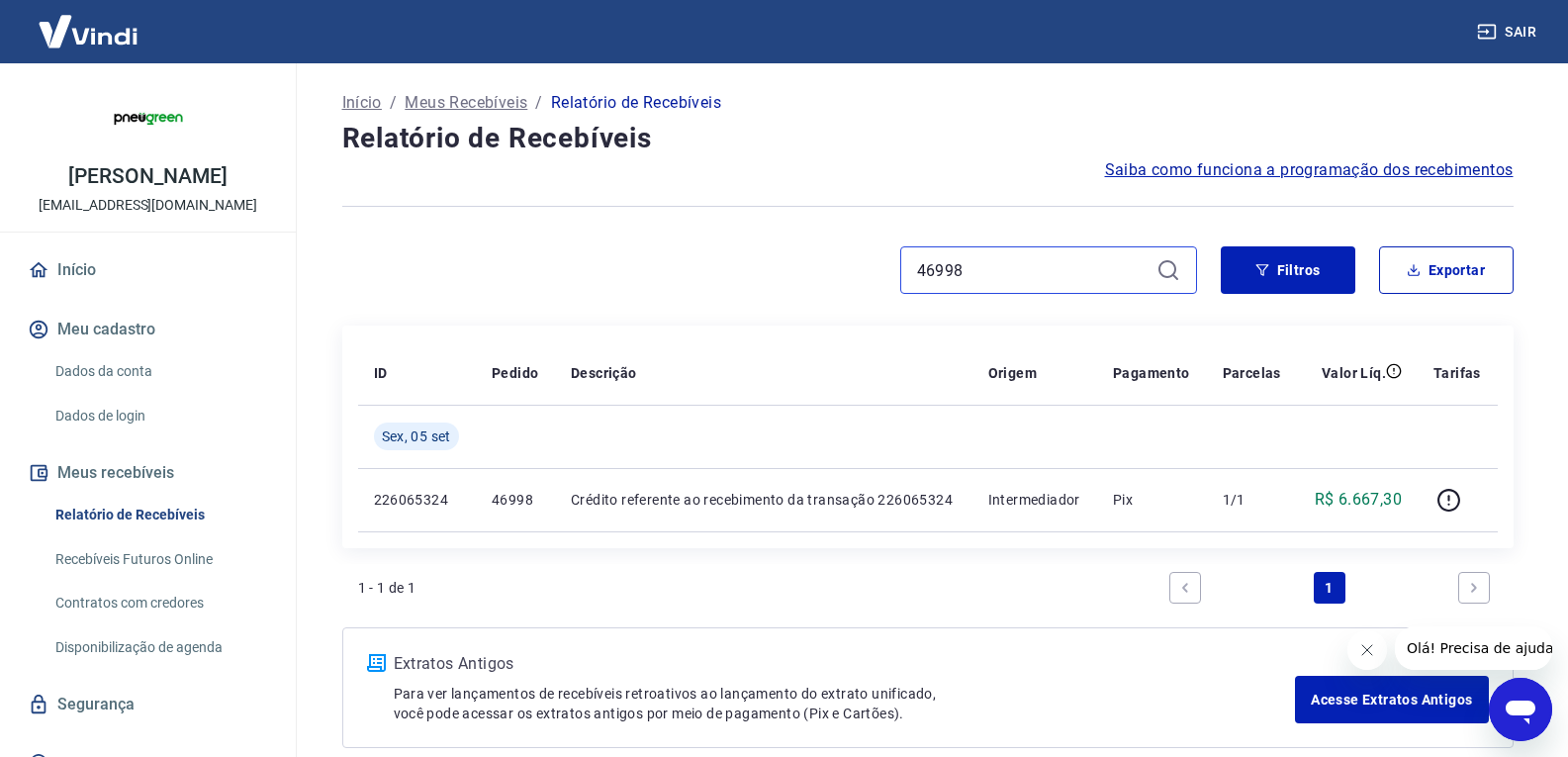
click at [990, 259] on input "46998" at bounding box center [1033, 271] width 232 height 30
paste input "7092"
click at [976, 266] on input "47092" at bounding box center [1033, 271] width 232 height 30
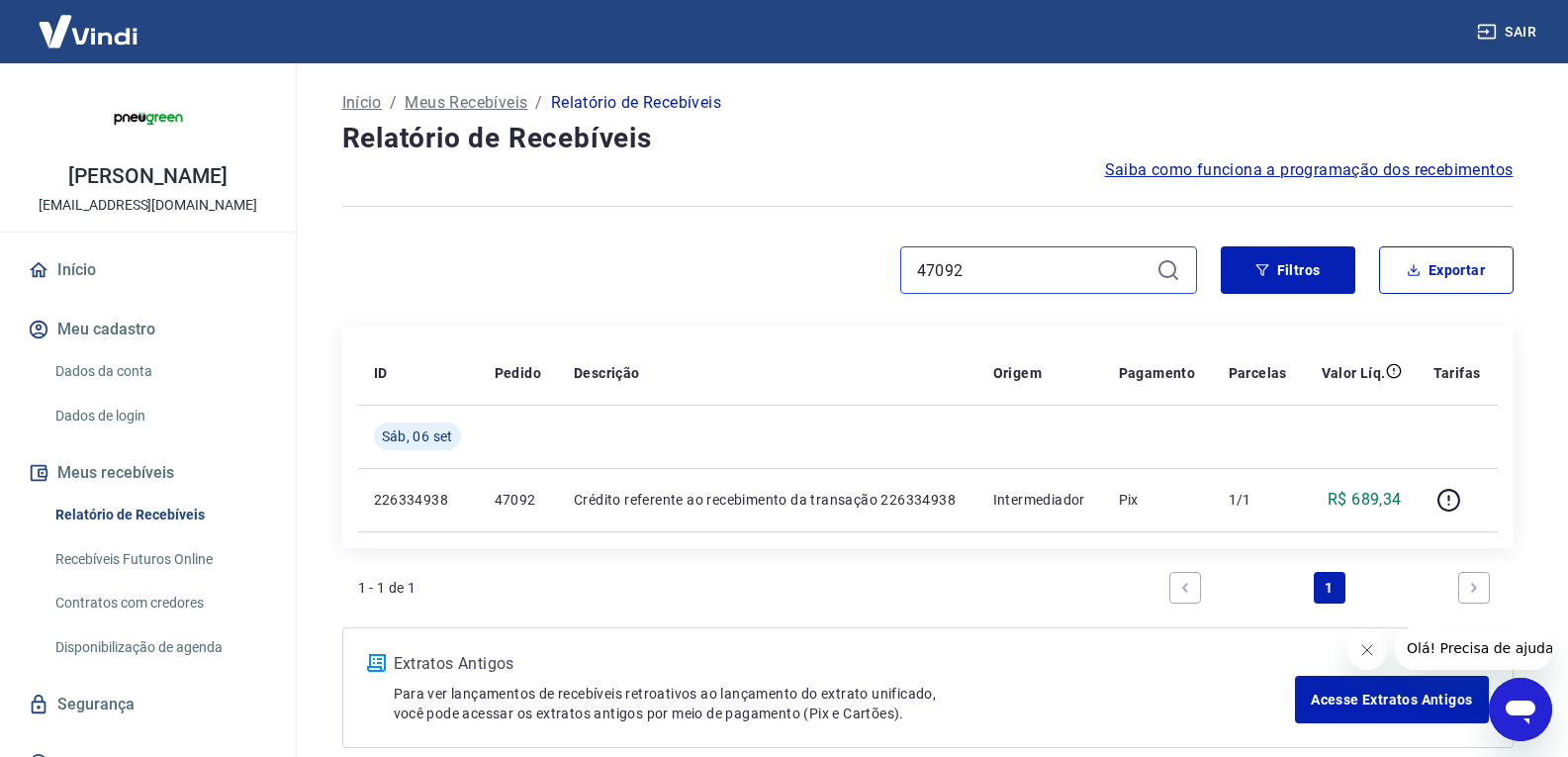
paste input "78"
click at [940, 275] on input "47078" at bounding box center [1033, 271] width 232 height 30
paste input "4"
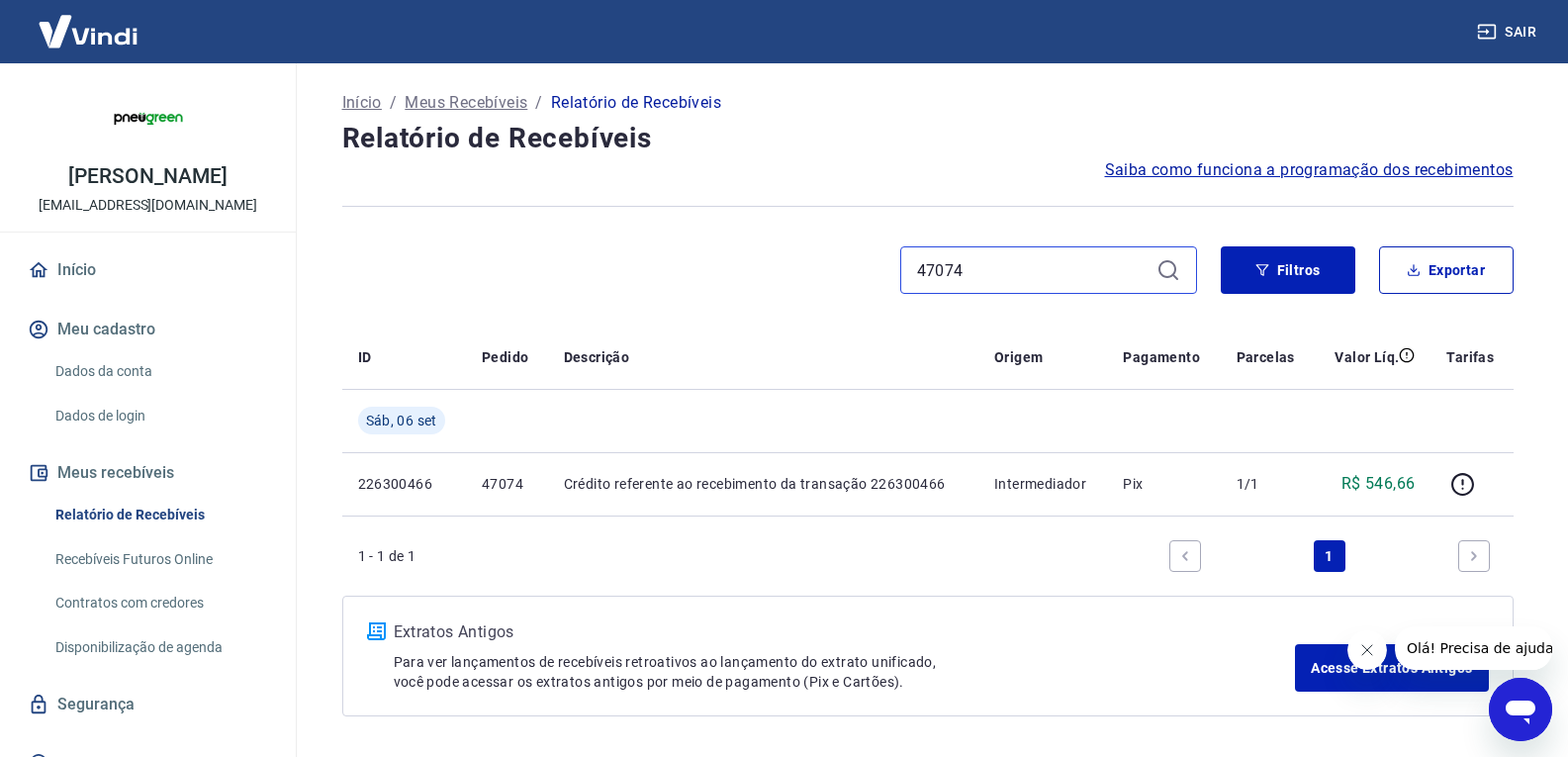
click at [1025, 273] on input "47074" at bounding box center [1033, 271] width 232 height 30
paste input "62"
click at [1052, 277] on input "47062" at bounding box center [1033, 271] width 232 height 30
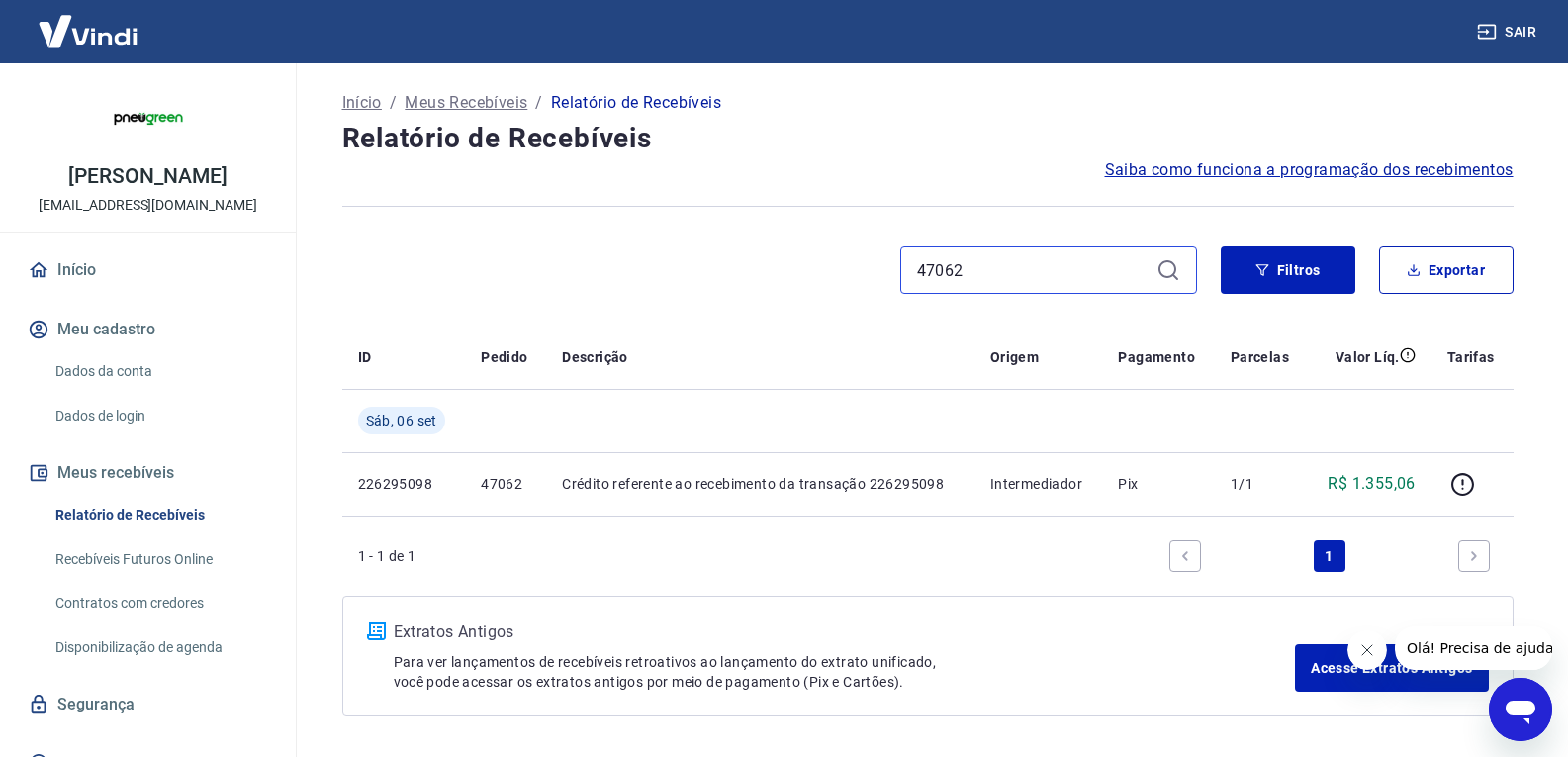
paste input "58"
click at [986, 268] on input "47058" at bounding box center [1033, 271] width 232 height 30
paste input "6"
click at [999, 263] on input "47056" at bounding box center [1033, 271] width 232 height 30
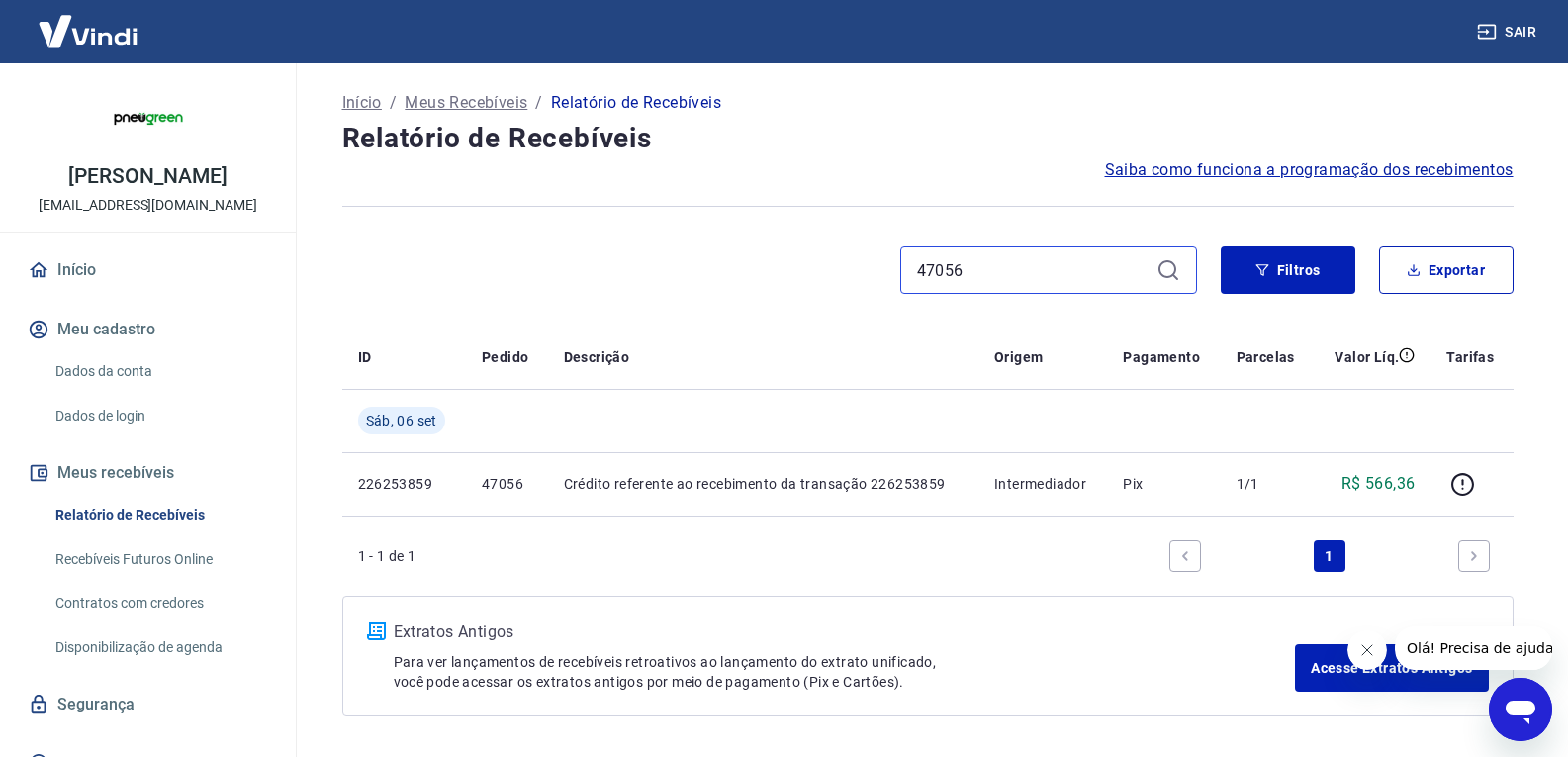
click at [999, 263] on input "47056" at bounding box center [1033, 271] width 232 height 30
paste input "120"
click at [982, 285] on div "47120" at bounding box center [1048, 271] width 296 height 48
click at [991, 277] on input "47120" at bounding box center [1033, 271] width 232 height 30
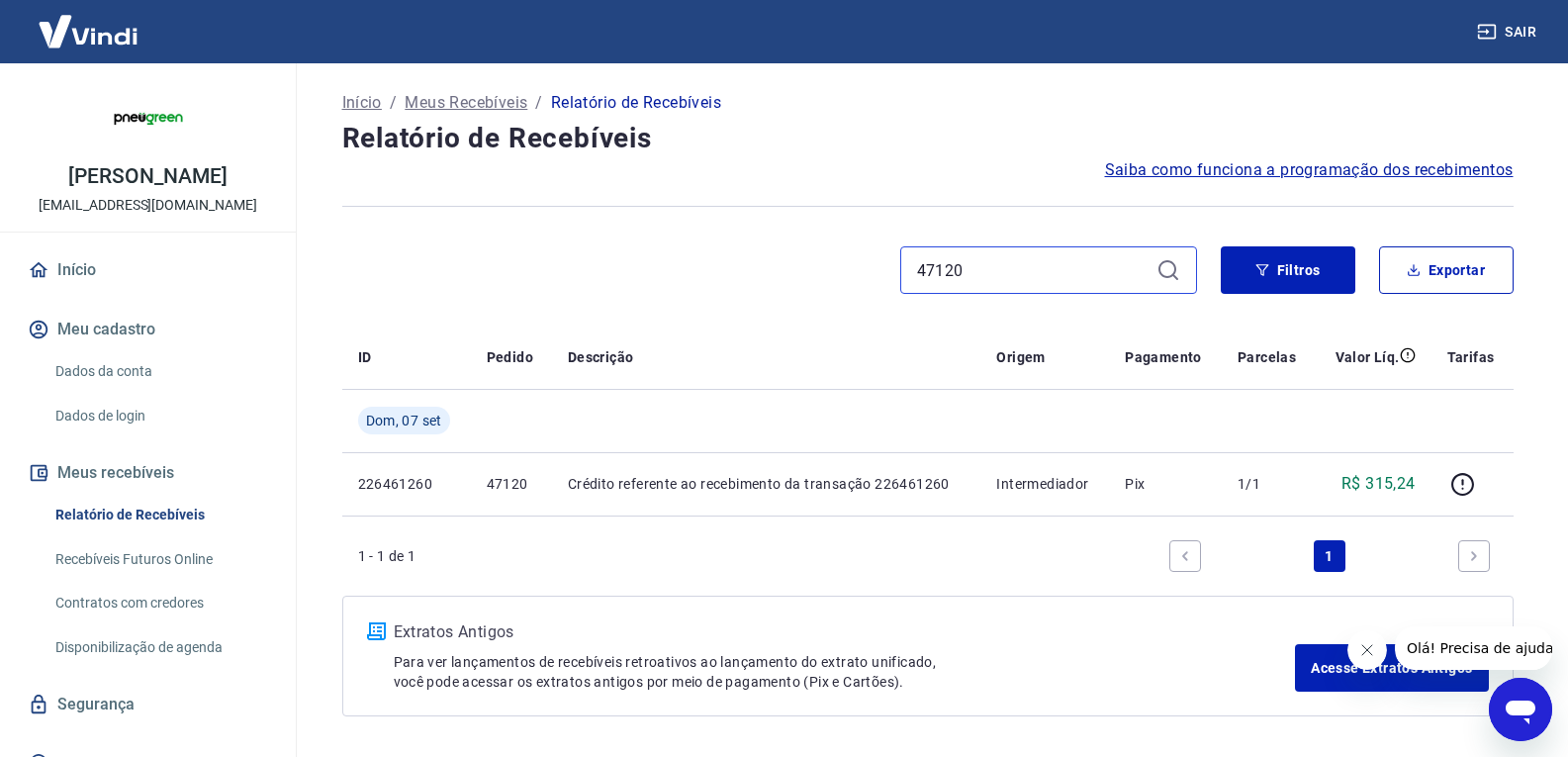
click at [991, 277] on input "47120" at bounding box center [1033, 271] width 232 height 30
paste input "096"
click at [981, 269] on input "47096" at bounding box center [1033, 271] width 232 height 30
paste input "4"
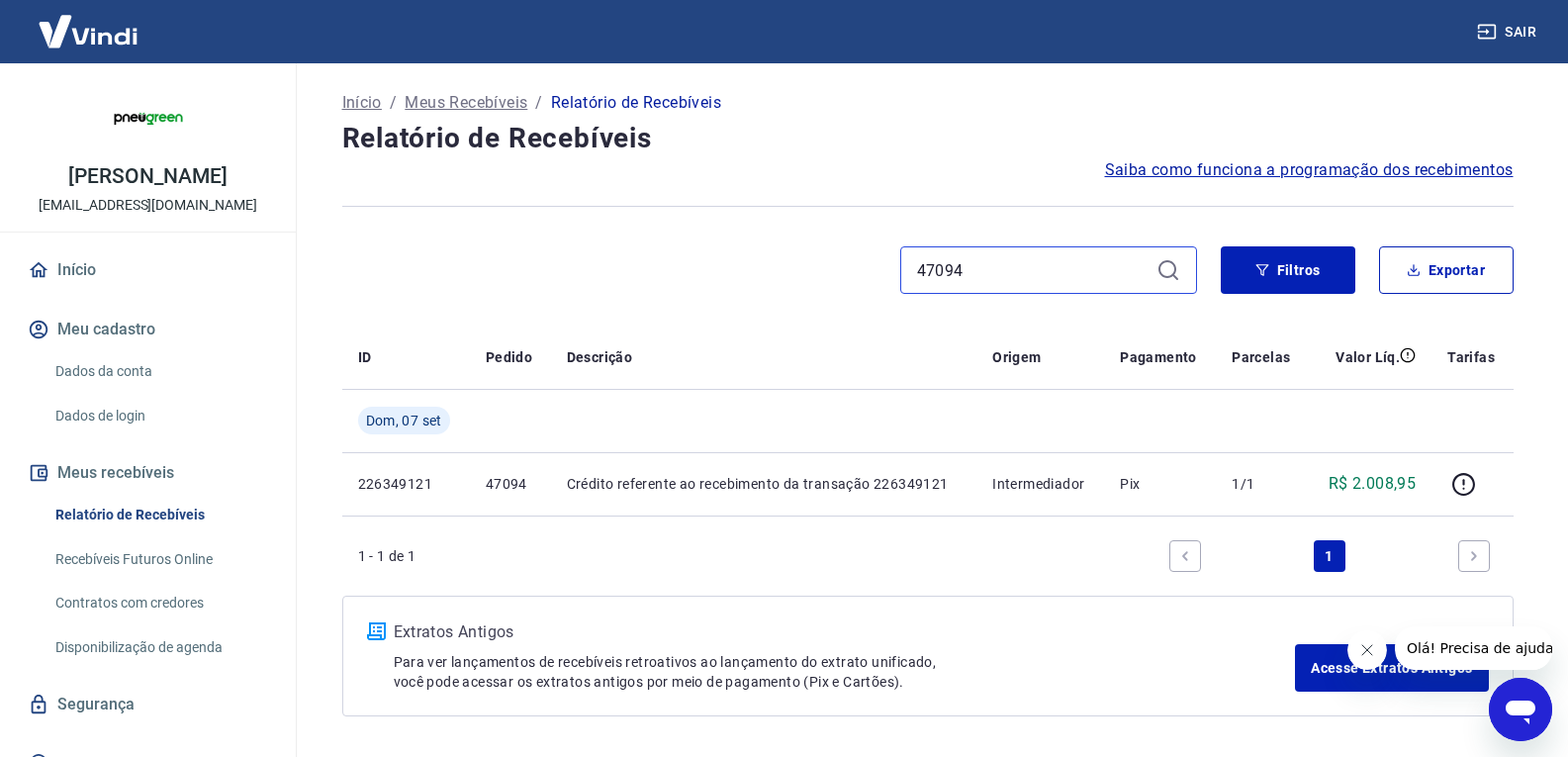
click at [1021, 274] on input "47094" at bounding box center [1033, 271] width 232 height 30
paste input "176"
click at [1049, 276] on input "47176" at bounding box center [1033, 271] width 232 height 30
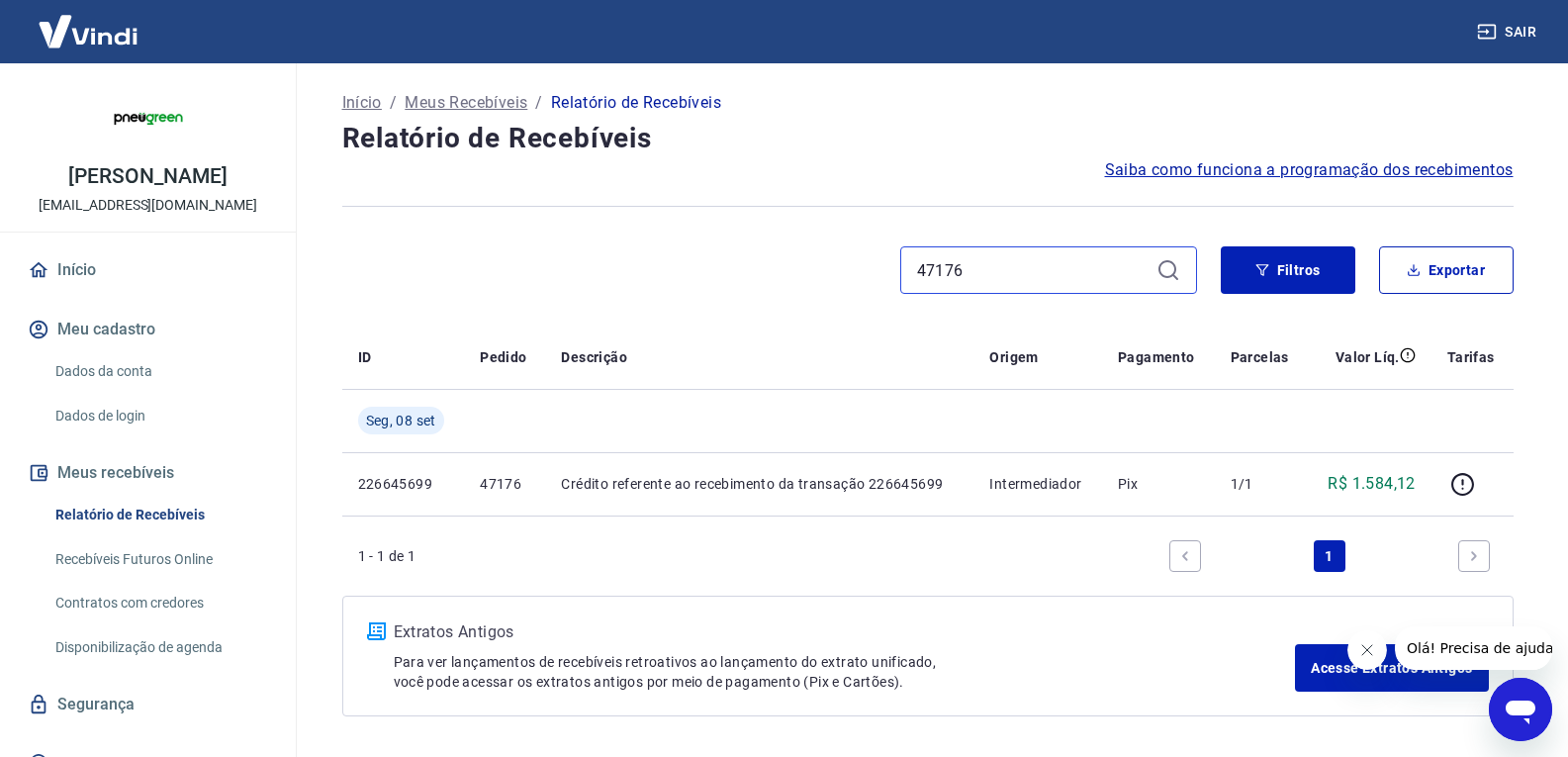
paste input "6"
click at [970, 265] on input "47166" at bounding box center [1033, 271] width 232 height 30
paste input "0"
type input "47160"
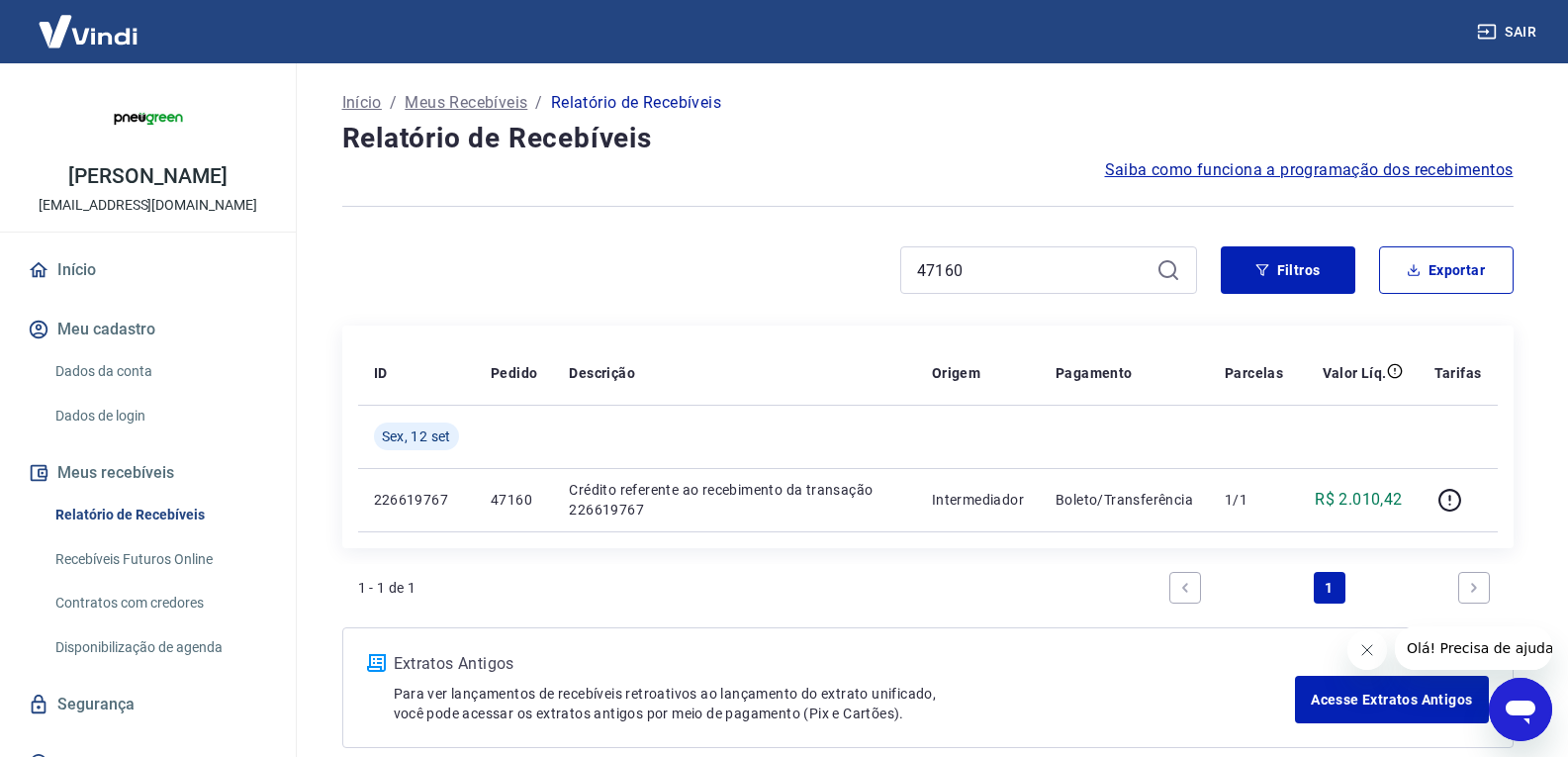
click at [993, 259] on input "47160" at bounding box center [1033, 271] width 232 height 30
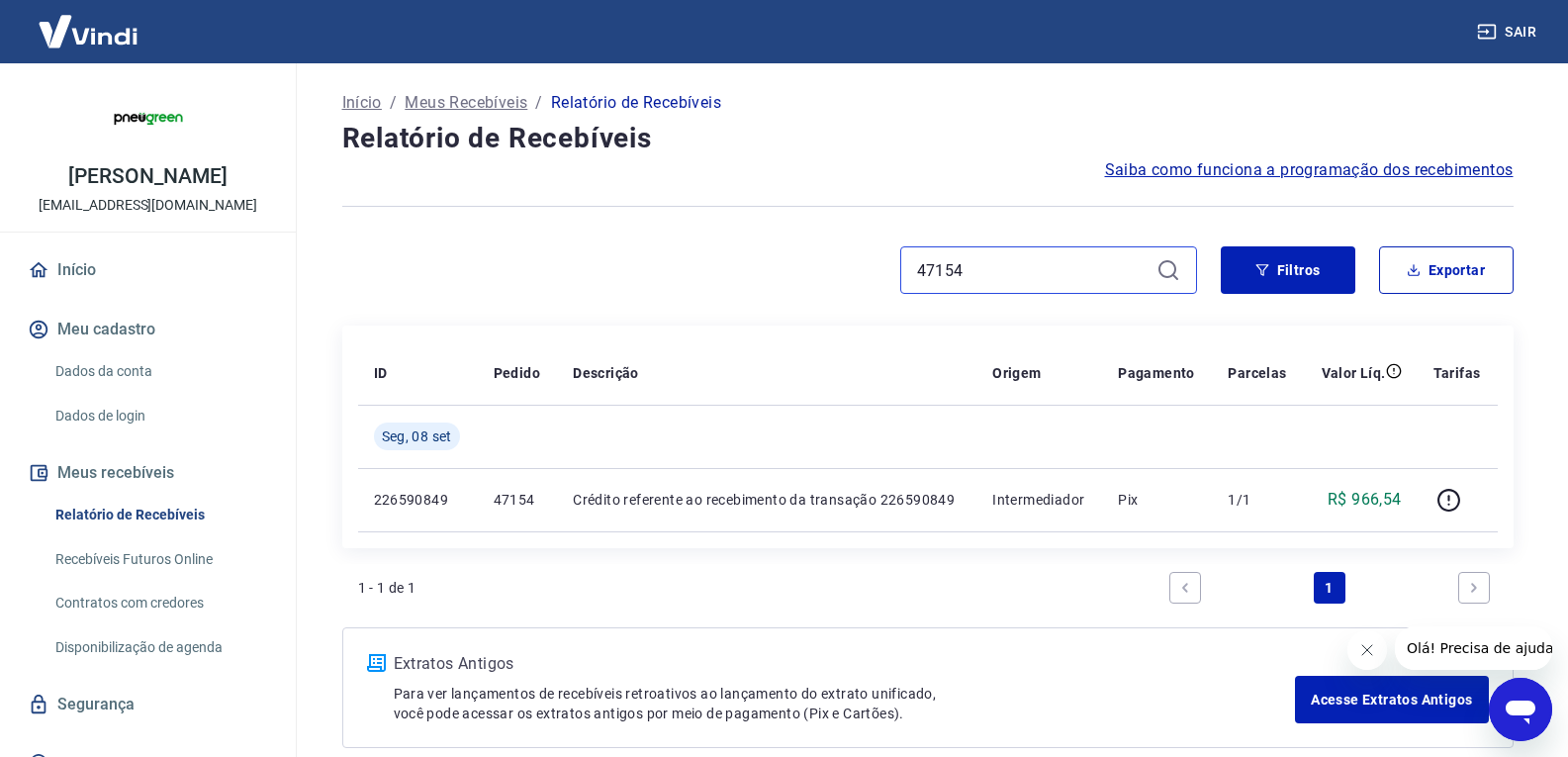
click at [958, 261] on input "47154" at bounding box center [1033, 271] width 232 height 30
paste input "46"
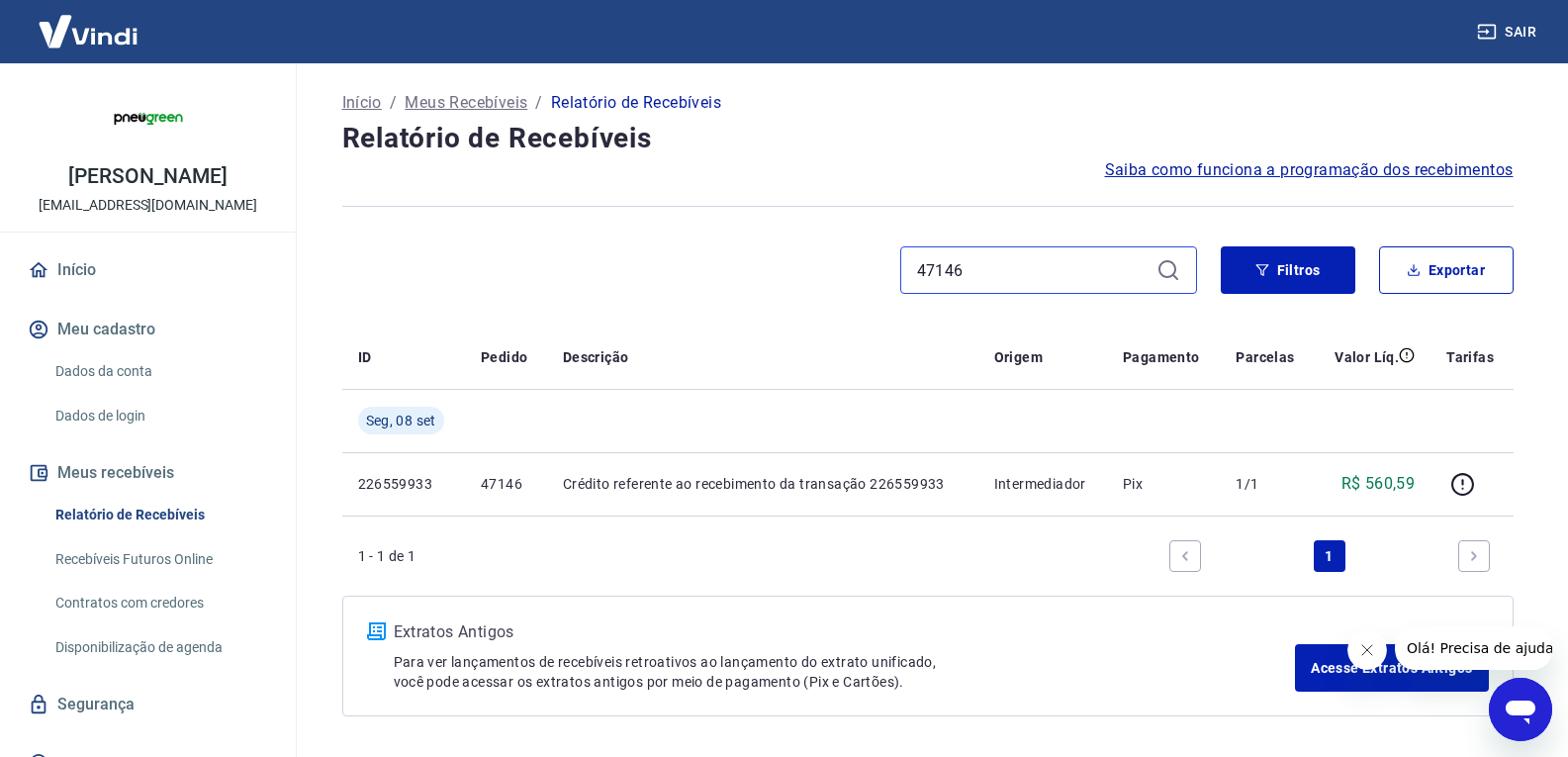
click at [978, 275] on input "47146" at bounding box center [1033, 271] width 232 height 30
paste input "4"
click at [1005, 279] on input "47144" at bounding box center [1033, 271] width 232 height 30
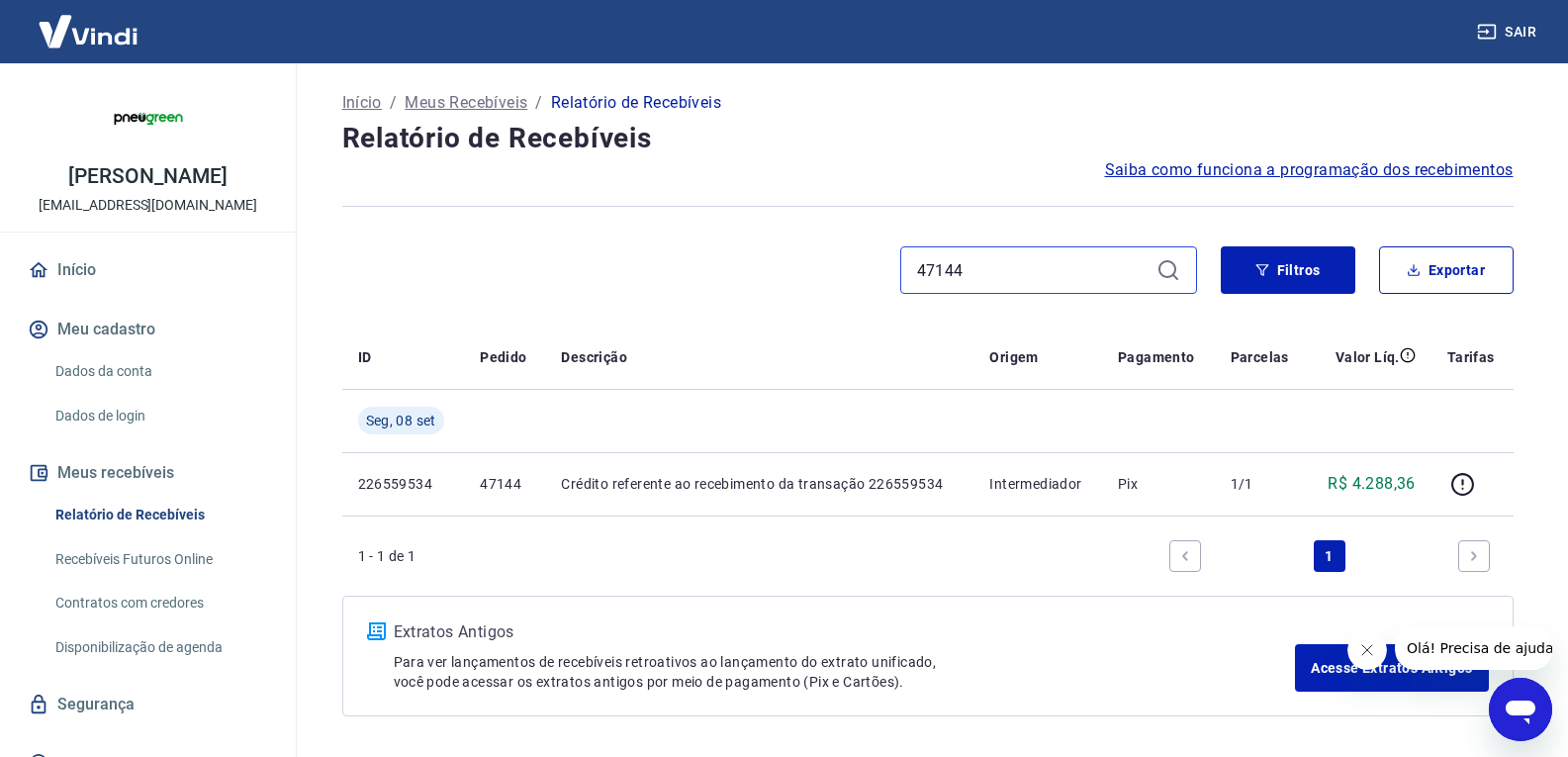
paste input "36"
click at [985, 268] on input "47136" at bounding box center [1033, 271] width 232 height 30
paste input "2"
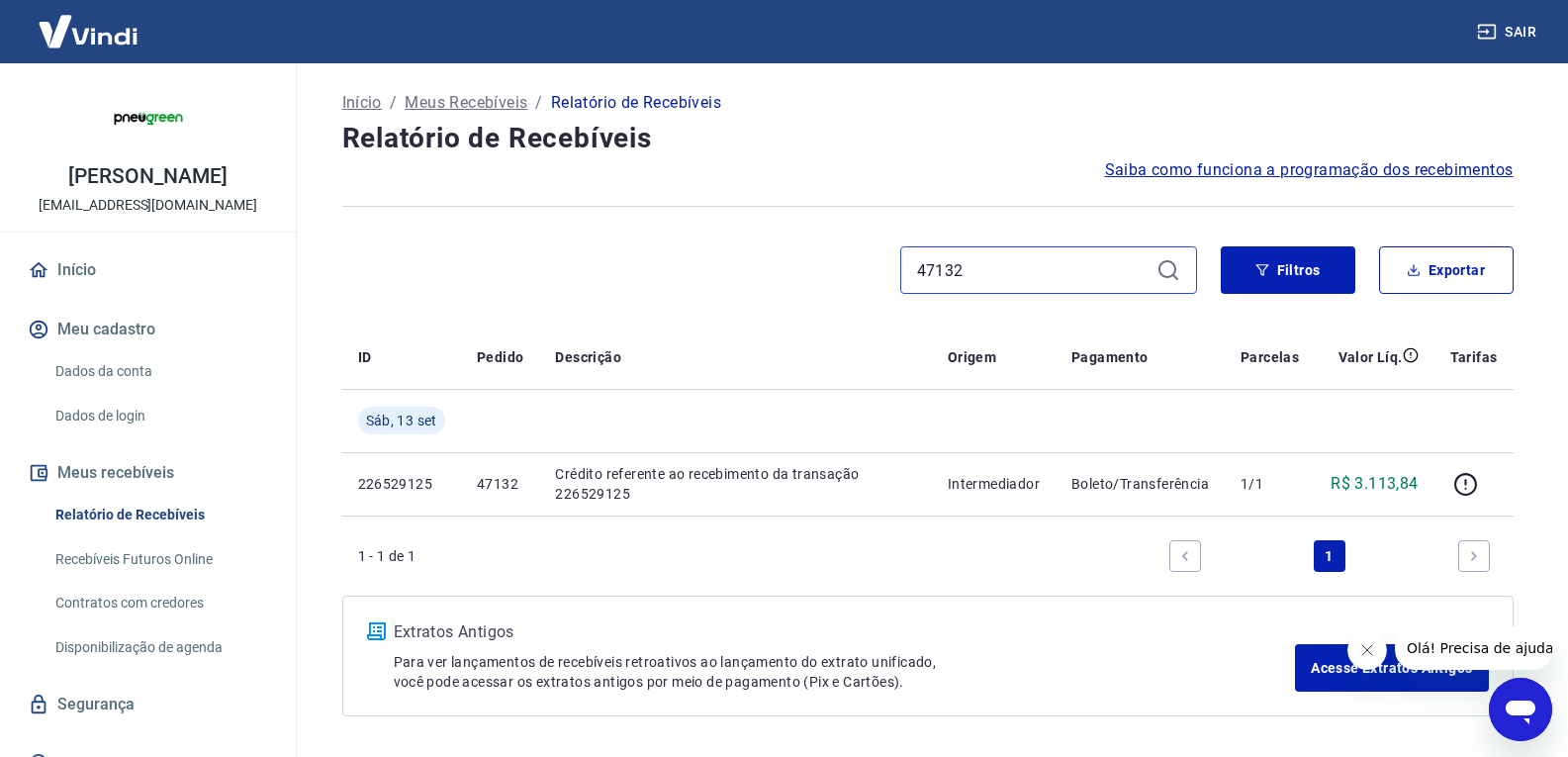
click at [965, 265] on input "47132" at bounding box center [1033, 271] width 232 height 30
paste input "0"
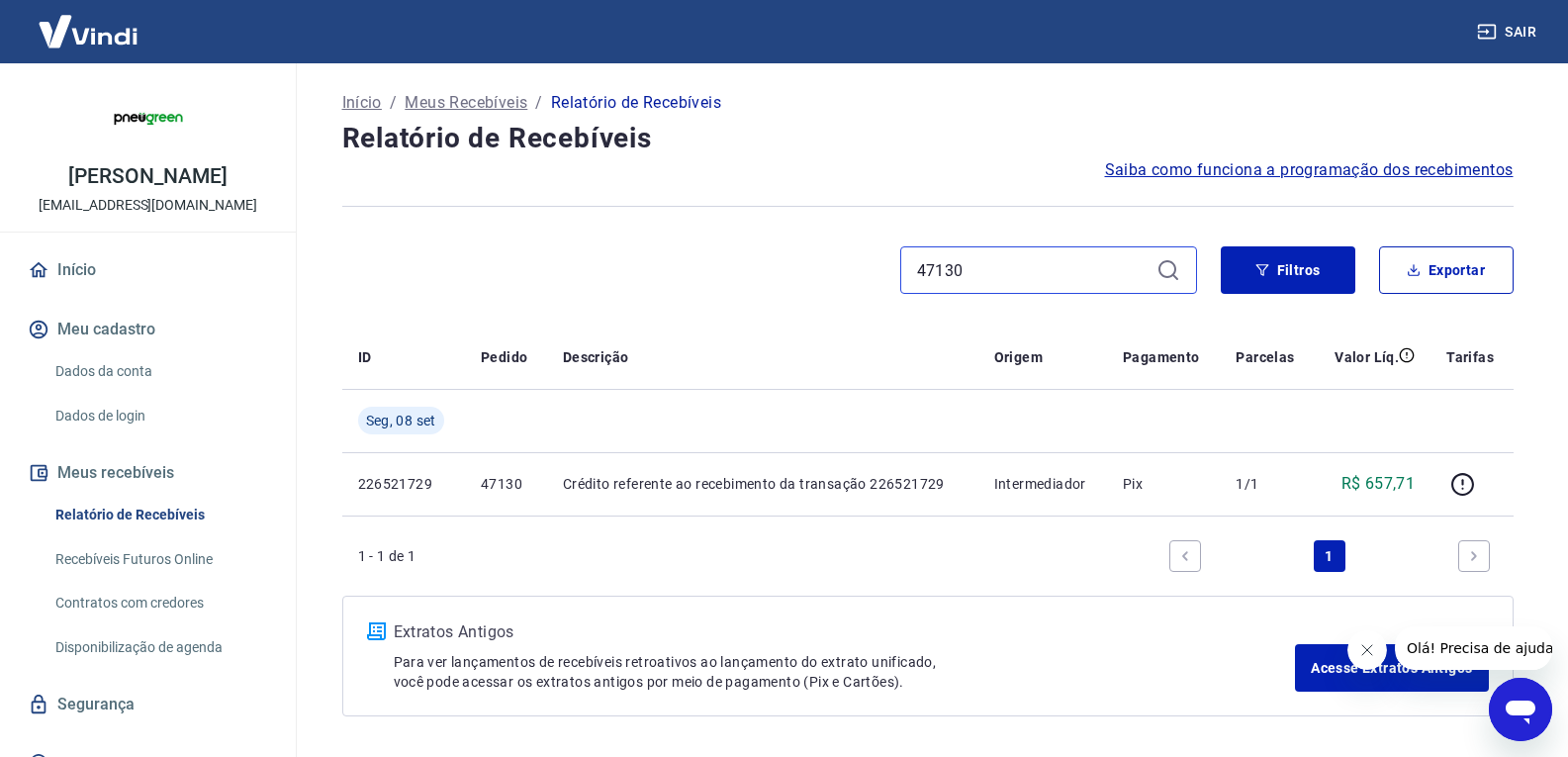
click at [1022, 258] on input "47130" at bounding box center [1033, 271] width 232 height 30
paste input "28"
click at [1036, 267] on input "47128" at bounding box center [1033, 271] width 232 height 30
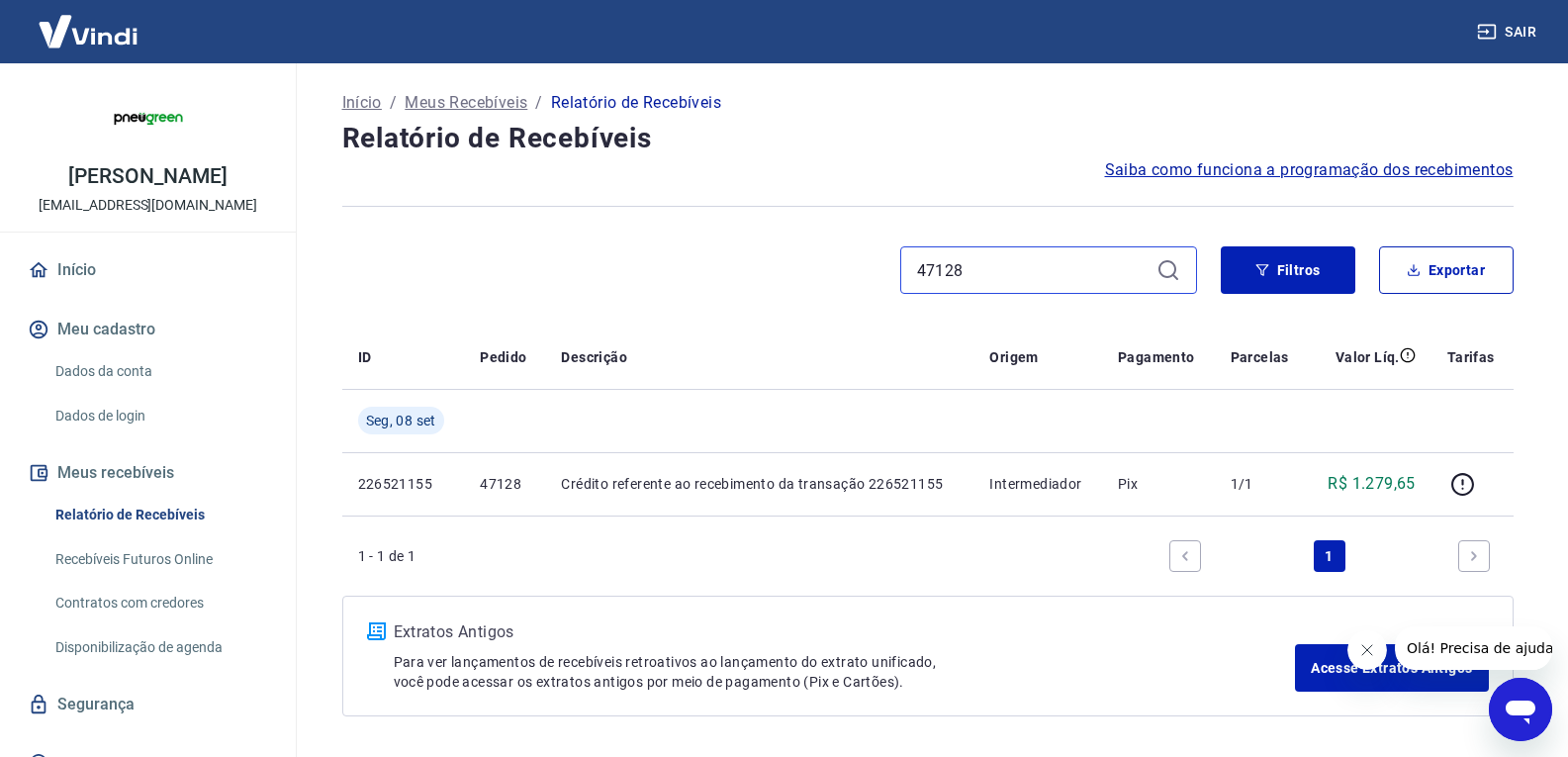
paste input "246"
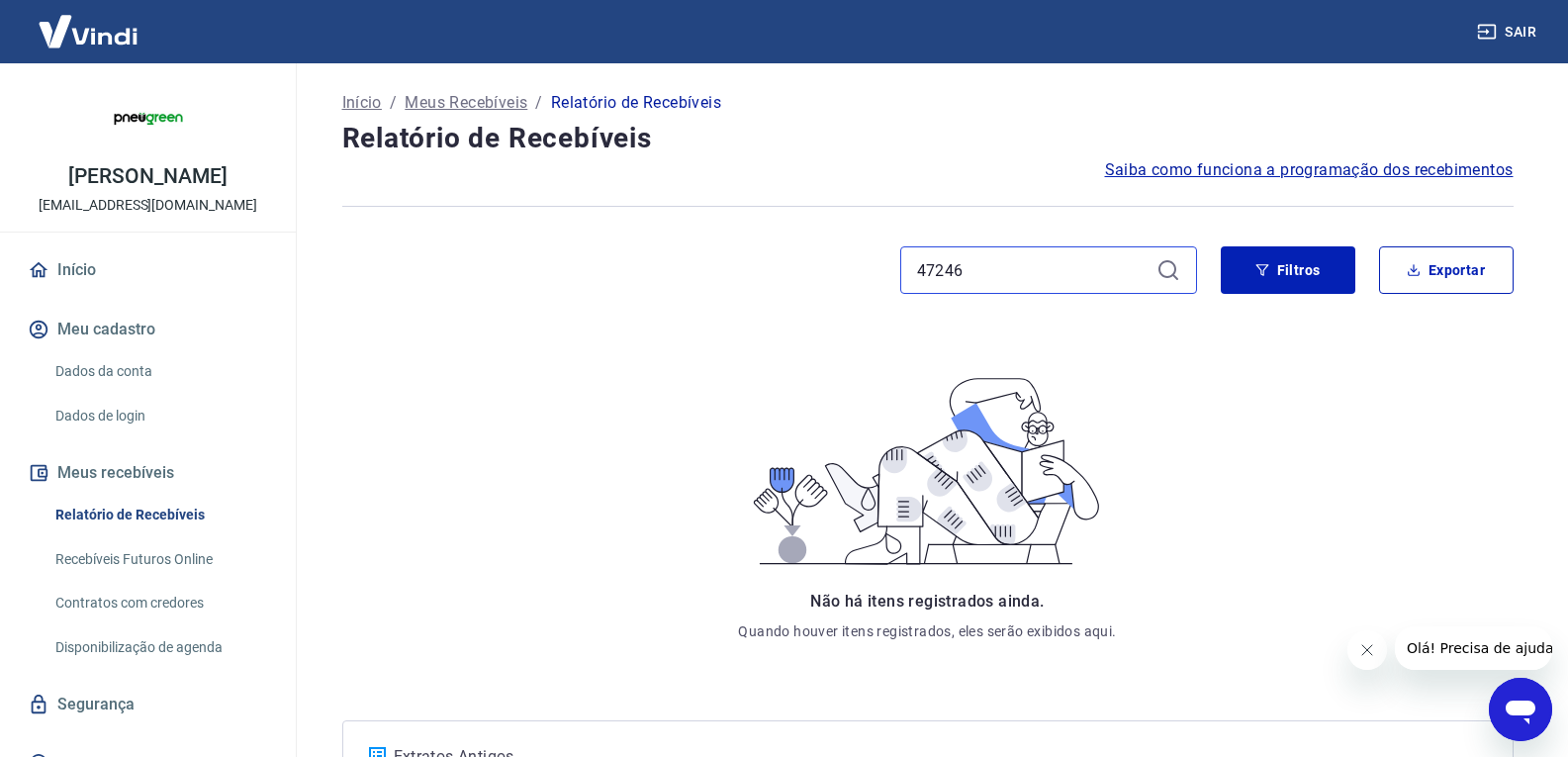
click at [1052, 272] on input "47246" at bounding box center [1033, 271] width 232 height 30
paste input "4"
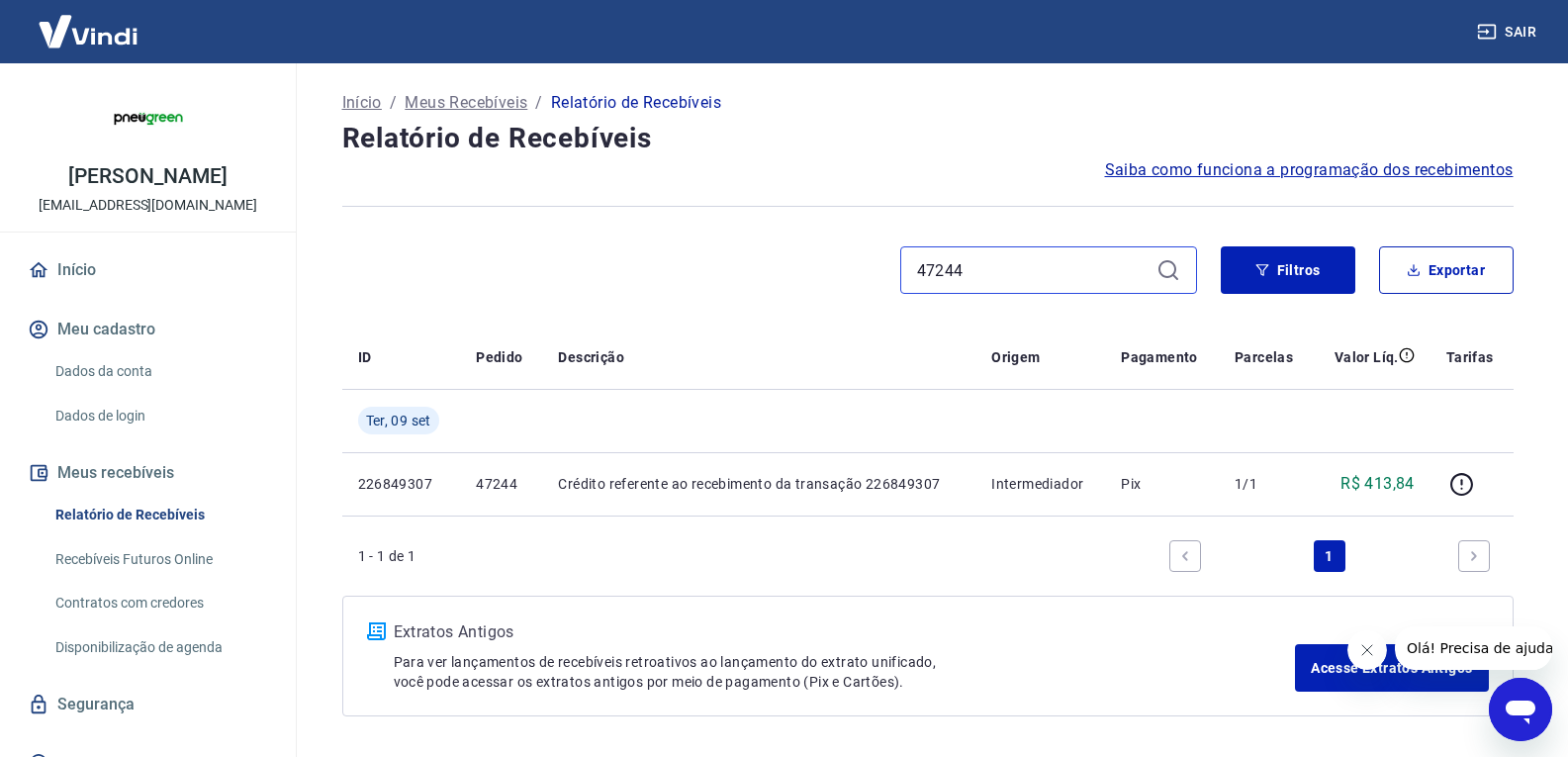
click at [996, 267] on input "47244" at bounding box center [1033, 271] width 232 height 30
paste input "38"
click at [1053, 251] on div "47238" at bounding box center [1048, 271] width 296 height 48
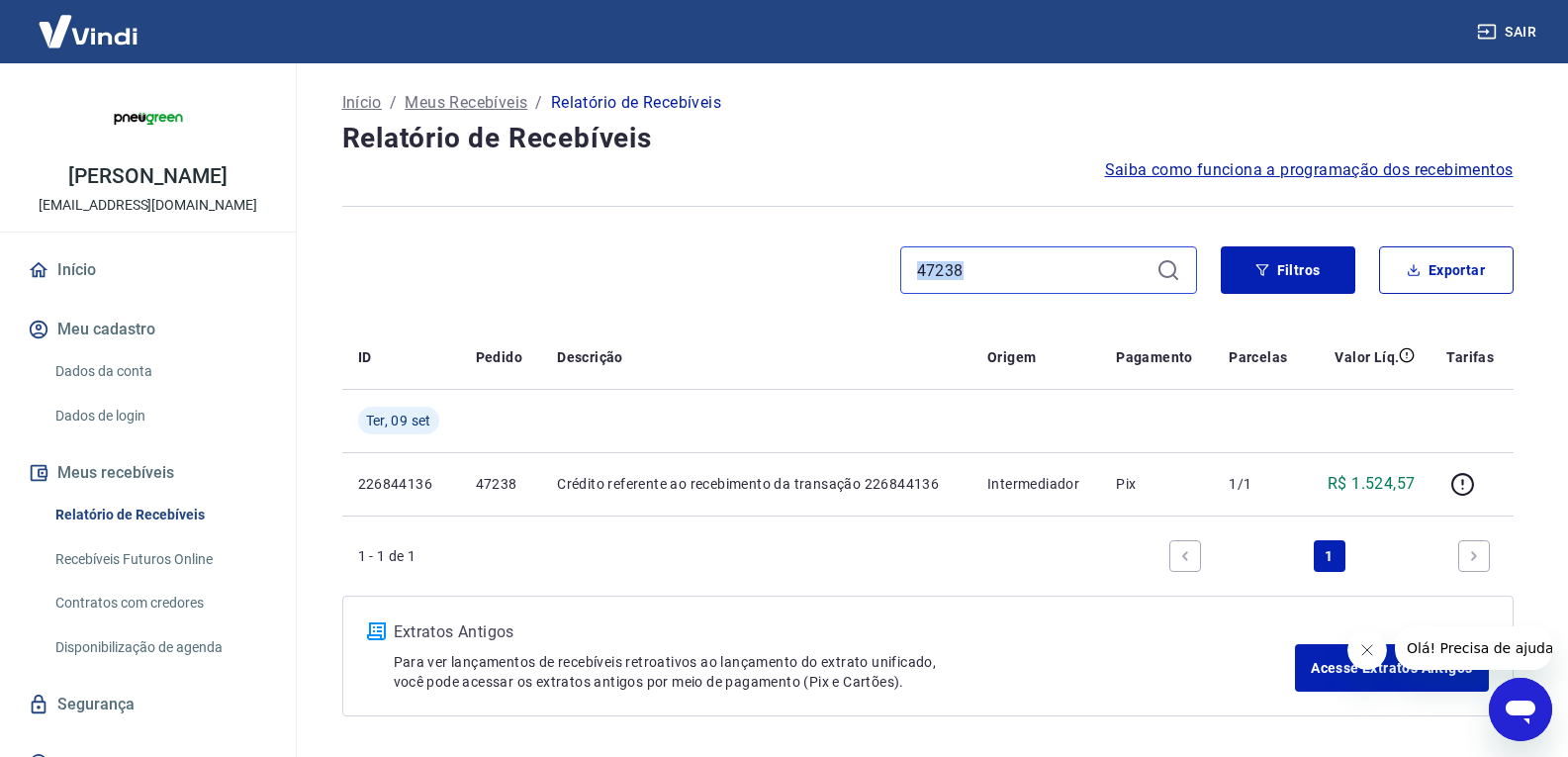
click at [1002, 273] on input "47238" at bounding box center [1033, 271] width 232 height 30
paste input "4"
click at [976, 275] on input "47234" at bounding box center [1033, 271] width 232 height 30
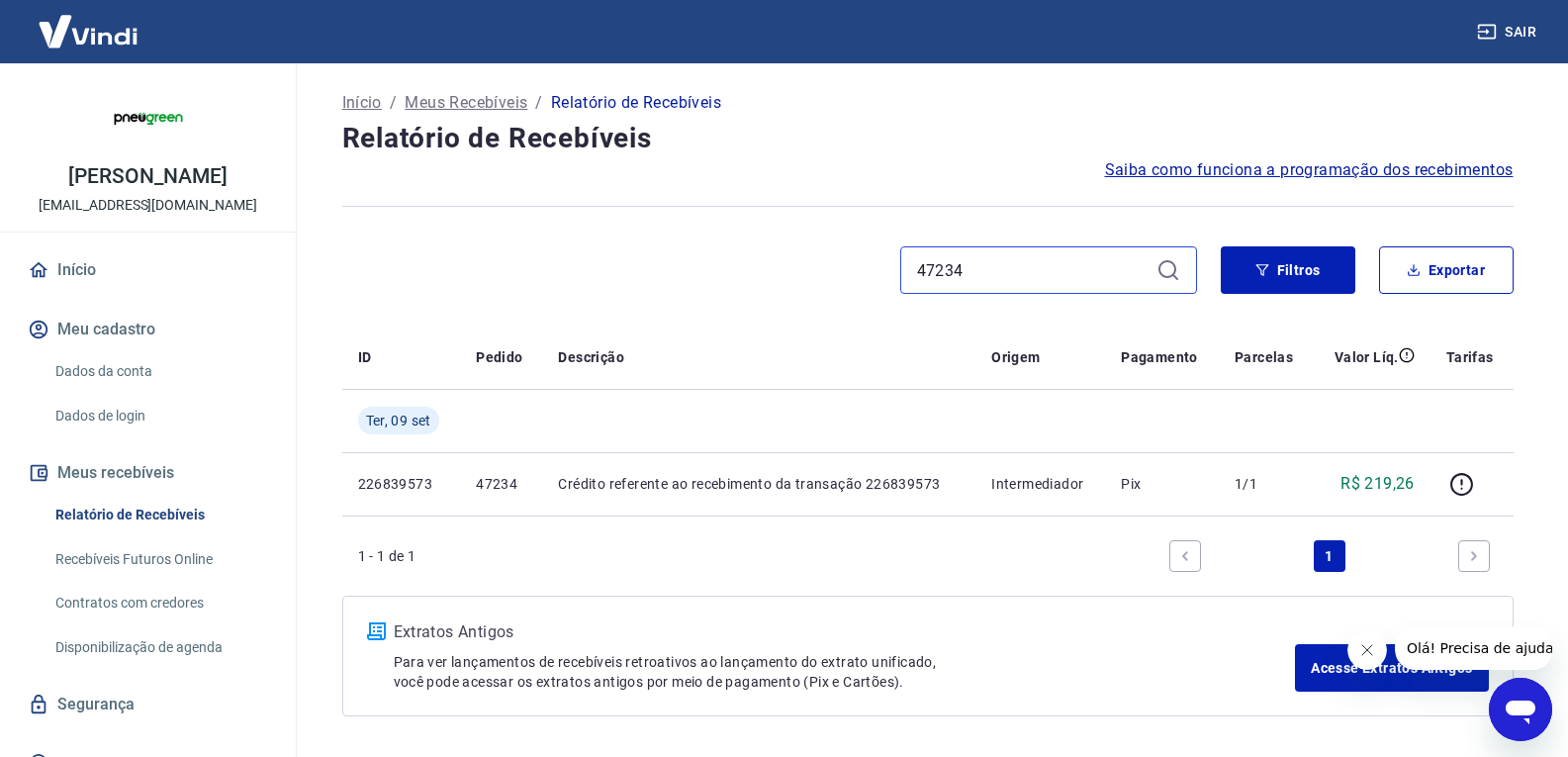
paste input "28"
type input "47228"
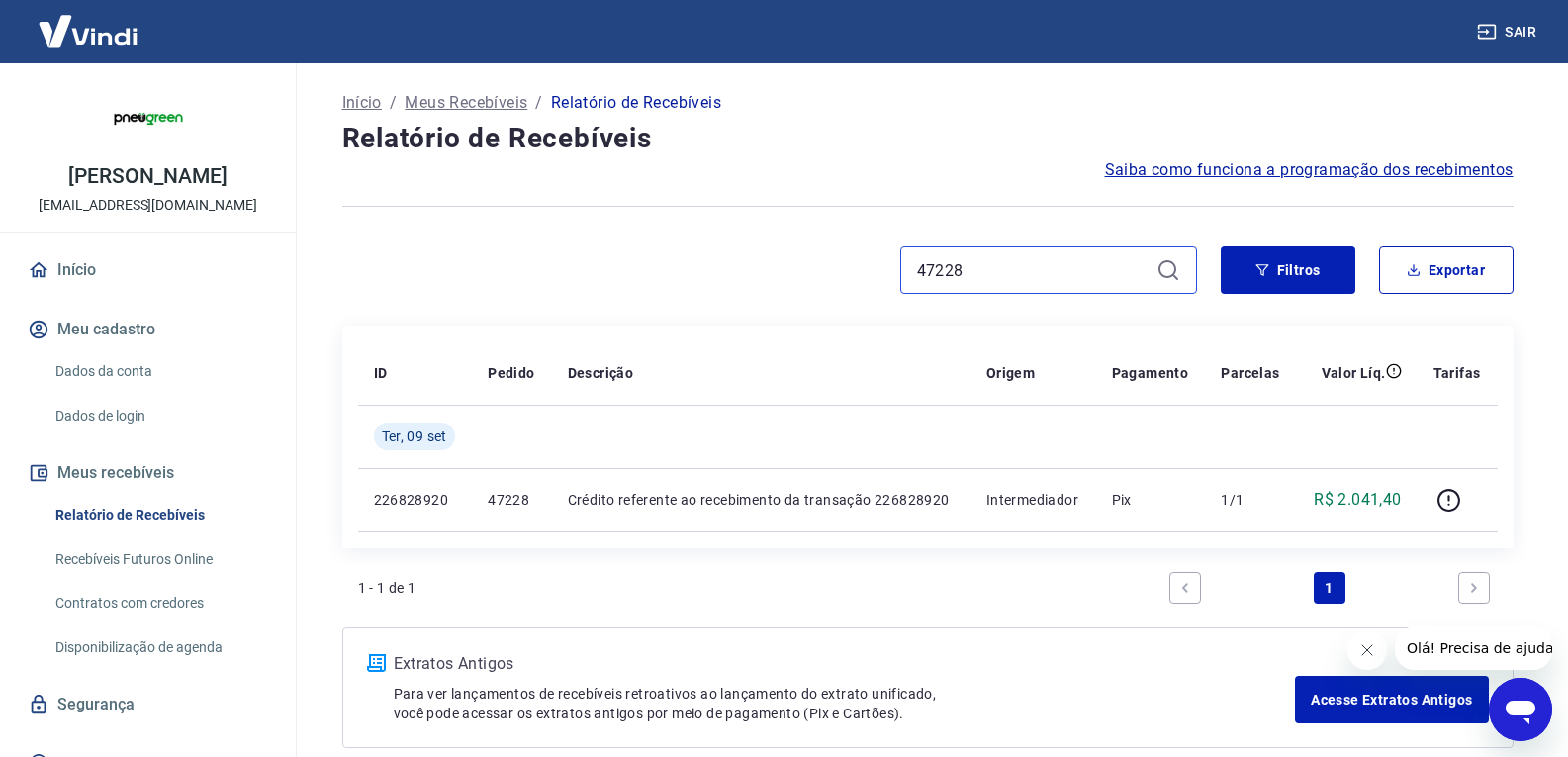
click at [1006, 278] on input "47228" at bounding box center [1033, 271] width 232 height 30
paste input "16"
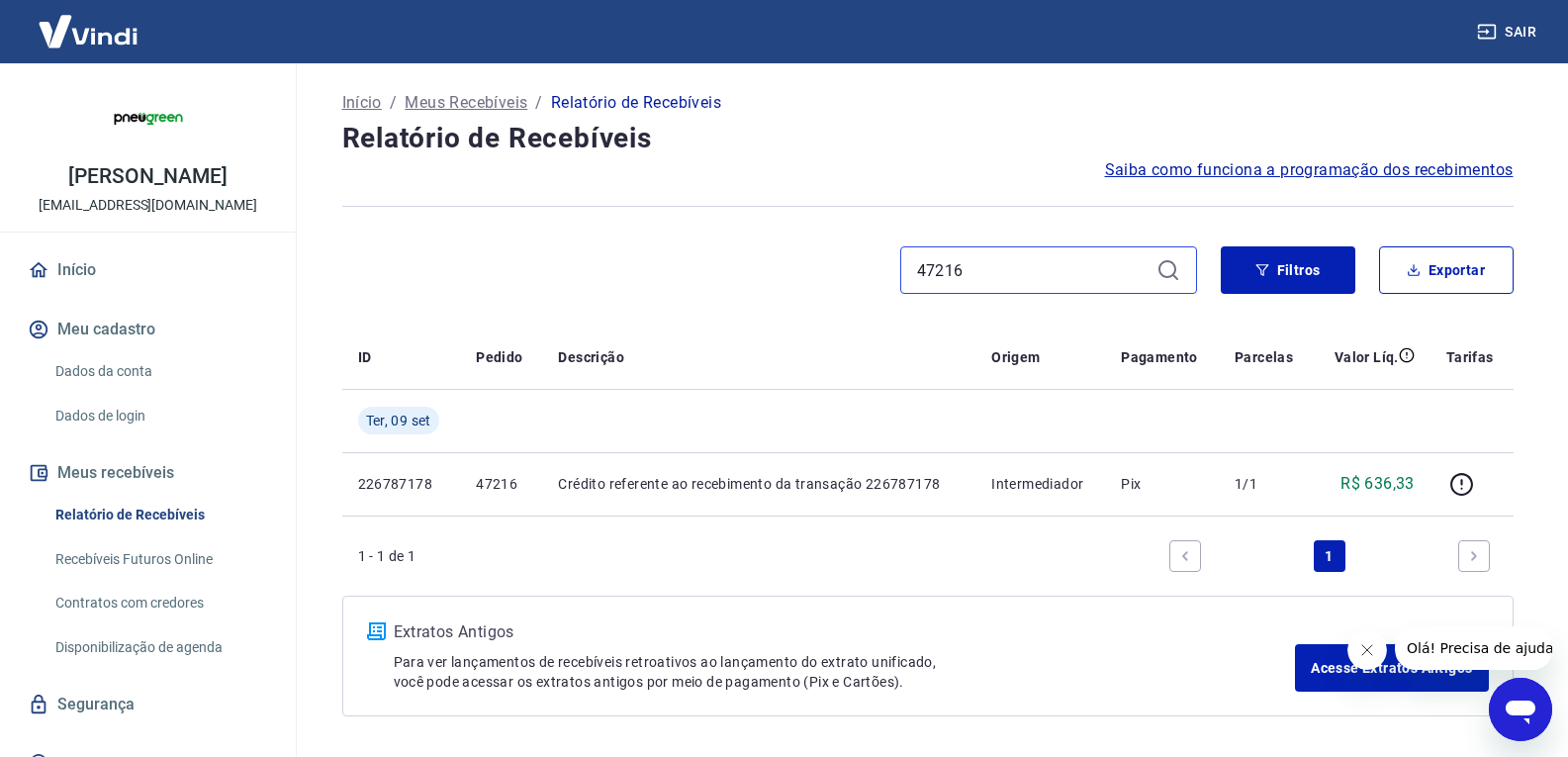
click at [1070, 265] on input "47216" at bounding box center [1033, 271] width 232 height 30
paste input "4"
click at [1037, 258] on input "47214" at bounding box center [1033, 271] width 232 height 30
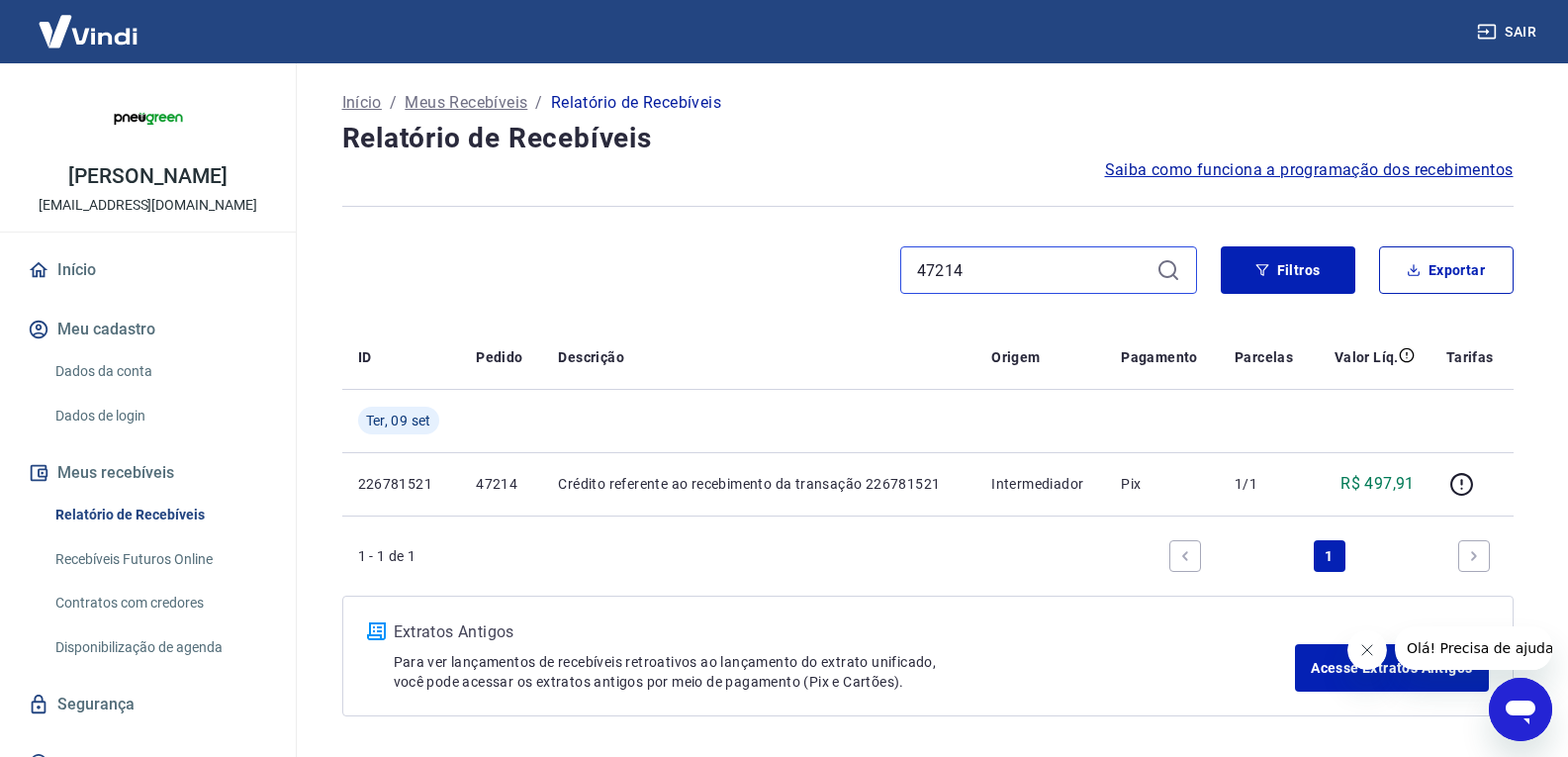
paste input "2"
click at [990, 278] on input "47212" at bounding box center [1033, 271] width 232 height 30
paste input "04"
click at [1051, 271] on input "47204" at bounding box center [1033, 271] width 232 height 30
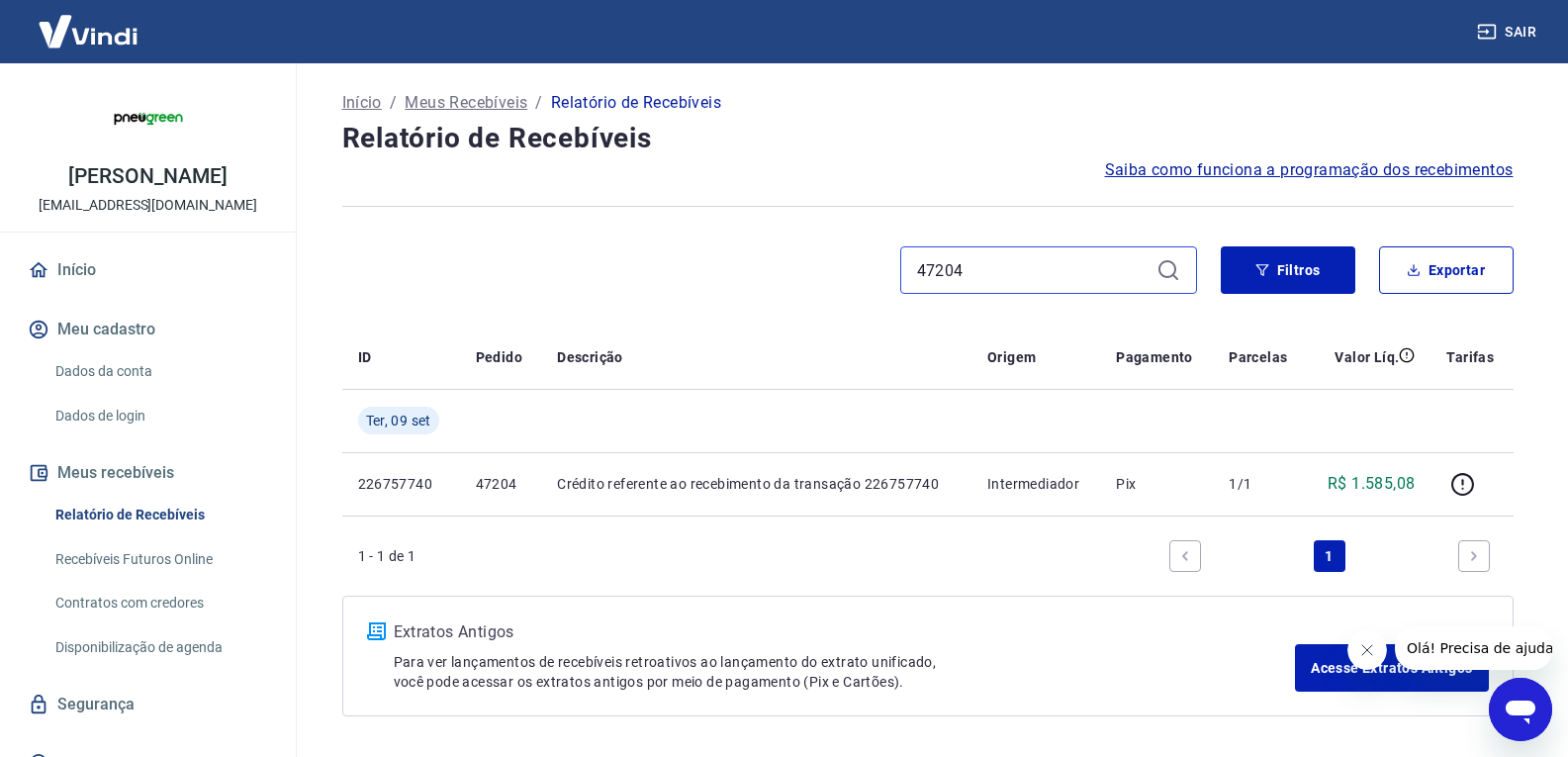
click at [1051, 271] on input "47204" at bounding box center [1033, 271] width 232 height 30
paste input "192"
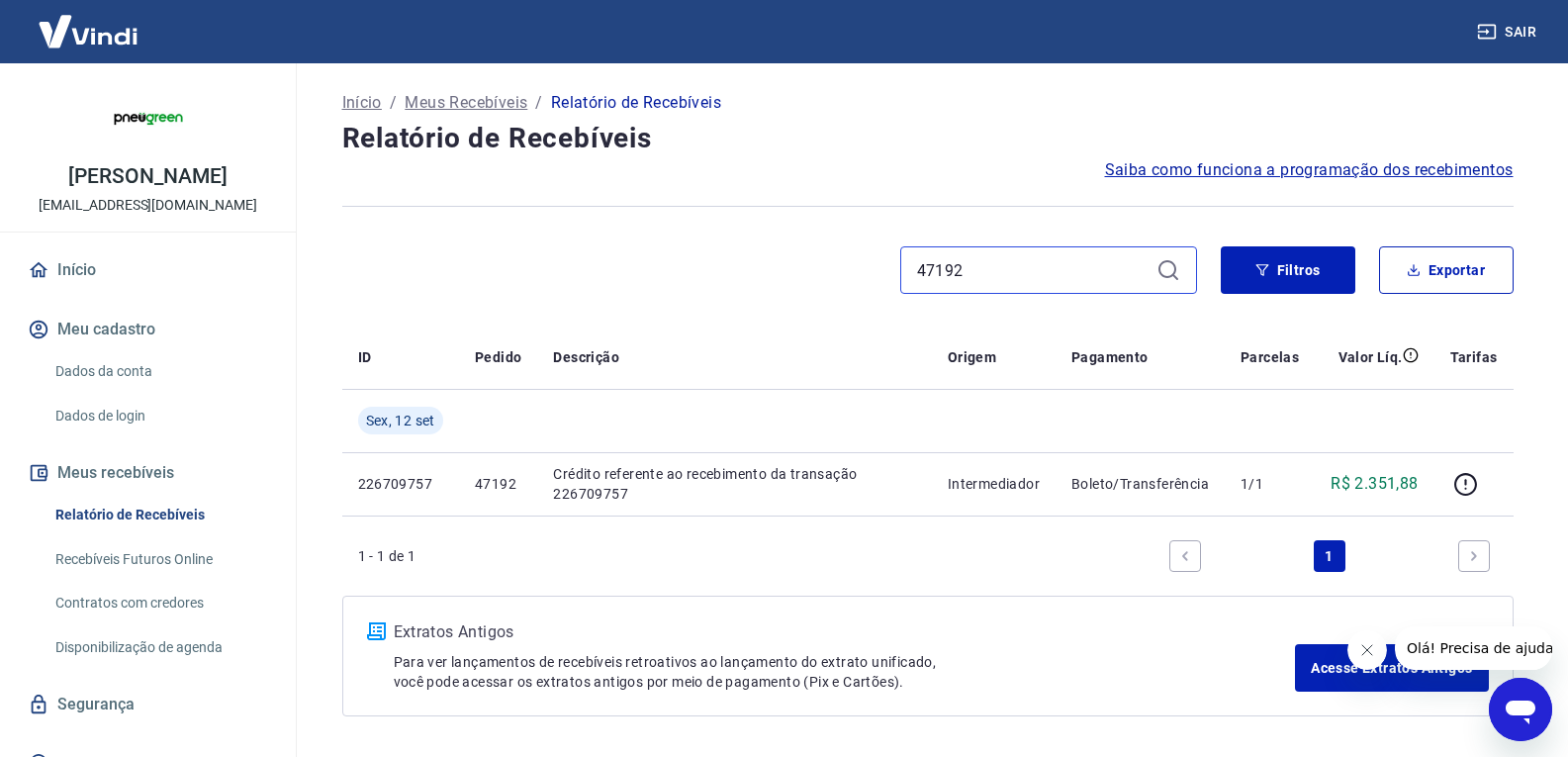
click at [1019, 262] on input "47192" at bounding box center [1033, 271] width 232 height 30
paste input "88"
type input "47188"
